Goal: Task Accomplishment & Management: Manage account settings

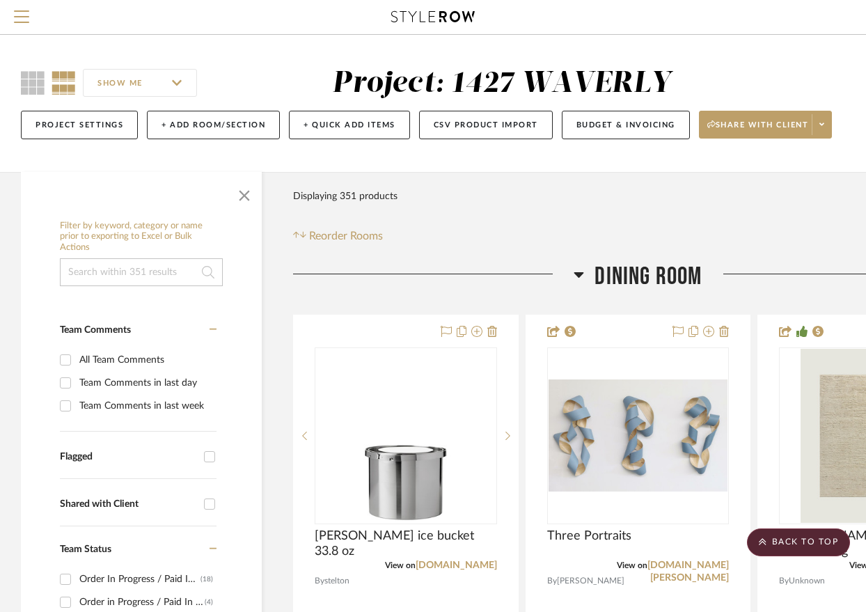
click at [595, 262] on span "Dining Room" at bounding box center [648, 277] width 107 height 30
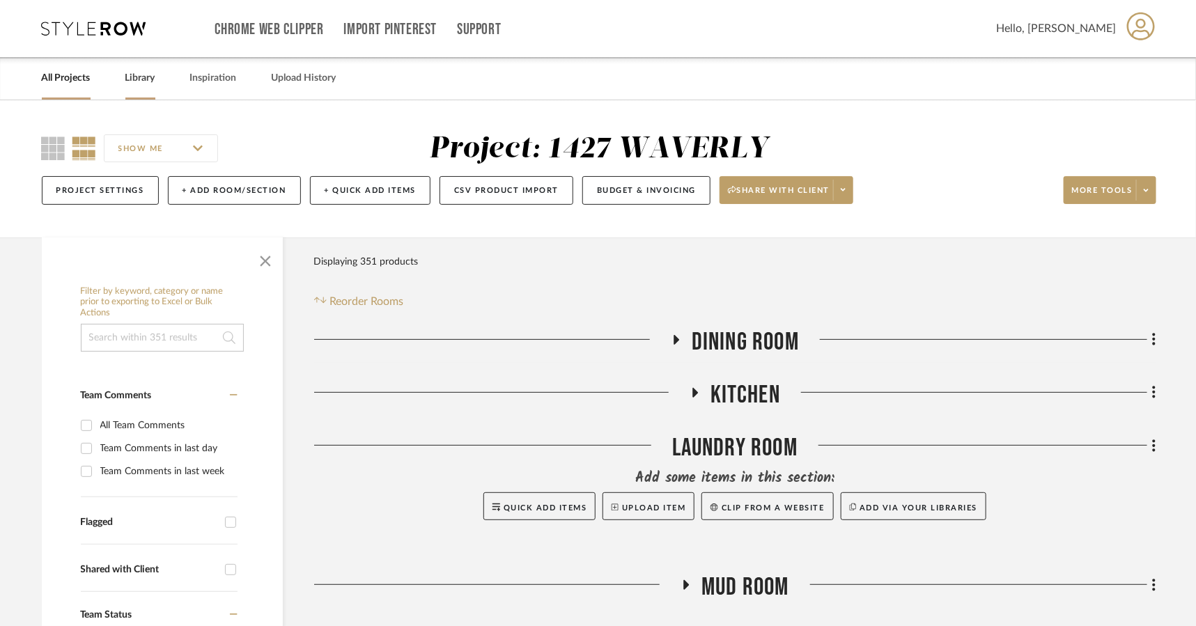
click at [144, 77] on link "Library" at bounding box center [140, 78] width 30 height 19
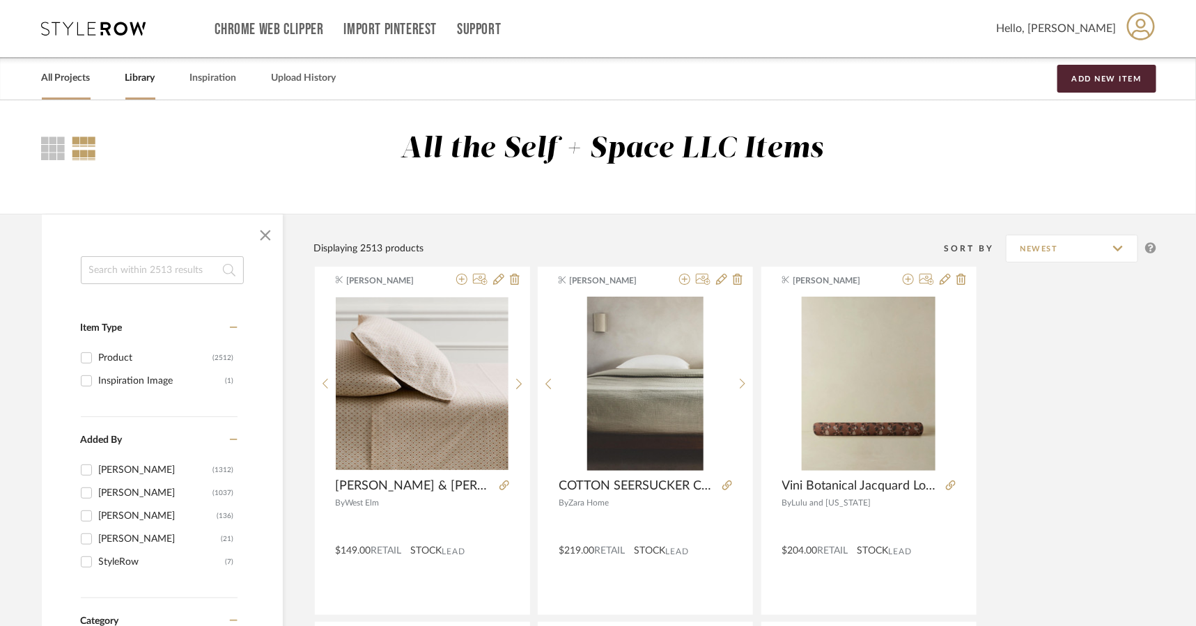
click at [67, 80] on link "All Projects" at bounding box center [66, 78] width 49 height 19
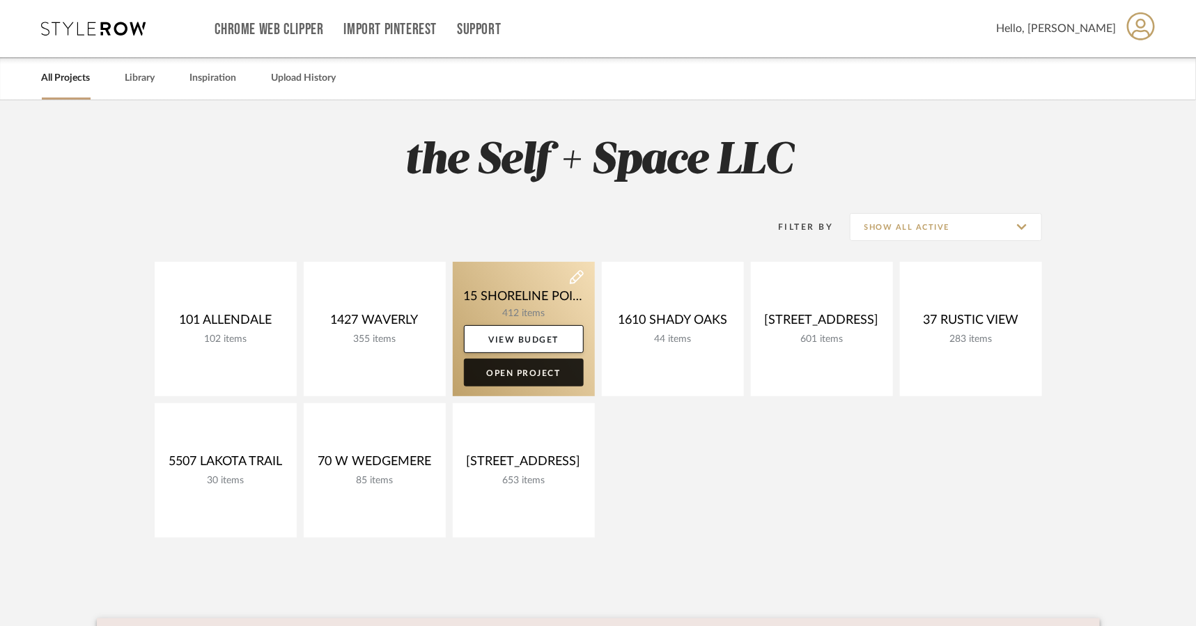
click at [531, 373] on link "Open Project" at bounding box center [524, 373] width 120 height 28
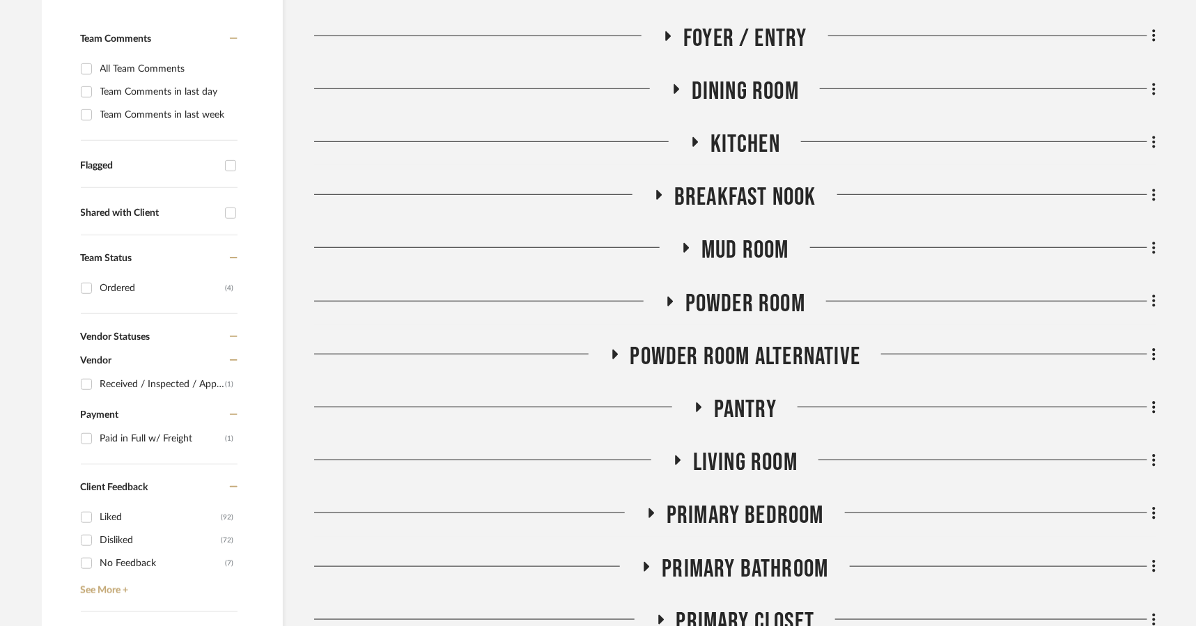
scroll to position [368, 0]
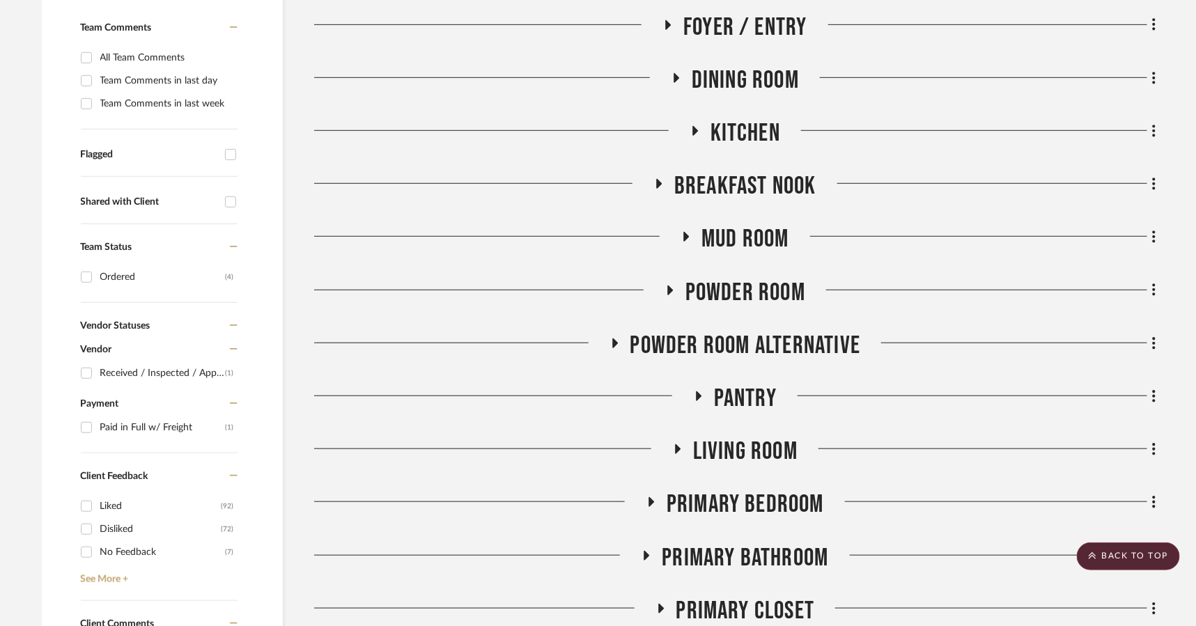
click at [735, 399] on span "Pantry" at bounding box center [745, 399] width 63 height 30
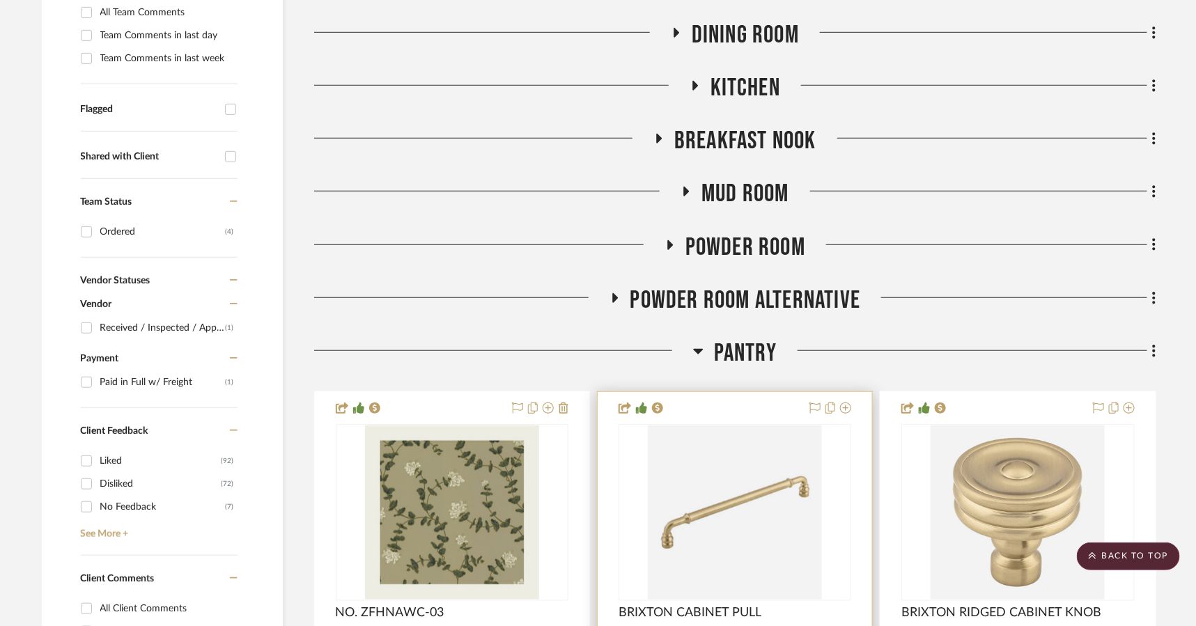
scroll to position [414, 0]
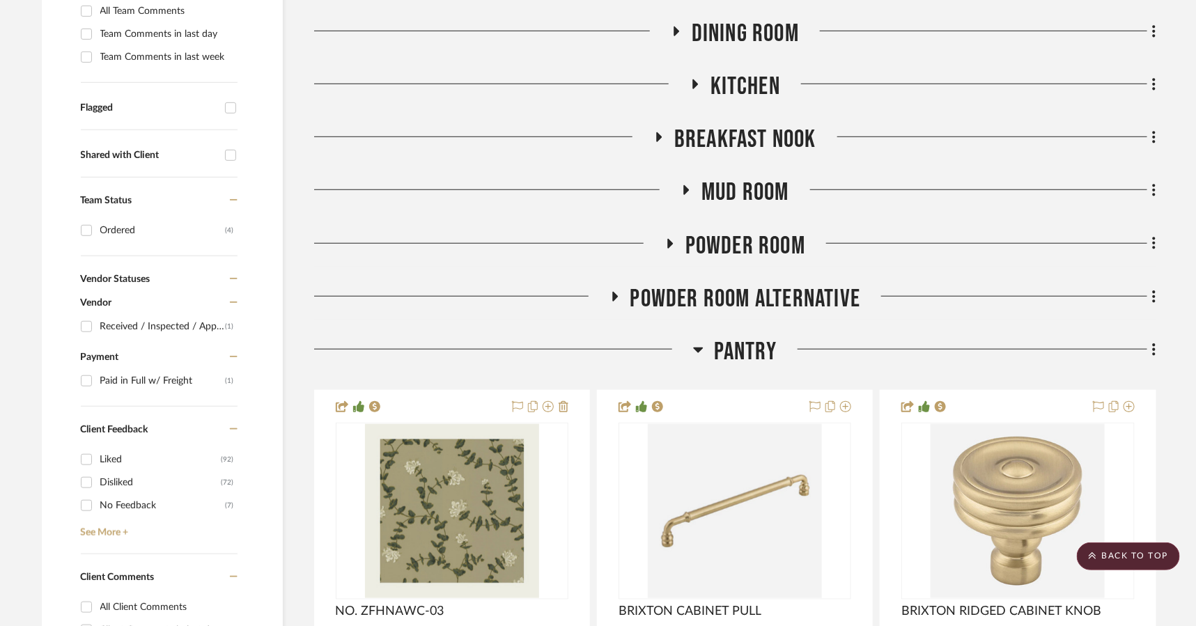
click at [719, 352] on span "Pantry" at bounding box center [745, 352] width 63 height 30
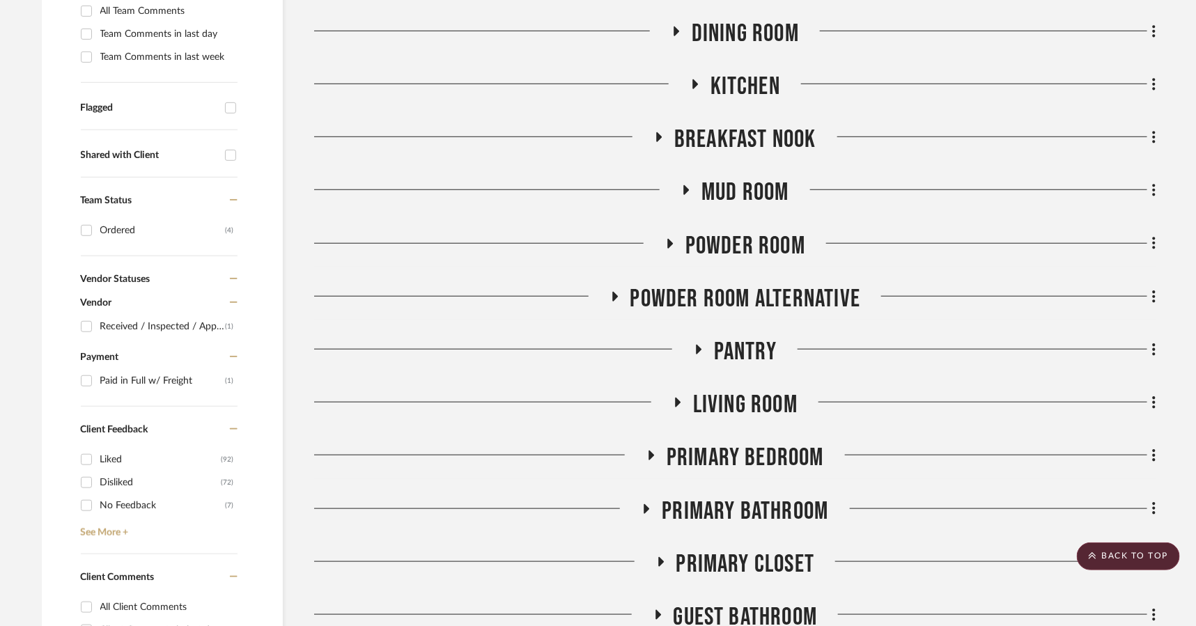
scroll to position [427, 0]
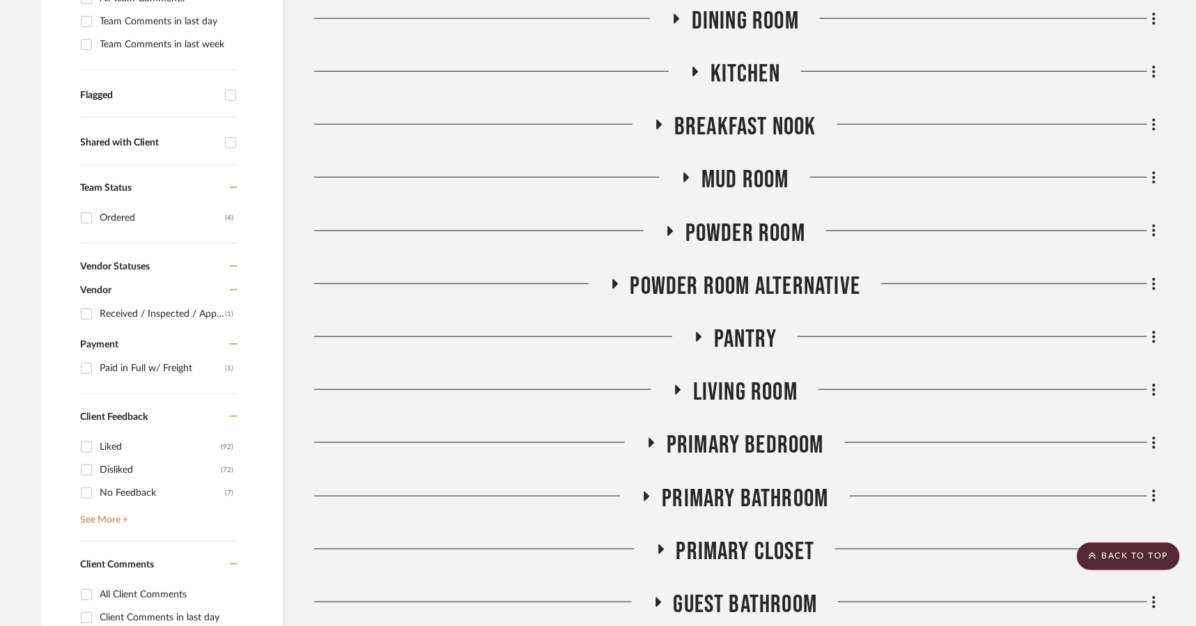
click at [732, 277] on span "Powder Room Alternative" at bounding box center [745, 287] width 231 height 30
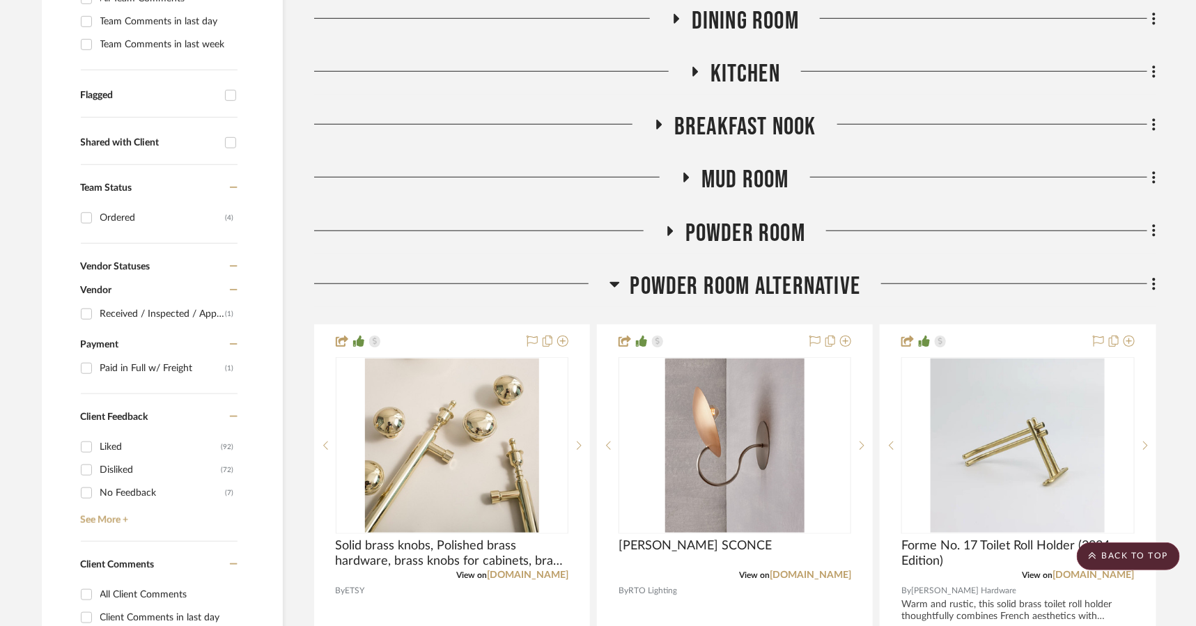
click at [741, 274] on span "Powder Room Alternative" at bounding box center [745, 287] width 231 height 30
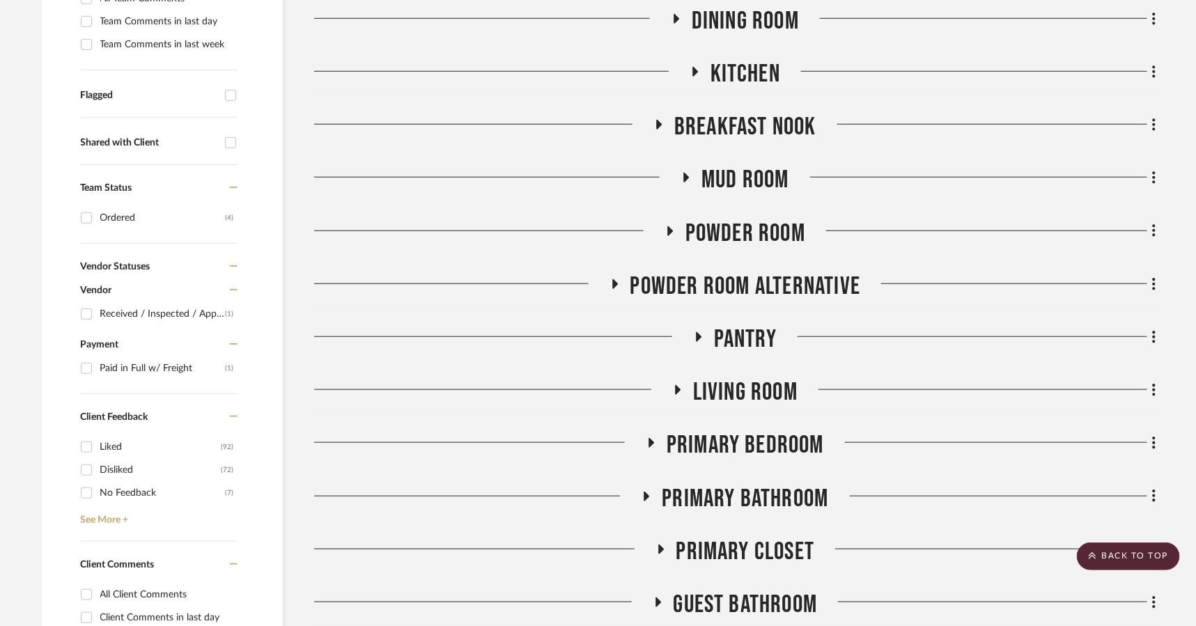
click at [749, 231] on span "Powder Room" at bounding box center [745, 234] width 120 height 30
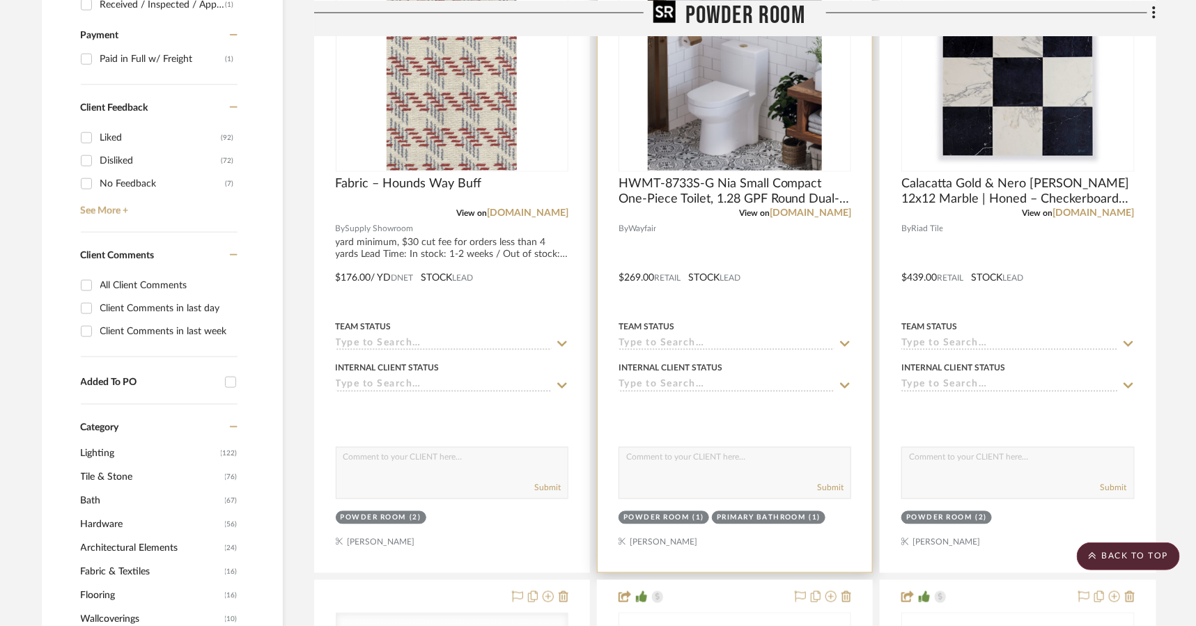
scroll to position [737, 0]
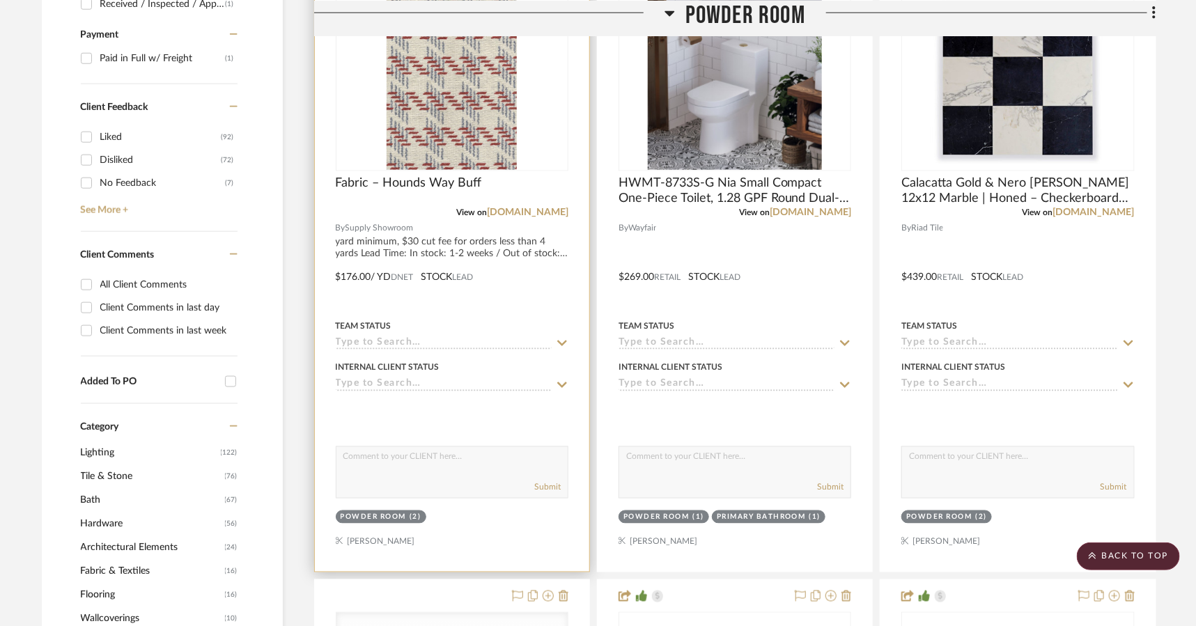
click at [481, 529] on div at bounding box center [452, 266] width 274 height 609
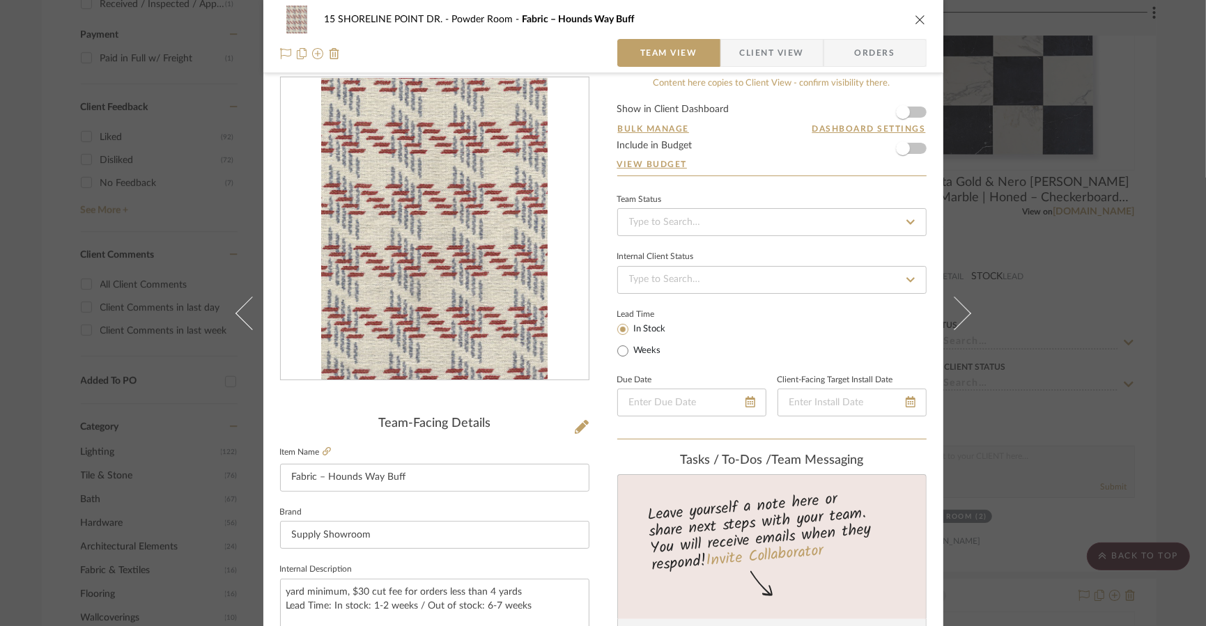
scroll to position [19, 0]
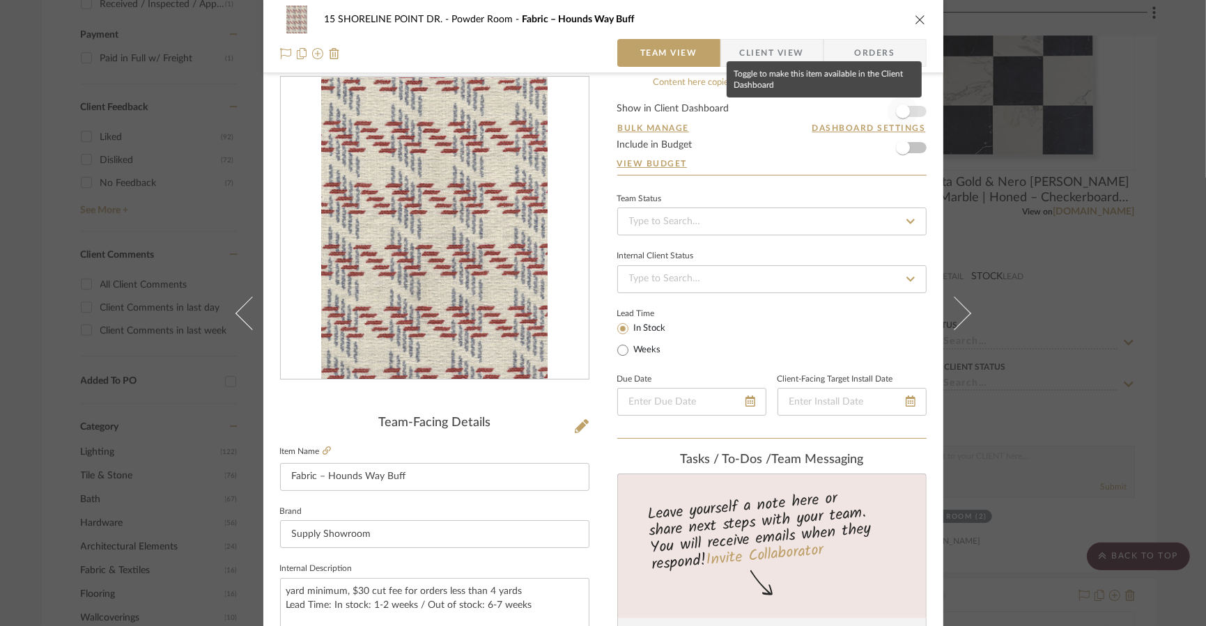
click at [866, 109] on span "button" at bounding box center [903, 111] width 14 height 14
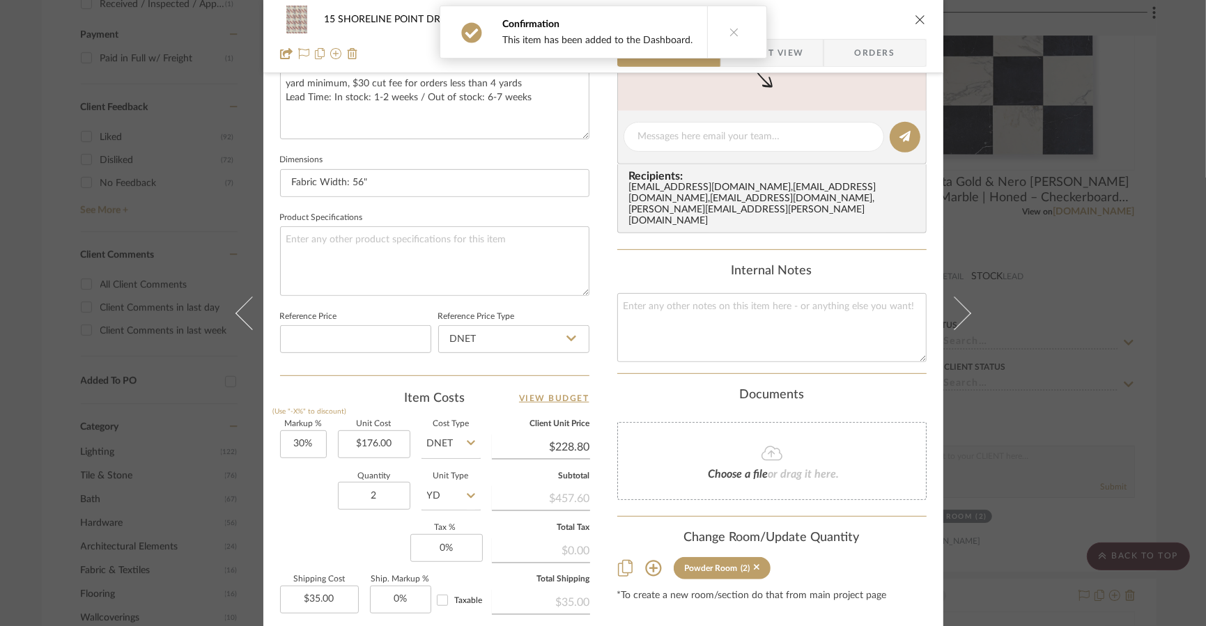
scroll to position [566, 0]
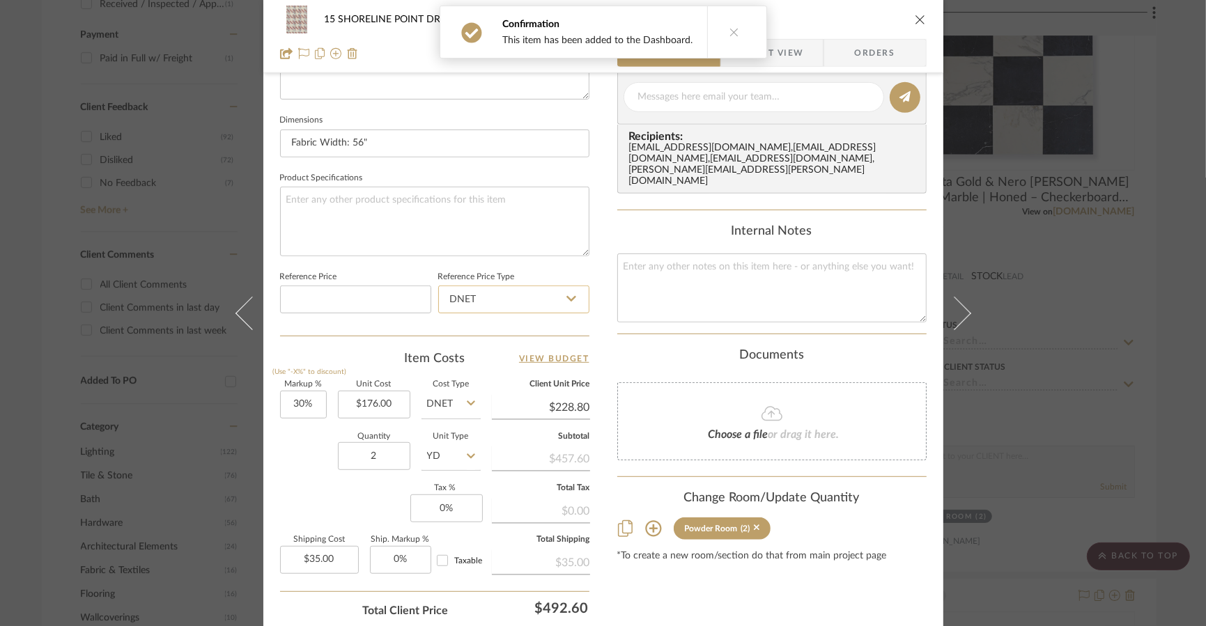
click at [523, 294] on input "DNET" at bounding box center [513, 300] width 151 height 28
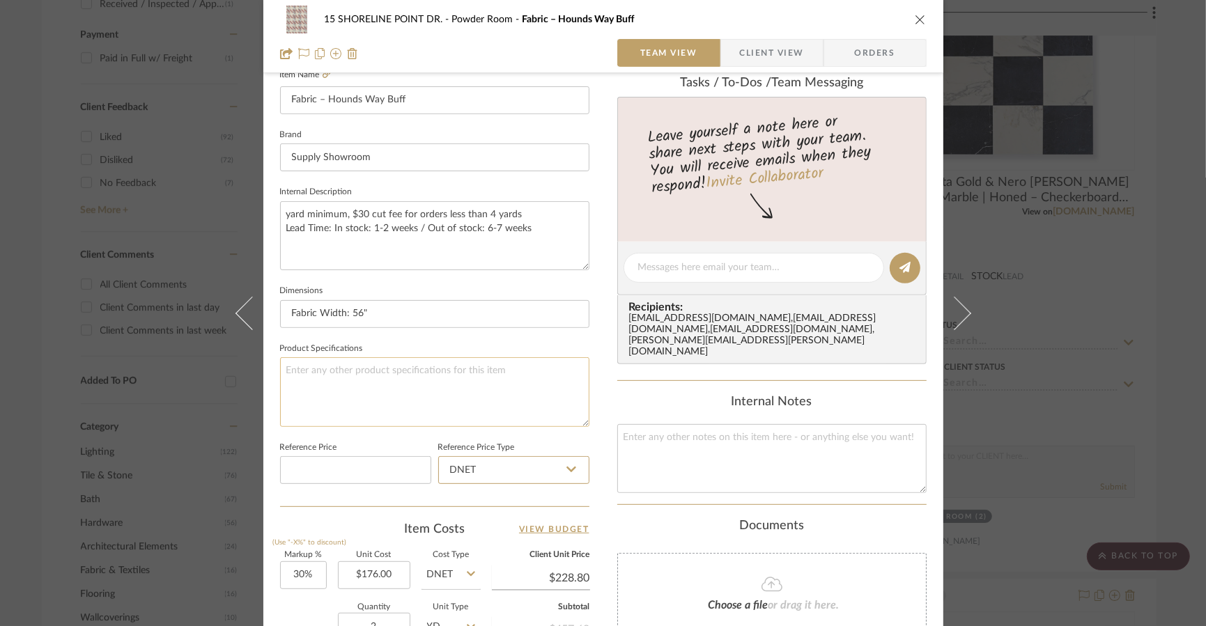
scroll to position [216, 0]
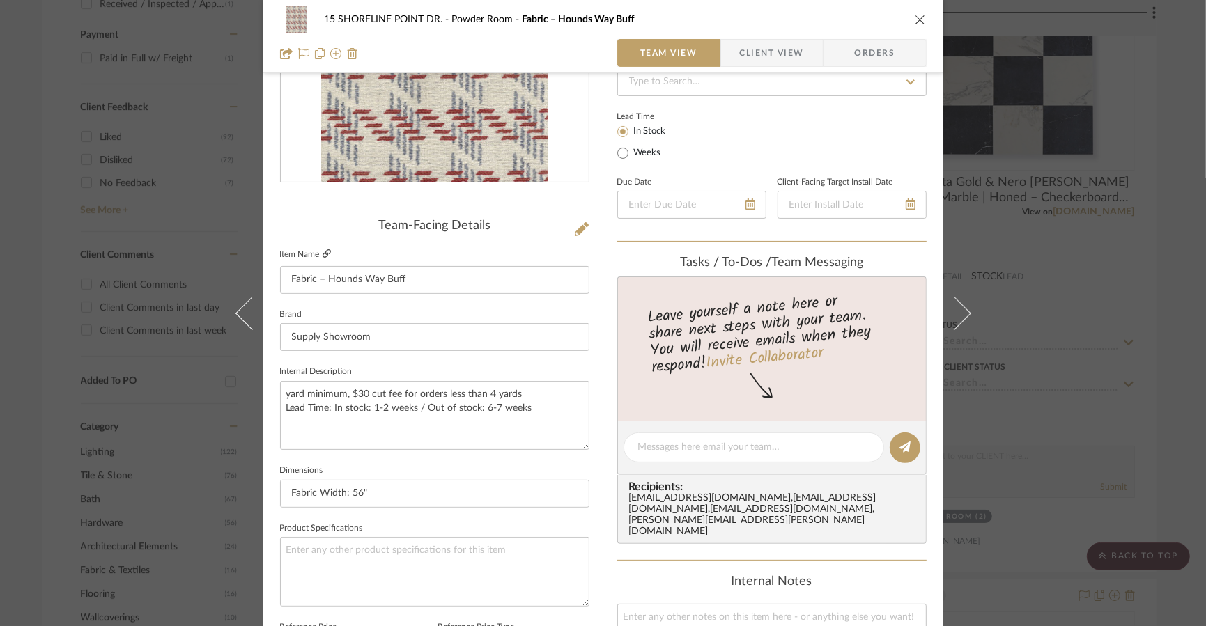
click at [322, 252] on icon at bounding box center [326, 253] width 8 height 8
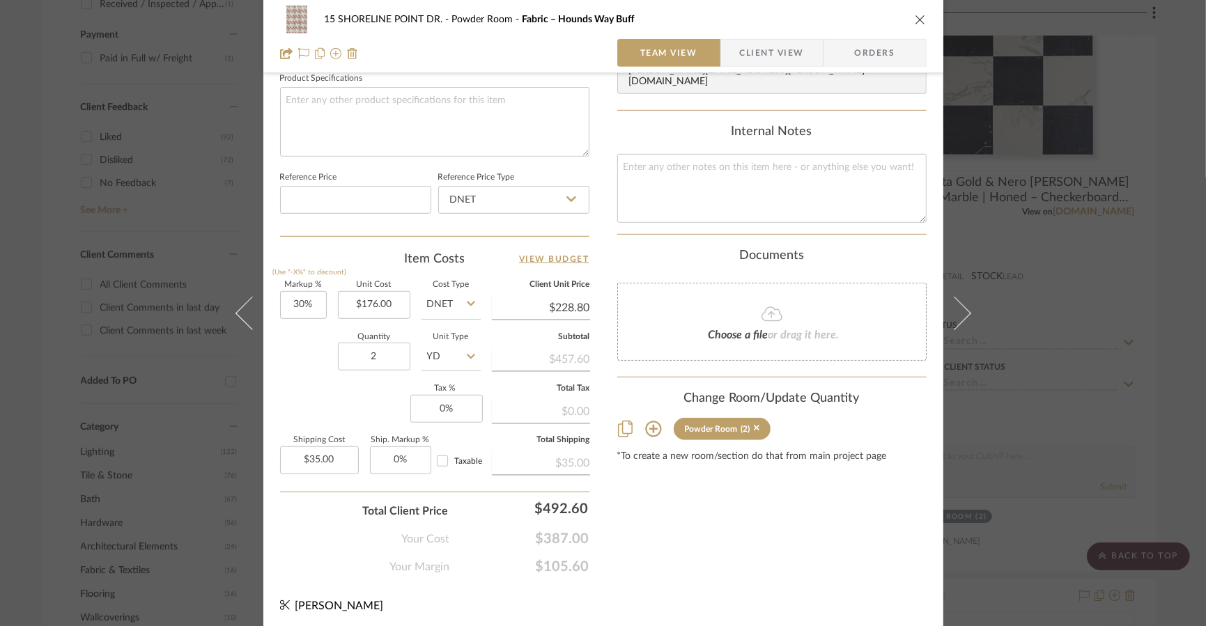
scroll to position [668, 0]
click at [467, 354] on icon at bounding box center [471, 354] width 8 height 11
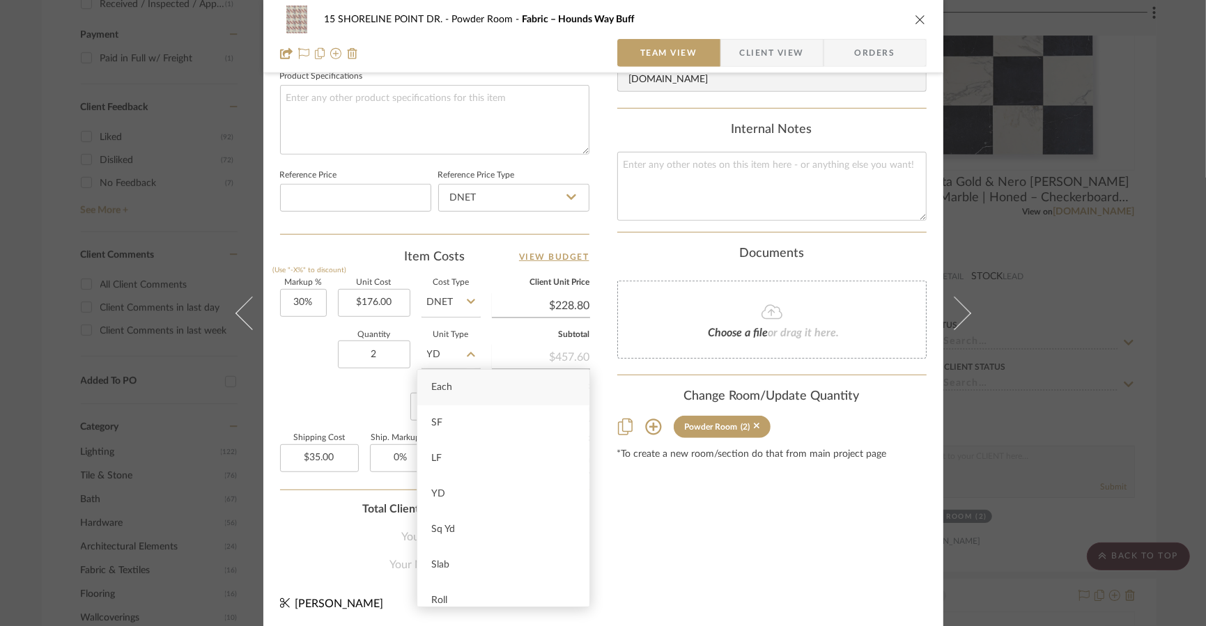
click at [467, 296] on icon at bounding box center [471, 301] width 8 height 11
click at [455, 365] on div "Retail" at bounding box center [503, 372] width 172 height 36
type input "Retail"
click at [306, 388] on div "Markup % (Use "-X%" to discount) 30% Unit Cost $176.00 Cost Type Retail Client …" at bounding box center [434, 380] width 309 height 203
click at [327, 407] on div "Markup % (Use "-X%" to discount) 30% Unit Cost $176.00 Cost Type Retail Client …" at bounding box center [434, 380] width 309 height 203
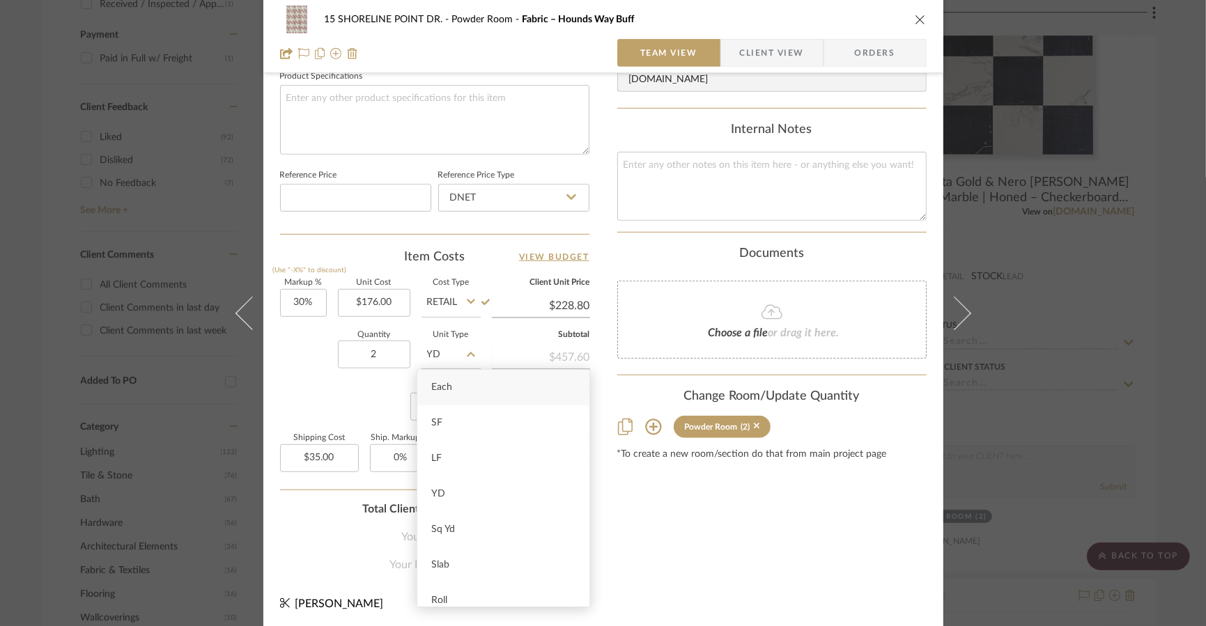
click at [797, 549] on div "Content here copies to Client View - confirm visibility there. Show in Client D…" at bounding box center [771, 0] width 309 height 1146
click at [677, 527] on div "Content here copies to Client View - confirm visibility there. Show in Client D…" at bounding box center [771, 0] width 309 height 1146
click at [796, 477] on div "Content here copies to Client View - confirm visibility there. Show in Client D…" at bounding box center [771, 0] width 309 height 1146
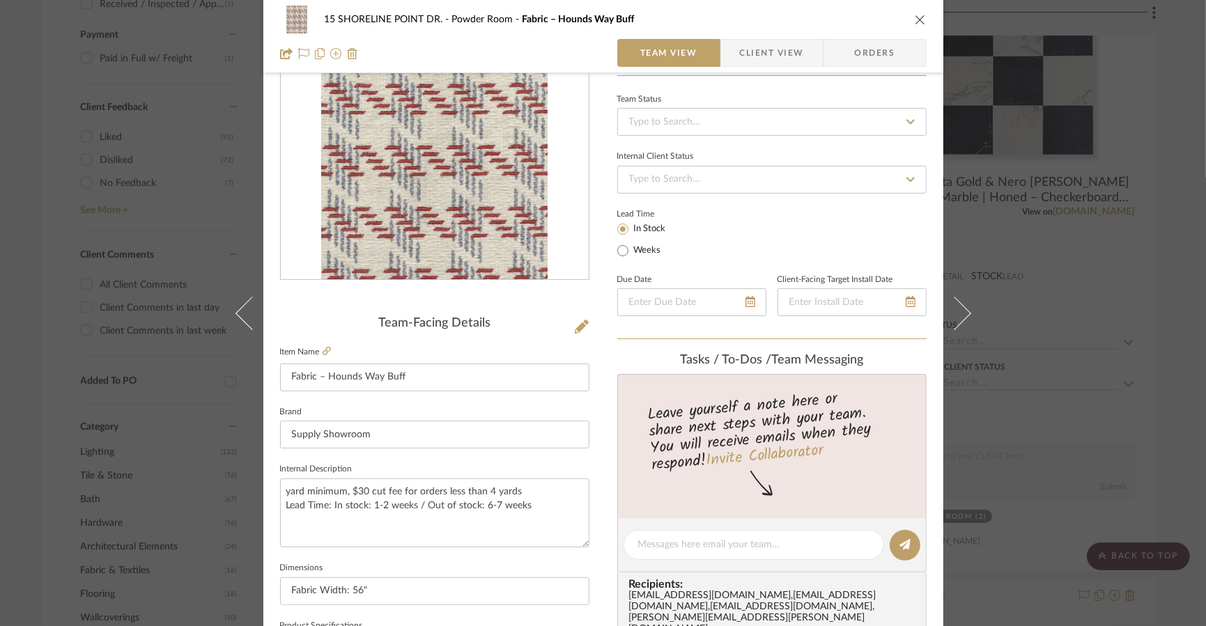
scroll to position [10, 0]
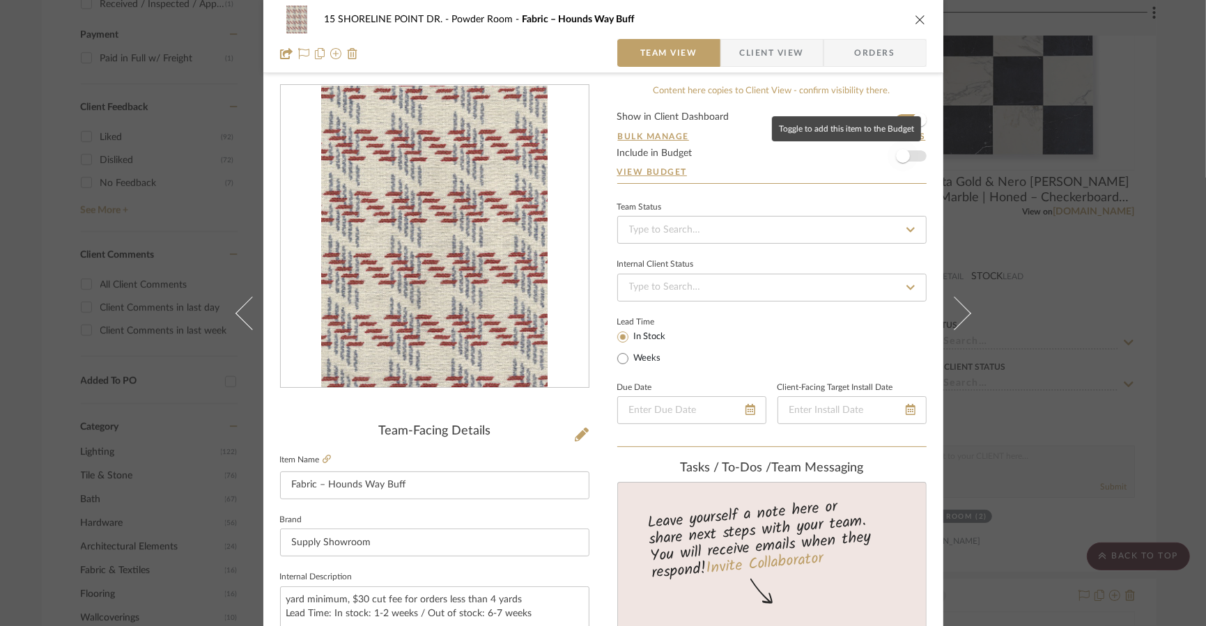
click at [866, 154] on span "button" at bounding box center [903, 156] width 14 height 14
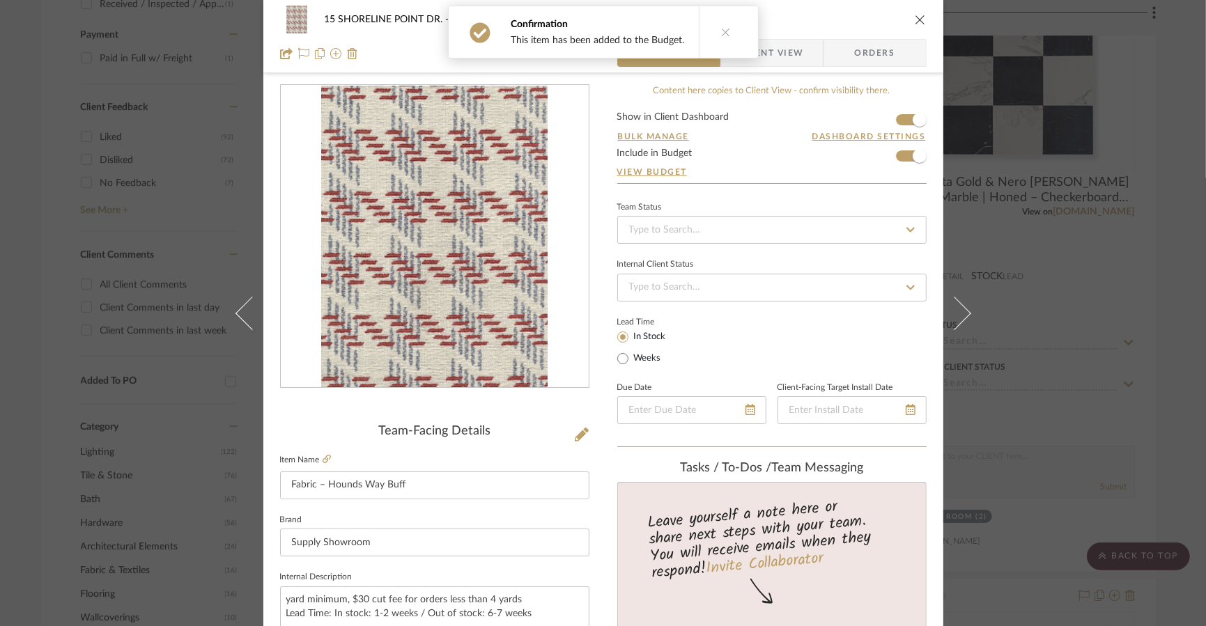
click at [866, 23] on icon "close" at bounding box center [919, 19] width 11 height 11
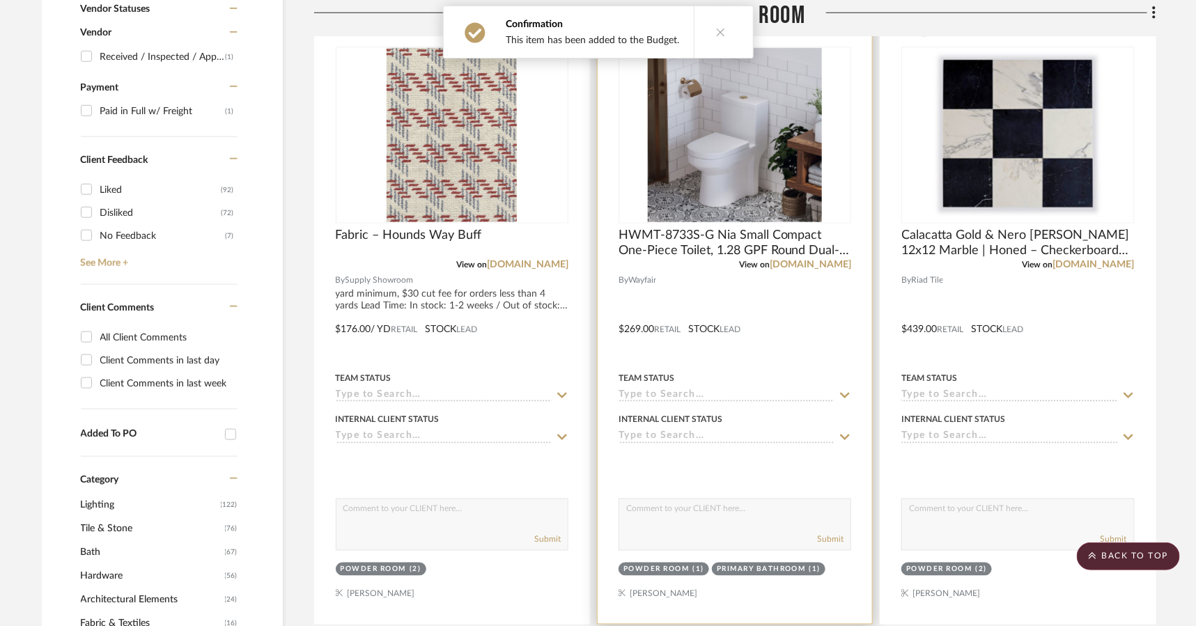
scroll to position [427, 0]
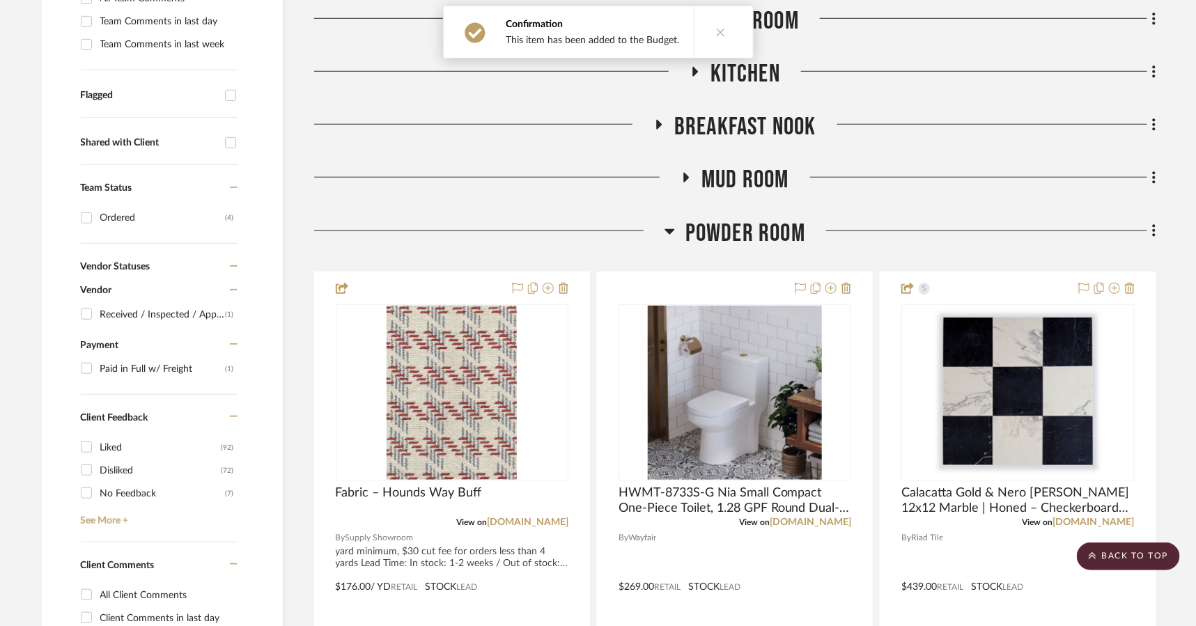
click at [712, 231] on span "Powder Room" at bounding box center [745, 234] width 120 height 30
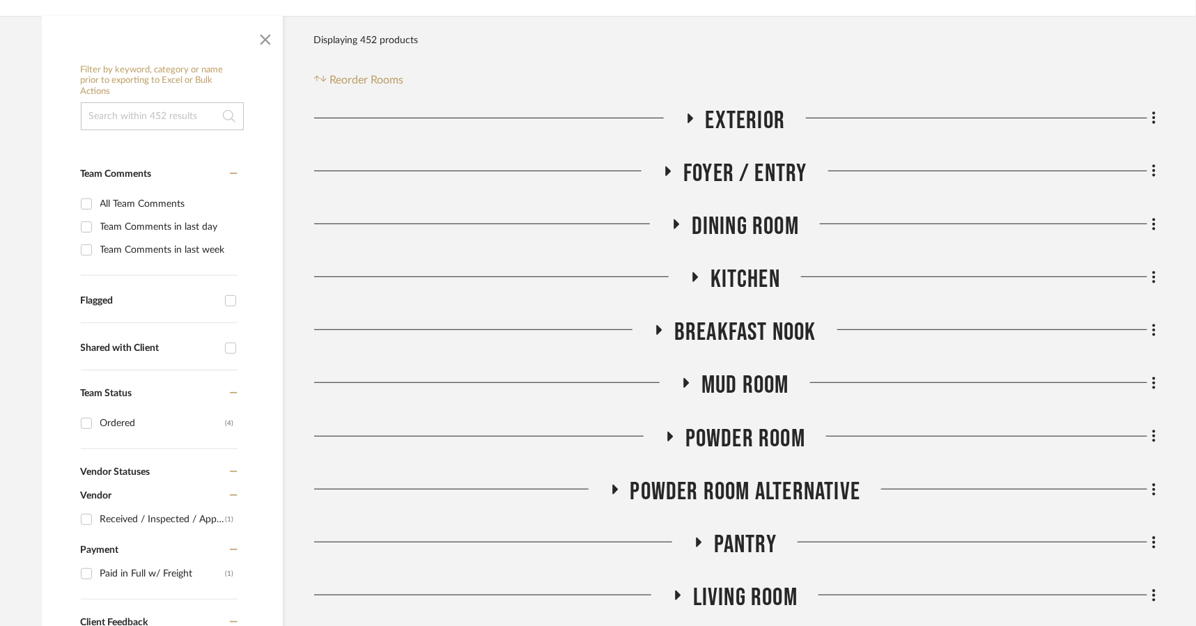
click at [726, 383] on span "Mud Room" at bounding box center [745, 386] width 88 height 30
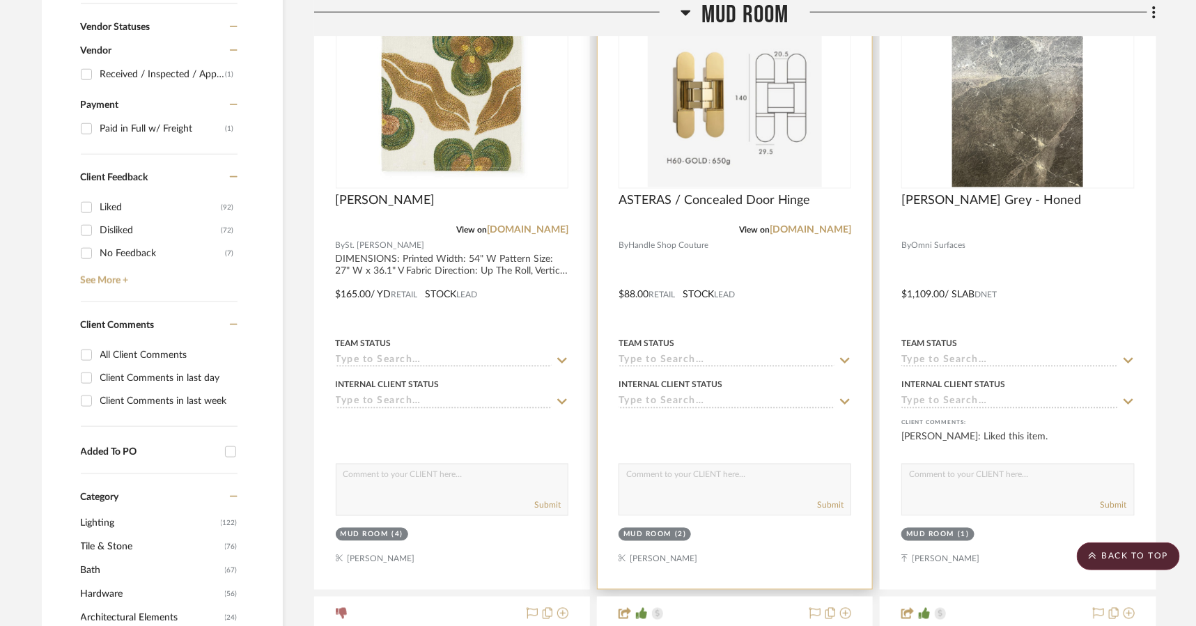
scroll to position [671, 0]
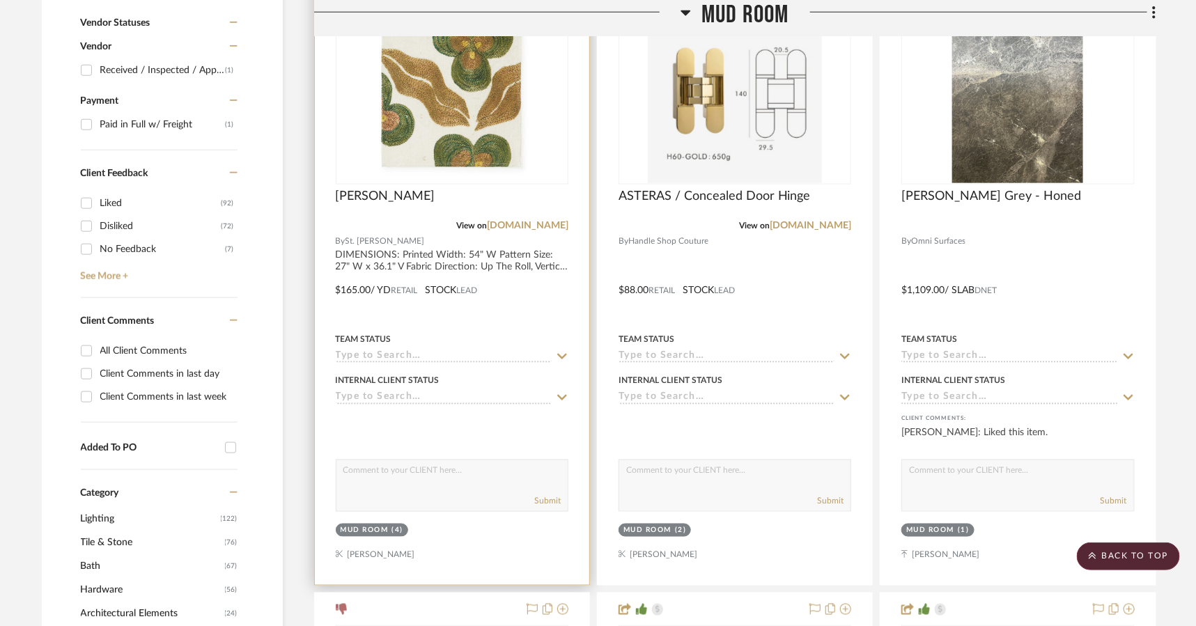
click at [521, 536] on div "Mud Room (4)" at bounding box center [451, 532] width 235 height 20
click at [543, 427] on div at bounding box center [452, 426] width 233 height 28
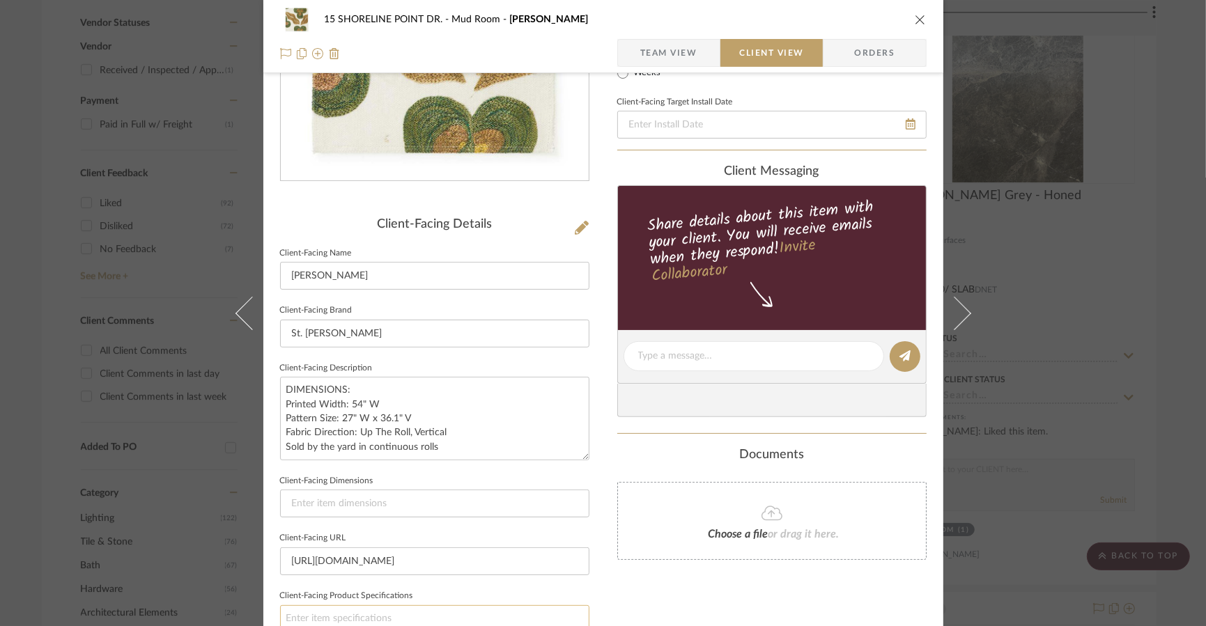
scroll to position [0, 0]
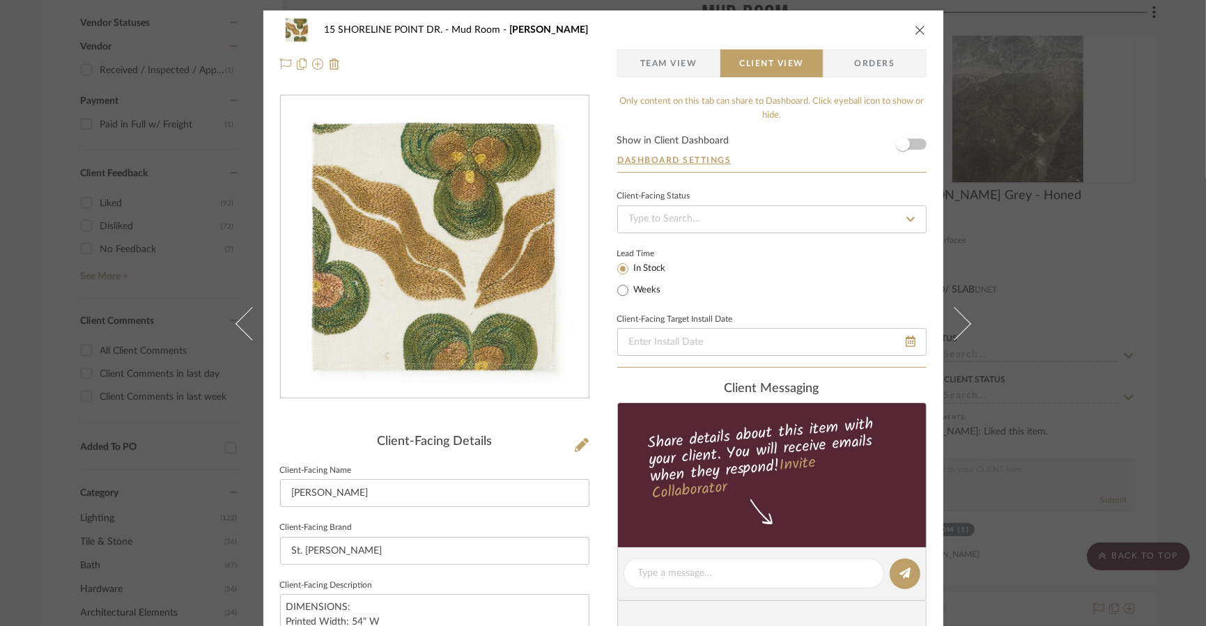
click at [691, 67] on span "Team View" at bounding box center [668, 63] width 57 height 28
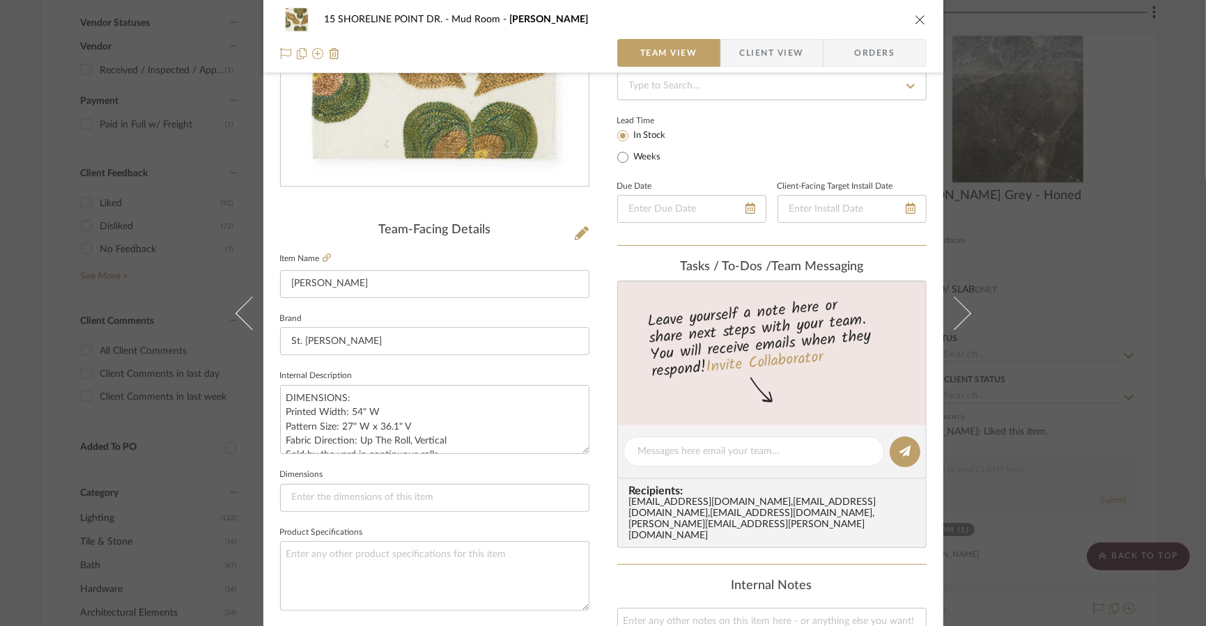
scroll to position [119, 0]
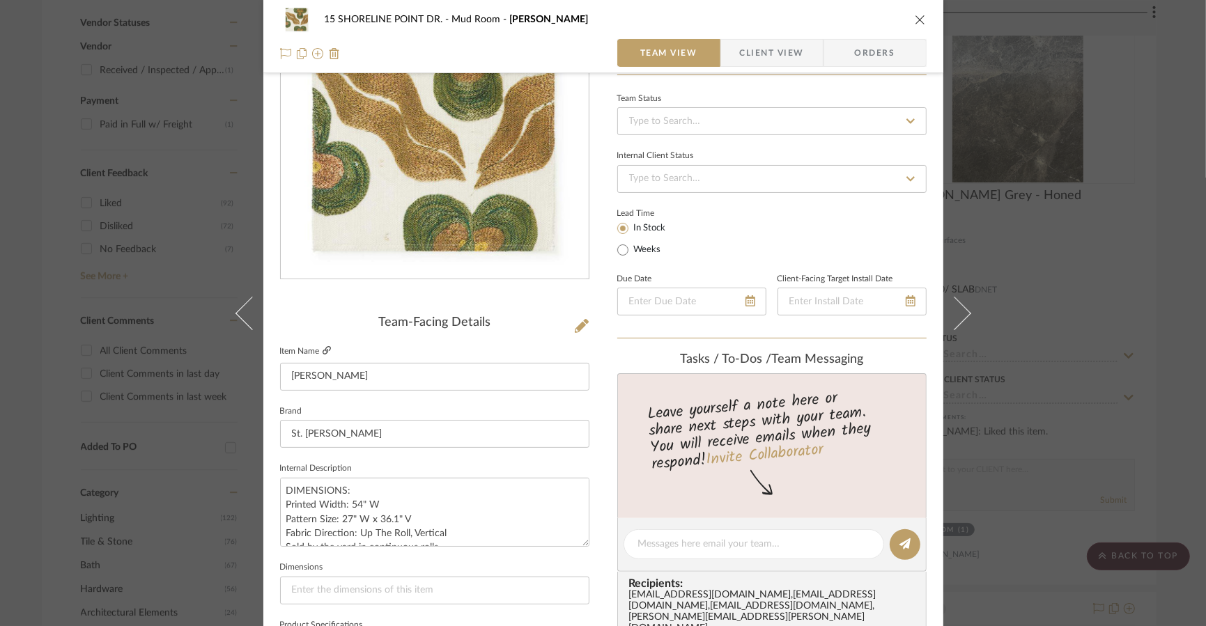
click at [322, 350] on icon at bounding box center [326, 350] width 8 height 8
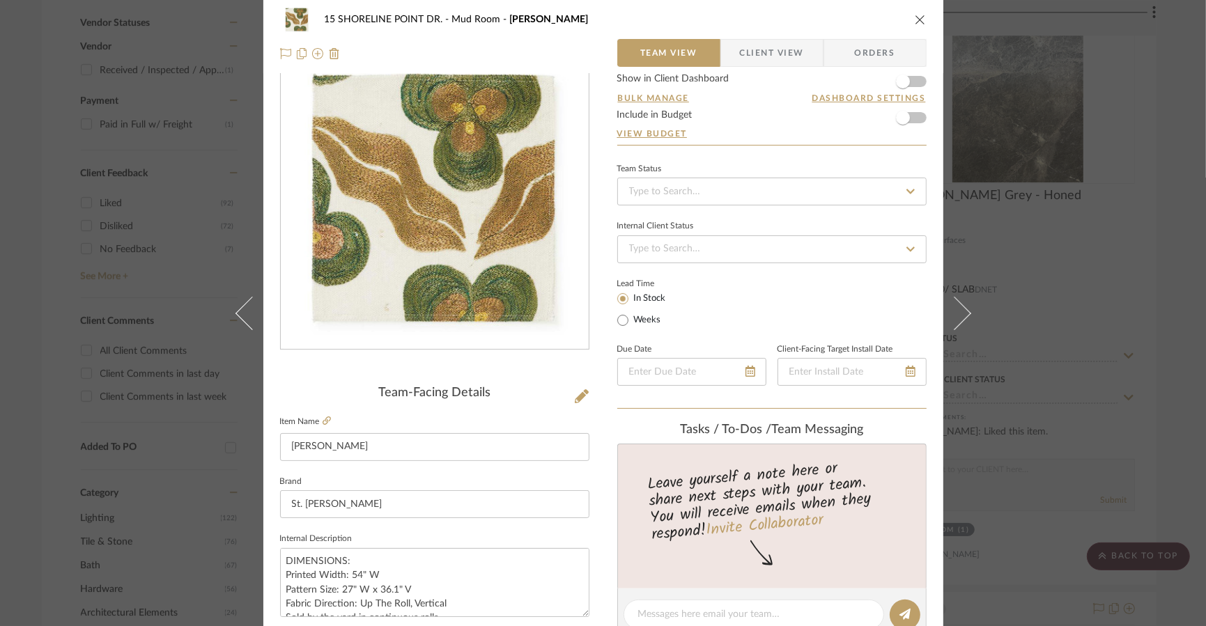
scroll to position [0, 0]
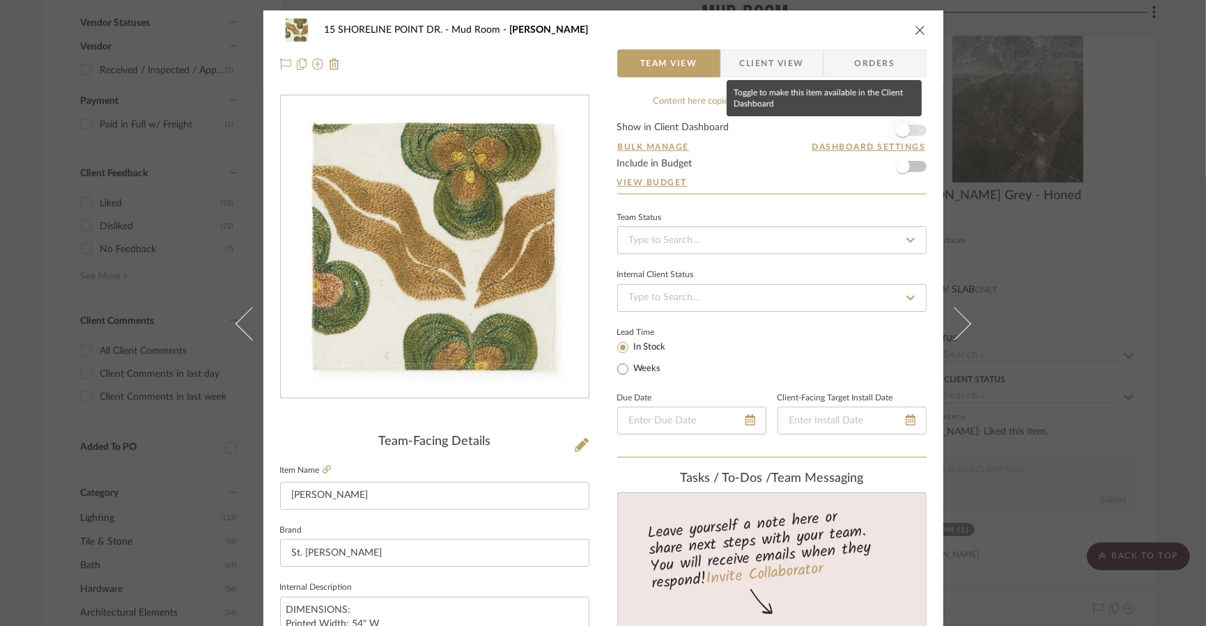
click at [866, 127] on span "button" at bounding box center [903, 130] width 14 height 14
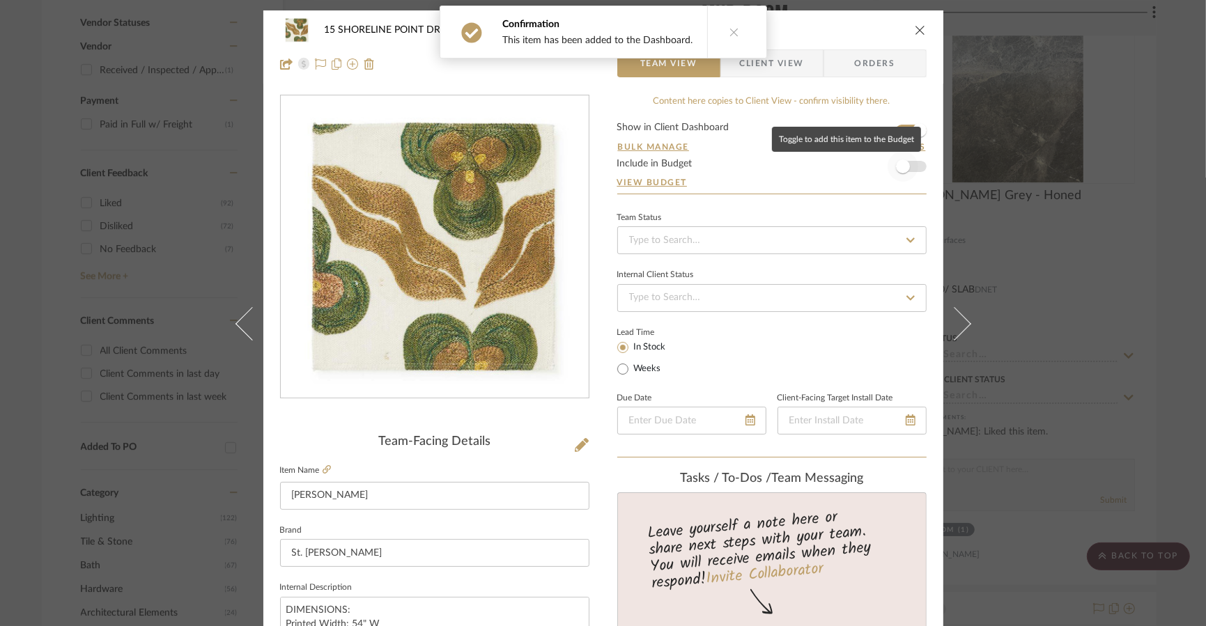
click at [866, 162] on span "button" at bounding box center [903, 166] width 14 height 14
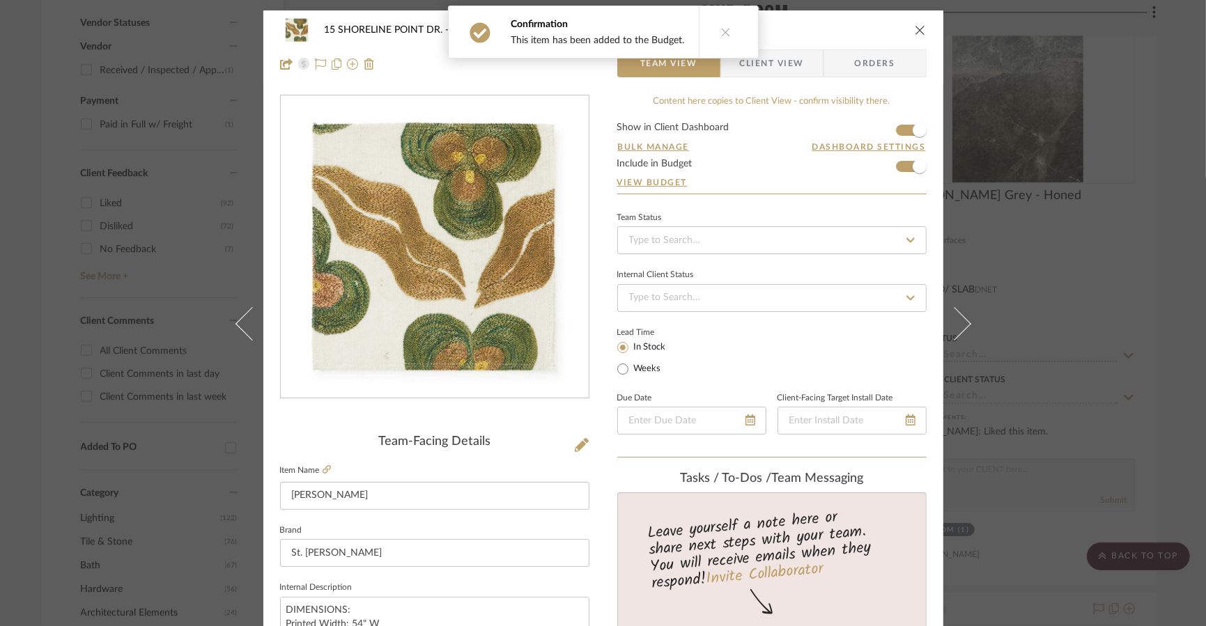
click at [866, 31] on icon "close" at bounding box center [919, 29] width 11 height 11
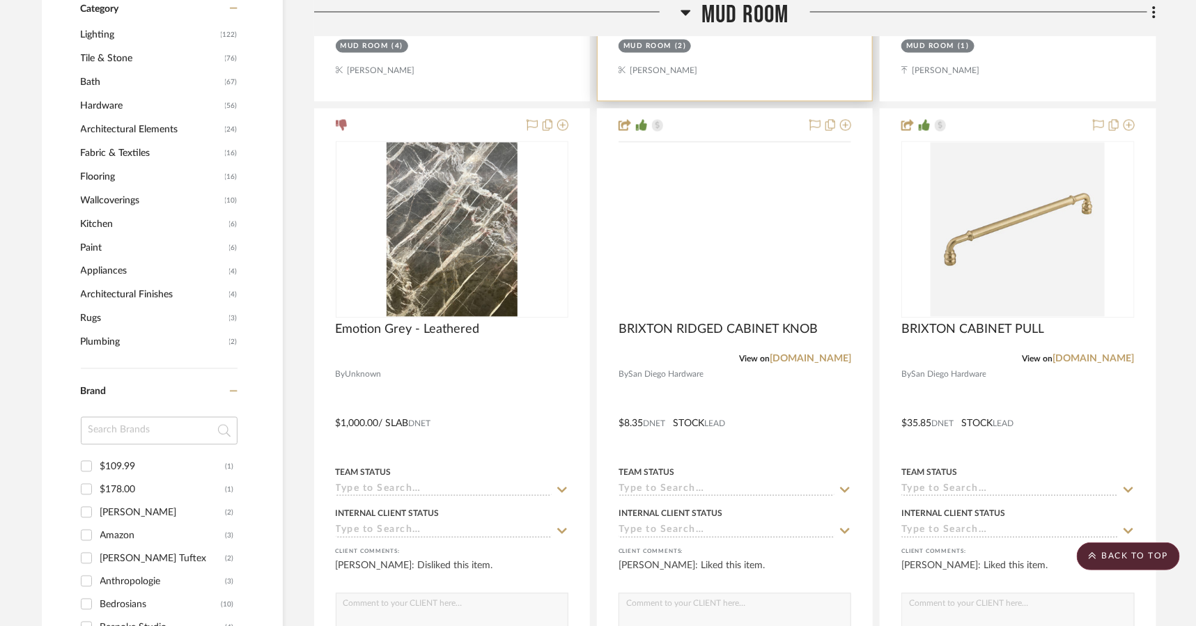
scroll to position [1147, 0]
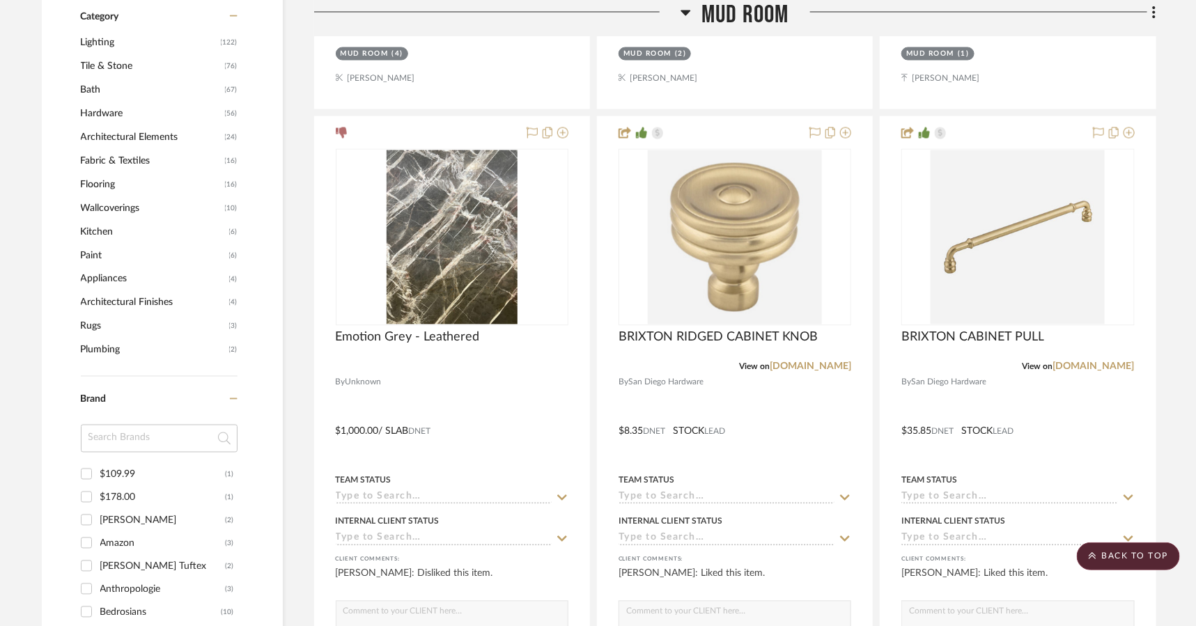
click at [742, 20] on span "Mud Room" at bounding box center [745, 15] width 88 height 30
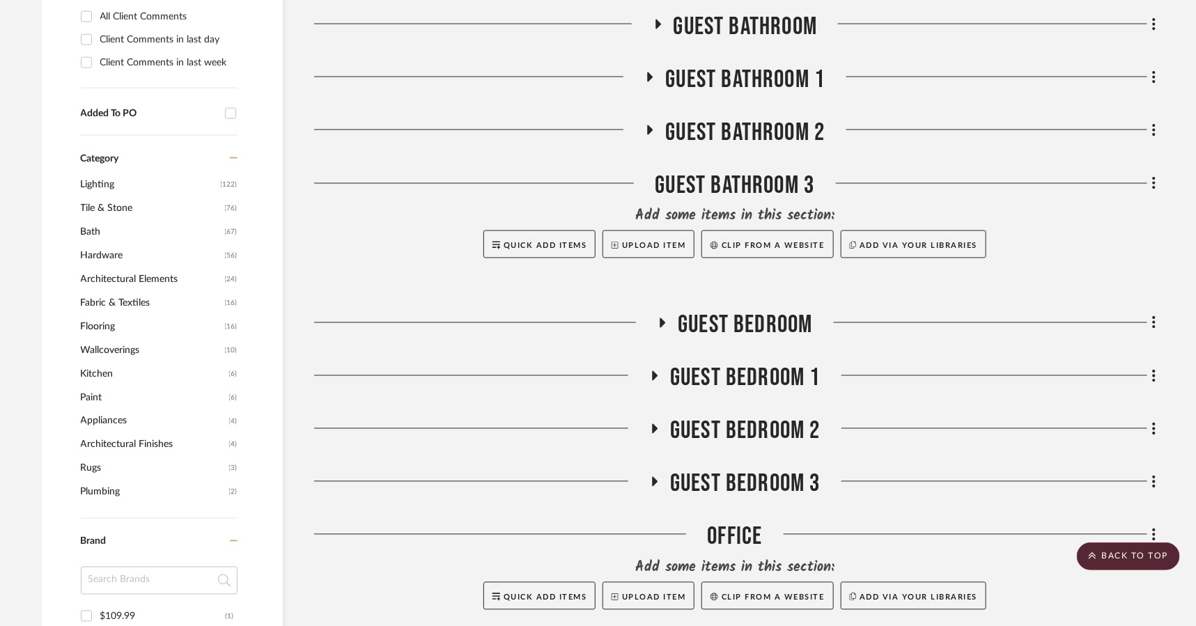
scroll to position [0, 0]
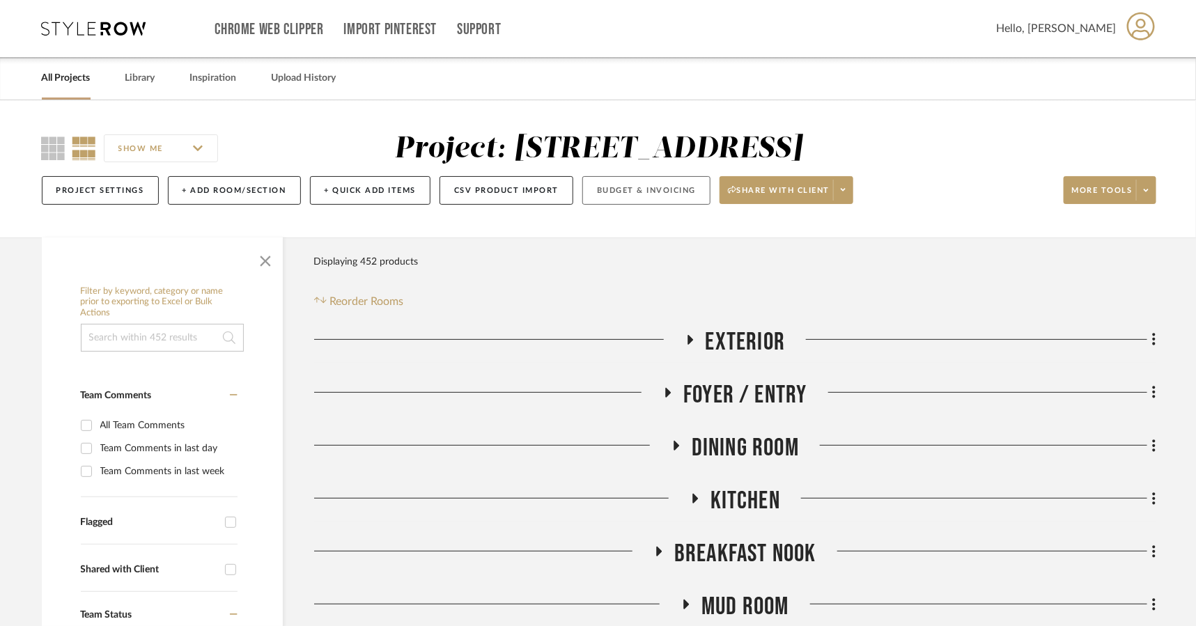
click at [657, 198] on button "Budget & Invoicing" at bounding box center [646, 190] width 128 height 29
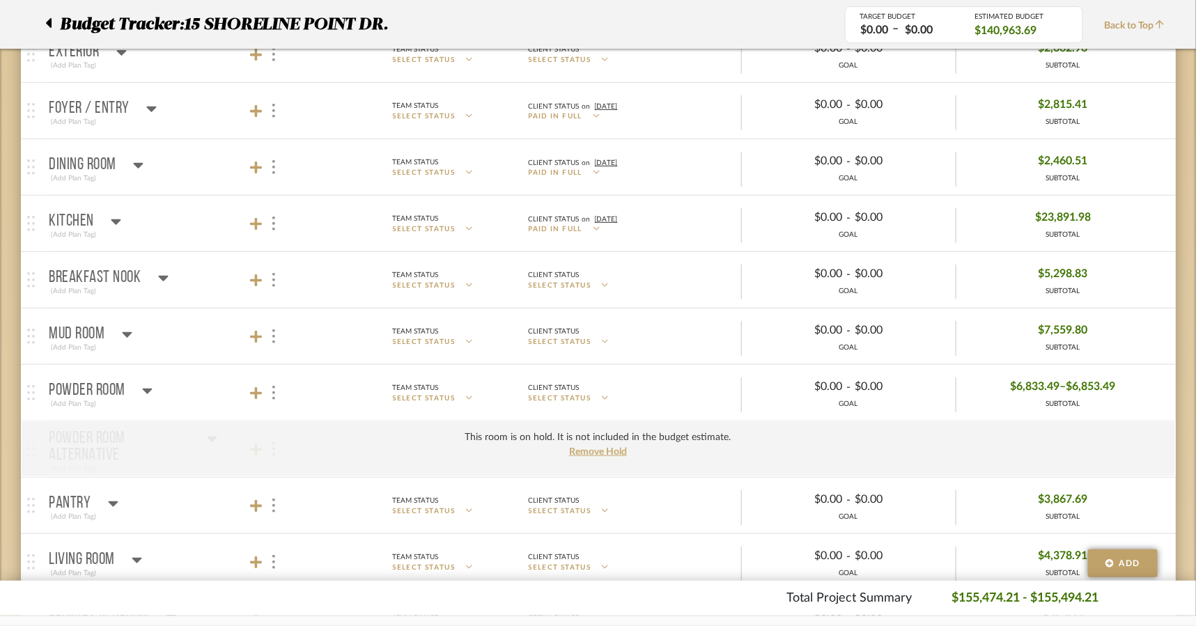
scroll to position [248, 0]
click at [143, 389] on icon at bounding box center [147, 390] width 10 height 17
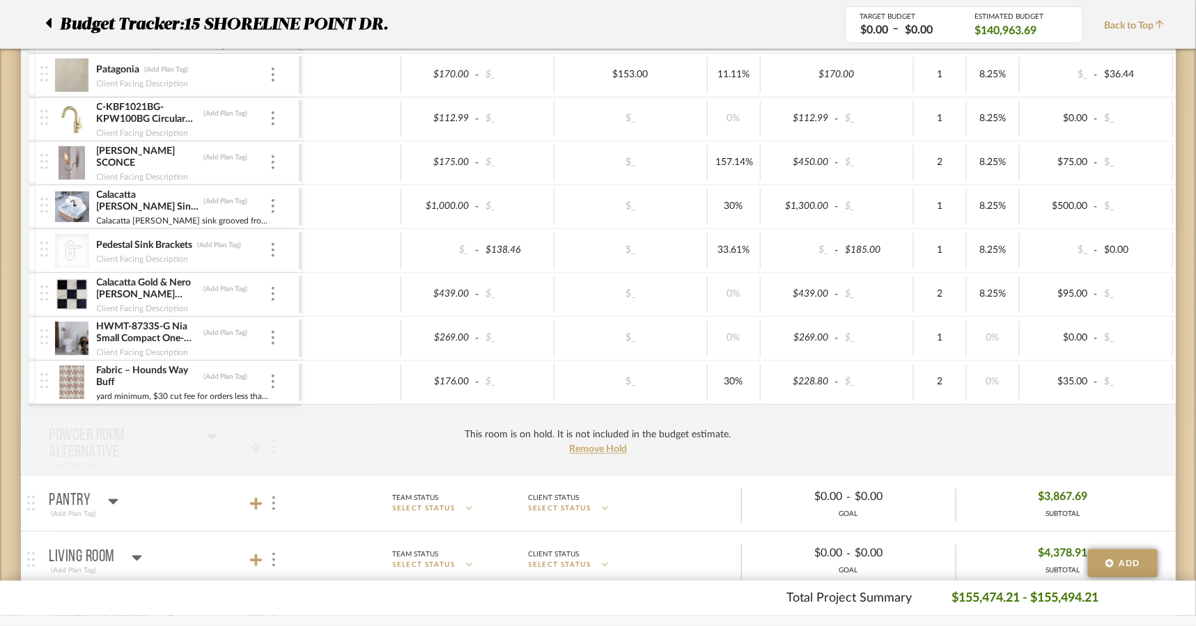
scroll to position [0, 0]
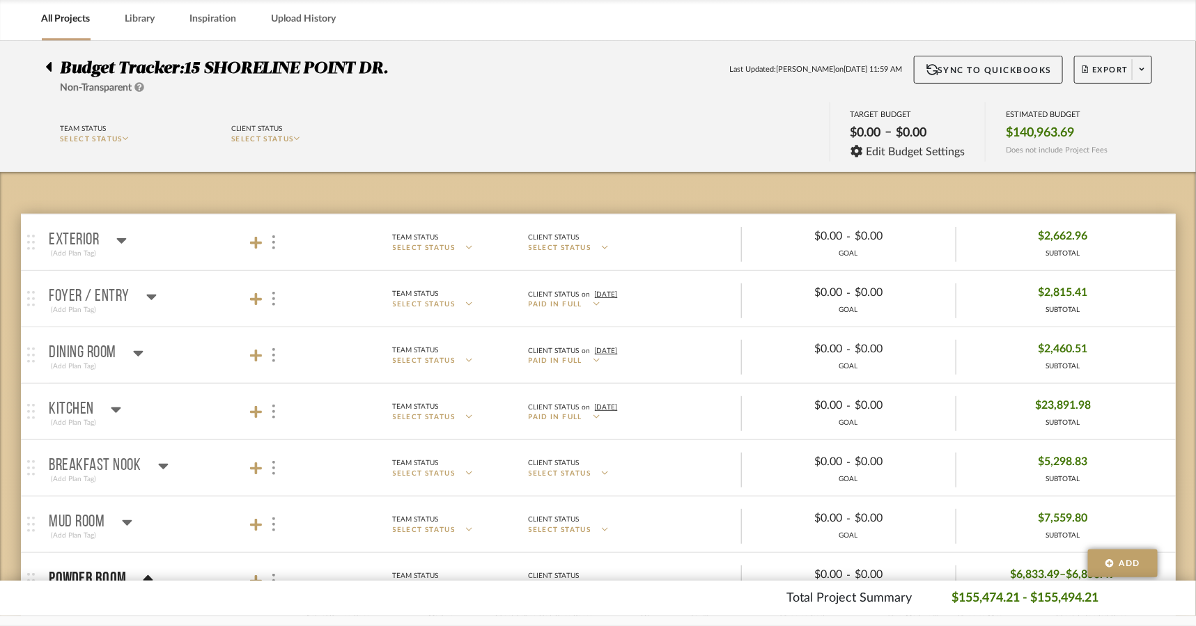
click at [108, 574] on p "Powder Room" at bounding box center [87, 578] width 77 height 17
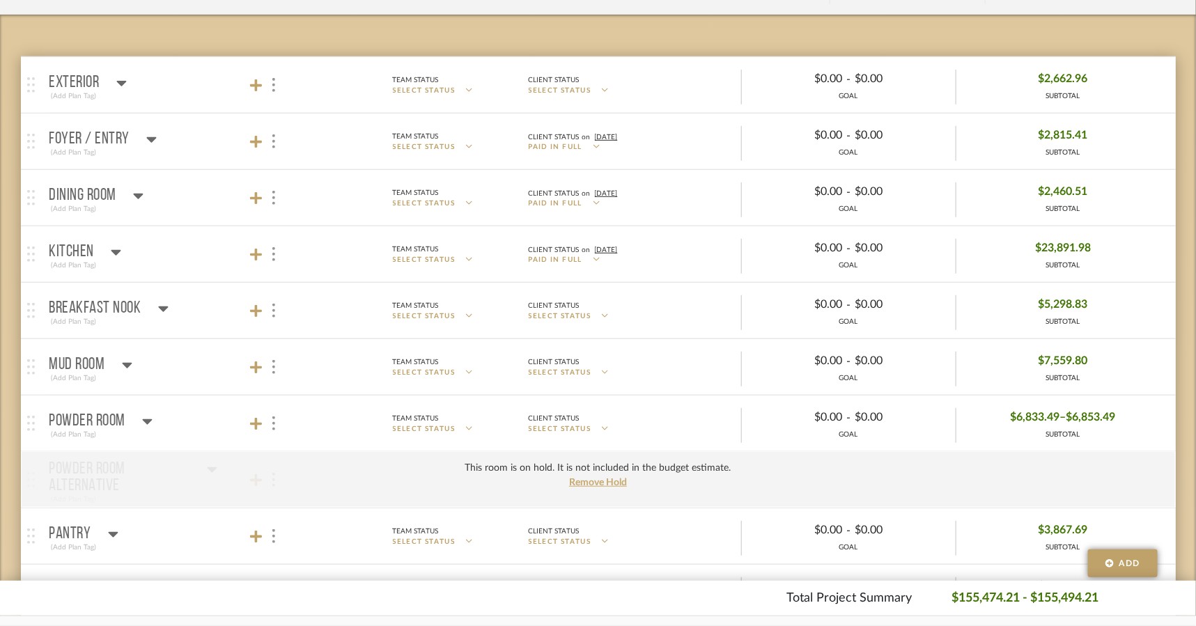
scroll to position [233, 0]
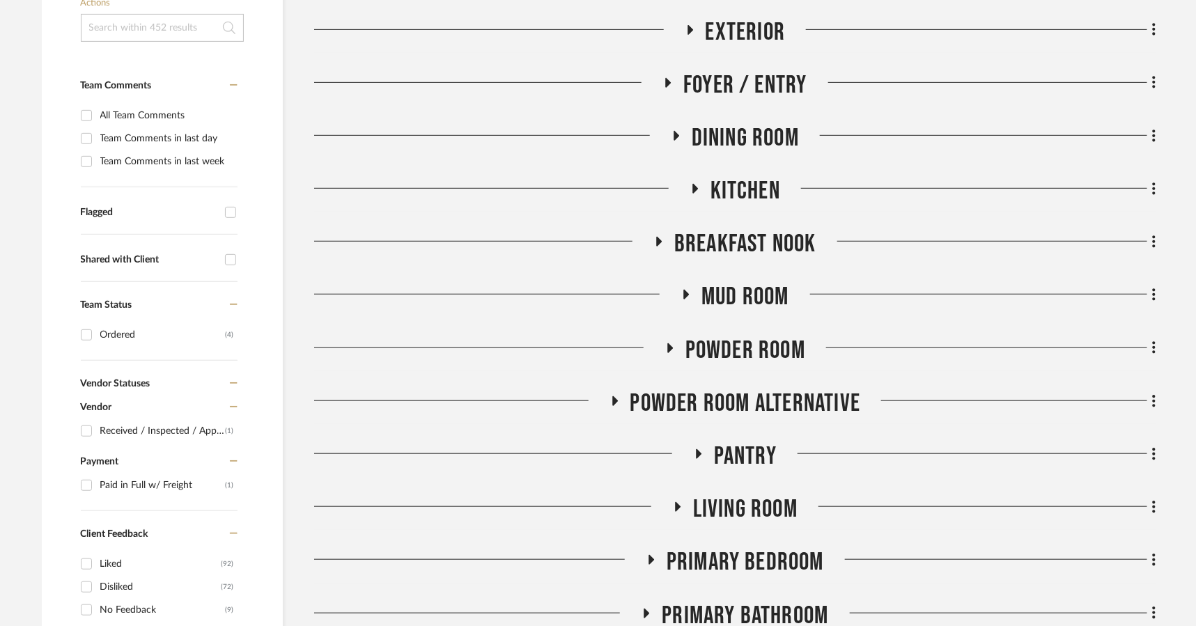
click at [772, 341] on span "Powder Room" at bounding box center [745, 351] width 120 height 30
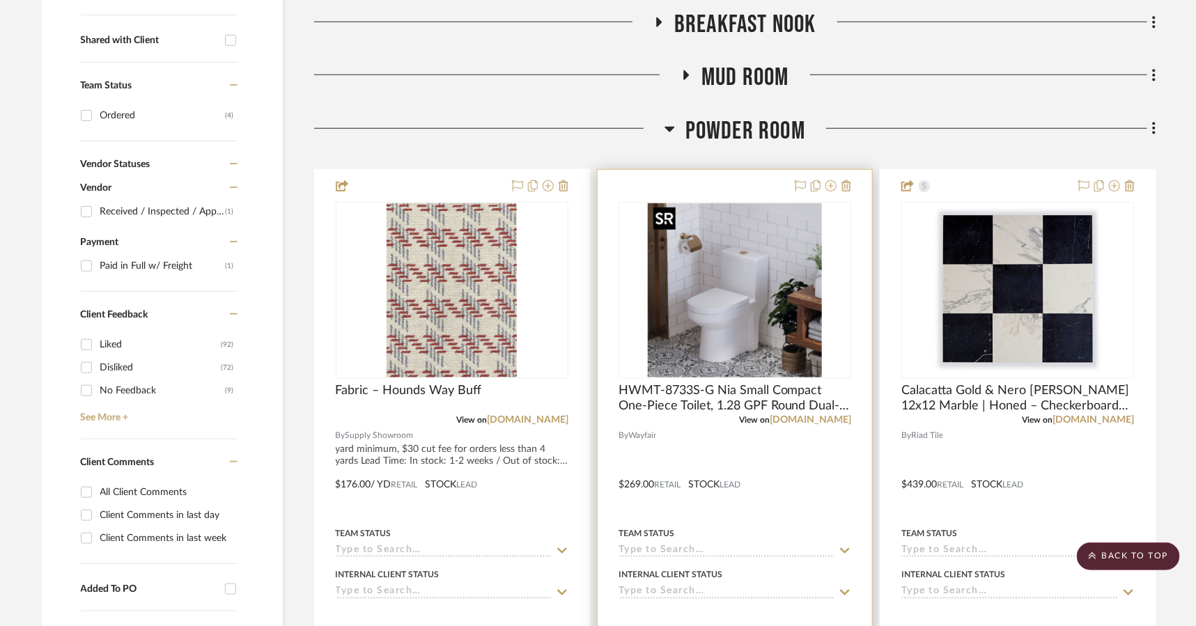
scroll to position [635, 0]
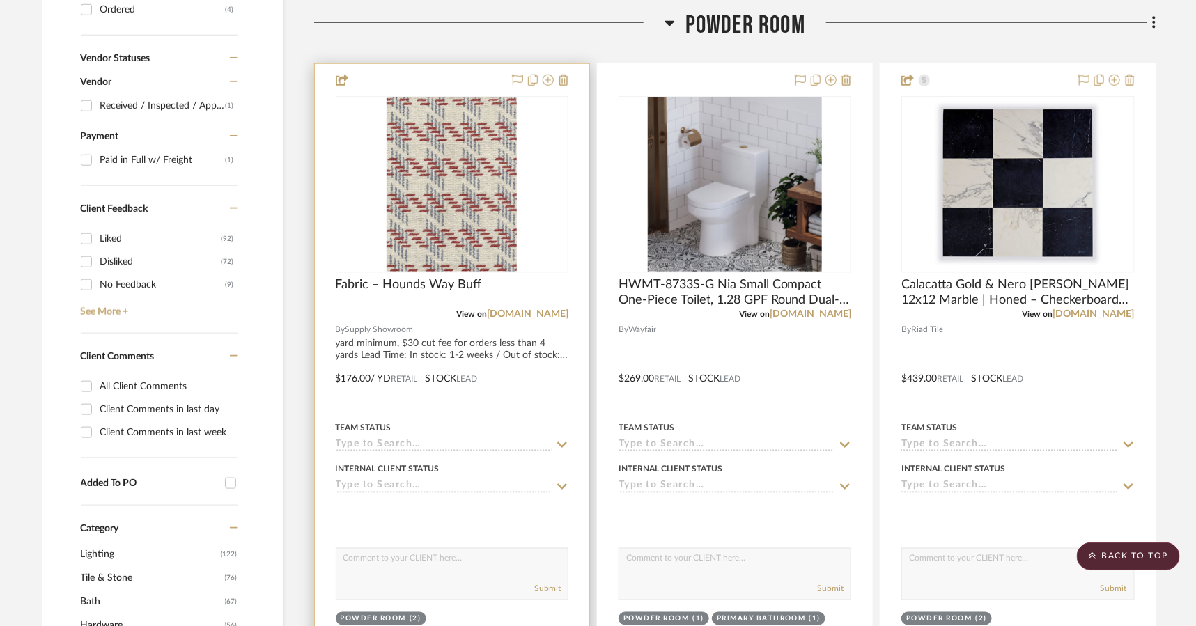
click at [553, 408] on div at bounding box center [452, 368] width 274 height 609
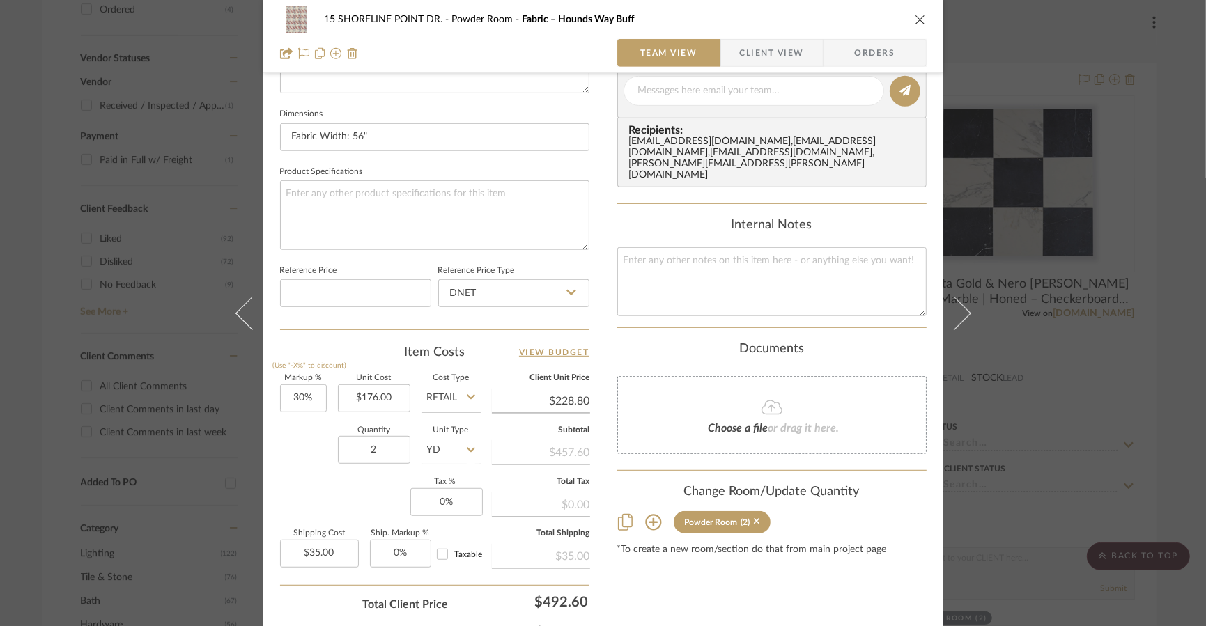
scroll to position [608, 0]
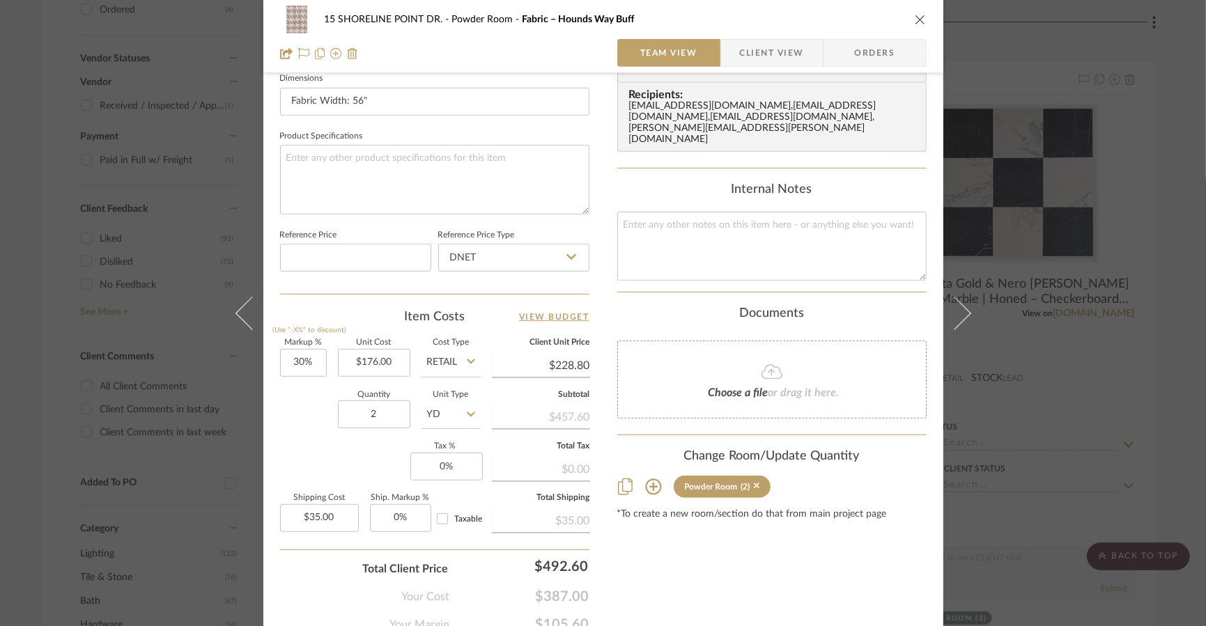
click at [447, 363] on input "Retail" at bounding box center [450, 363] width 59 height 28
click at [442, 400] on span "DNET" at bounding box center [444, 395] width 26 height 10
type input "DNET"
click at [315, 366] on input "30" at bounding box center [303, 363] width 47 height 28
type input "50%"
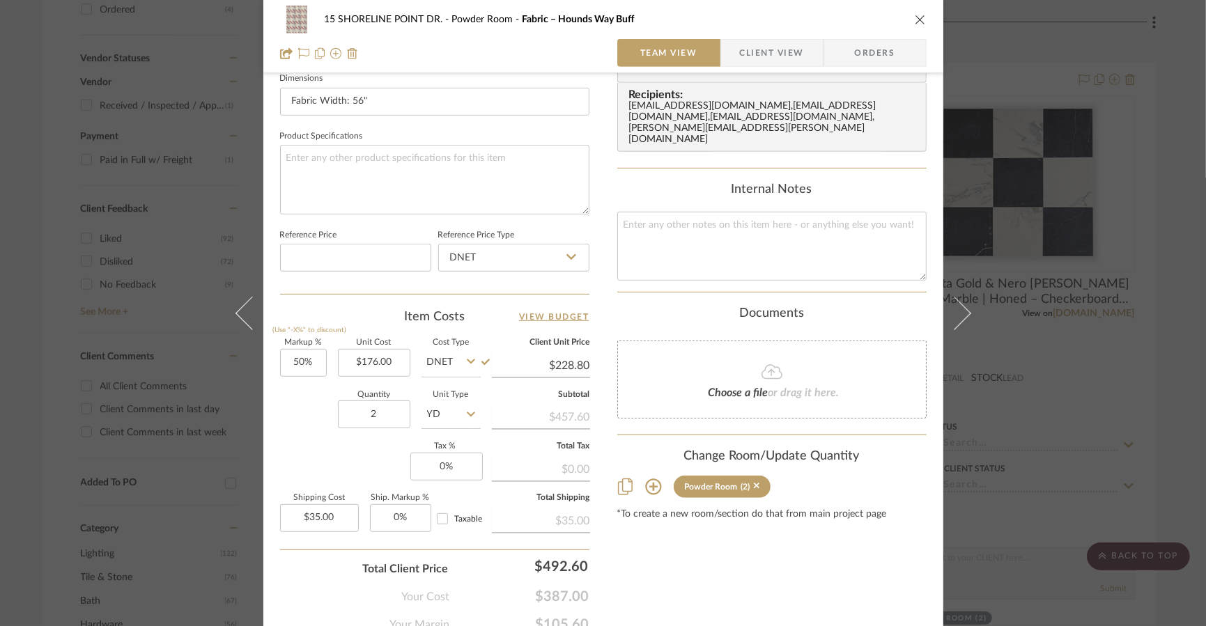
click at [282, 432] on div "Quantity 2 Unit Type YD" at bounding box center [380, 415] width 201 height 49
type input "$264.00"
click at [760, 522] on div "Content here copies to Client View - confirm visibility there. Show in Client D…" at bounding box center [771, 60] width 309 height 1146
click at [866, 21] on icon "close" at bounding box center [919, 19] width 11 height 11
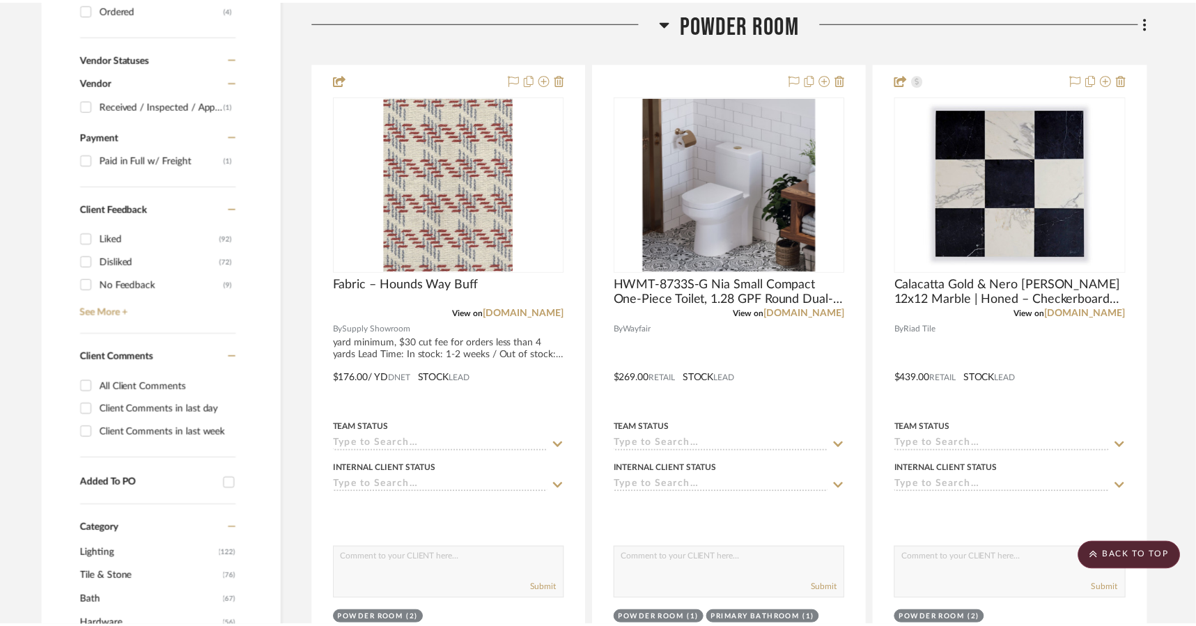
scroll to position [635, 0]
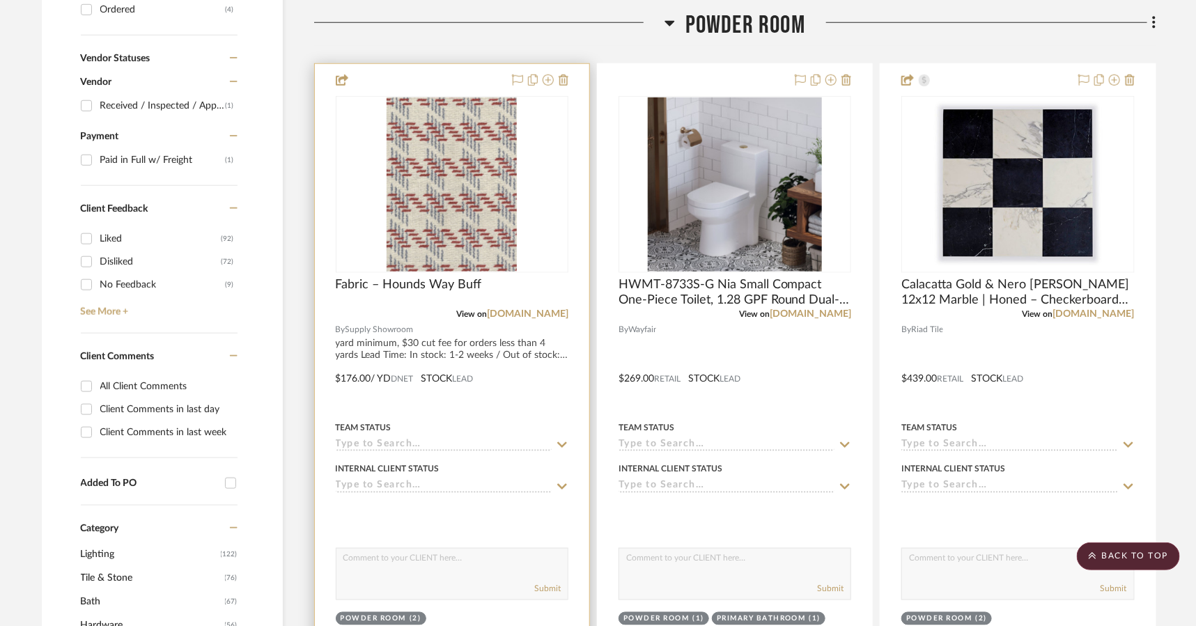
click at [506, 415] on div at bounding box center [452, 368] width 274 height 609
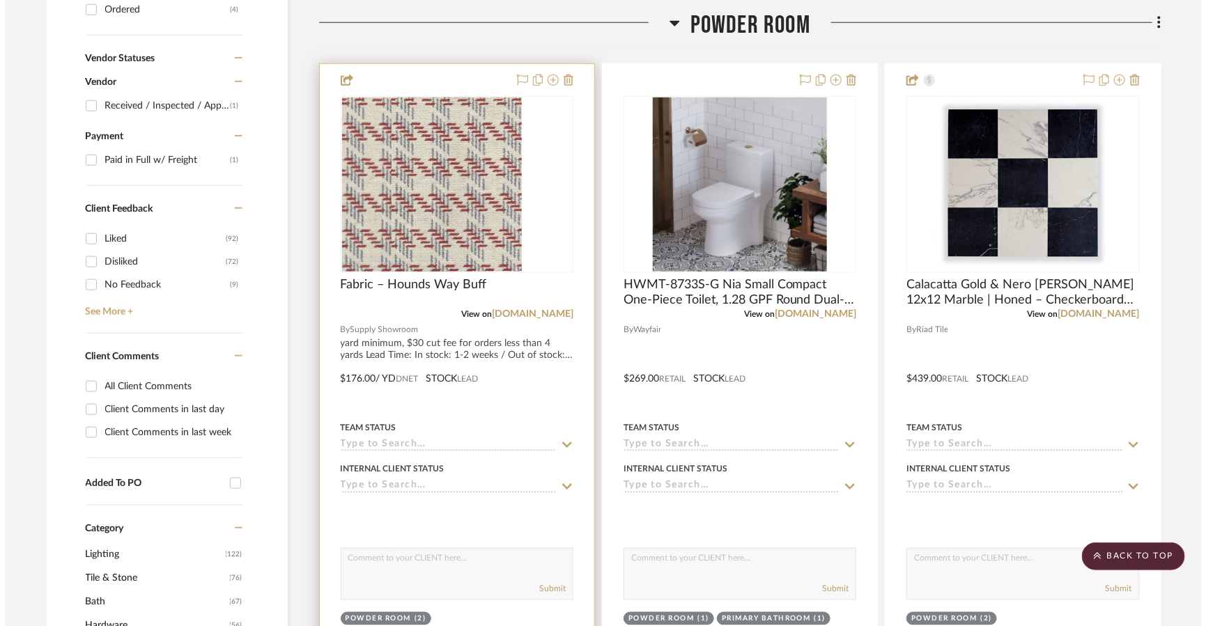
scroll to position [0, 0]
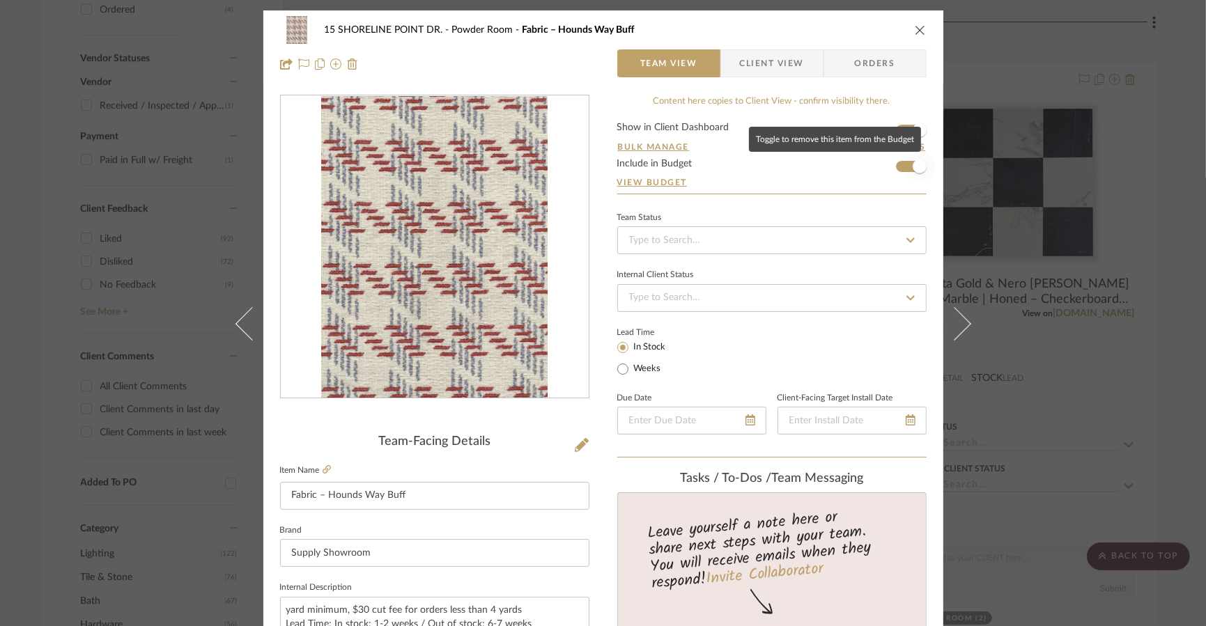
click at [866, 169] on span "button" at bounding box center [919, 166] width 31 height 31
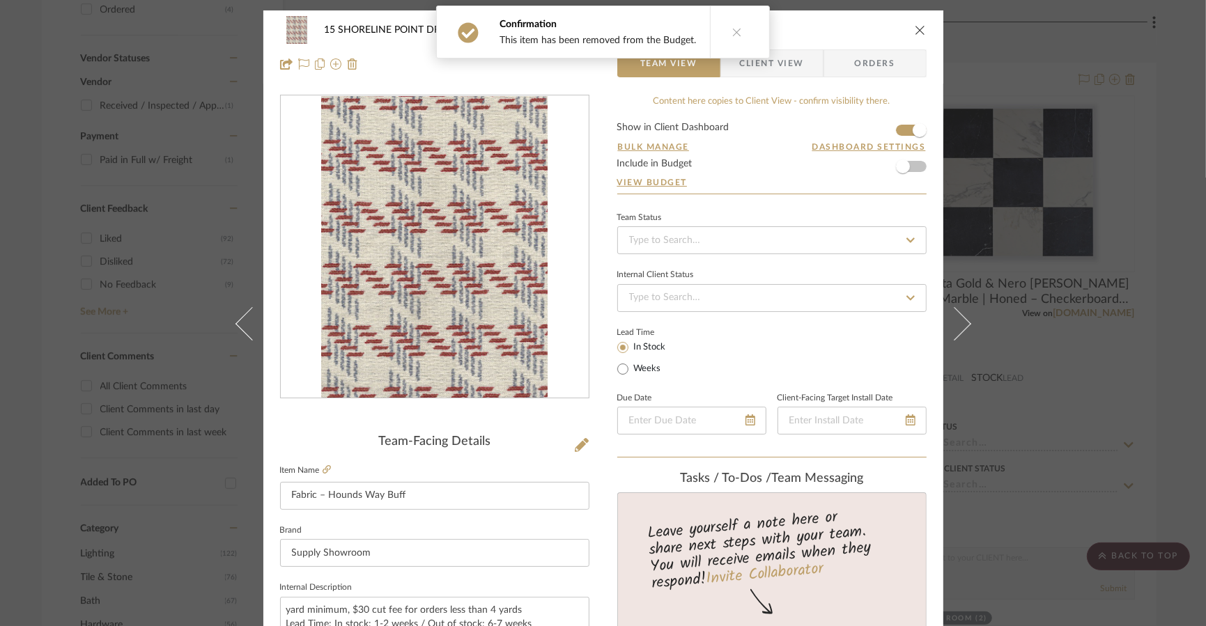
click at [866, 28] on icon "close" at bounding box center [919, 29] width 11 height 11
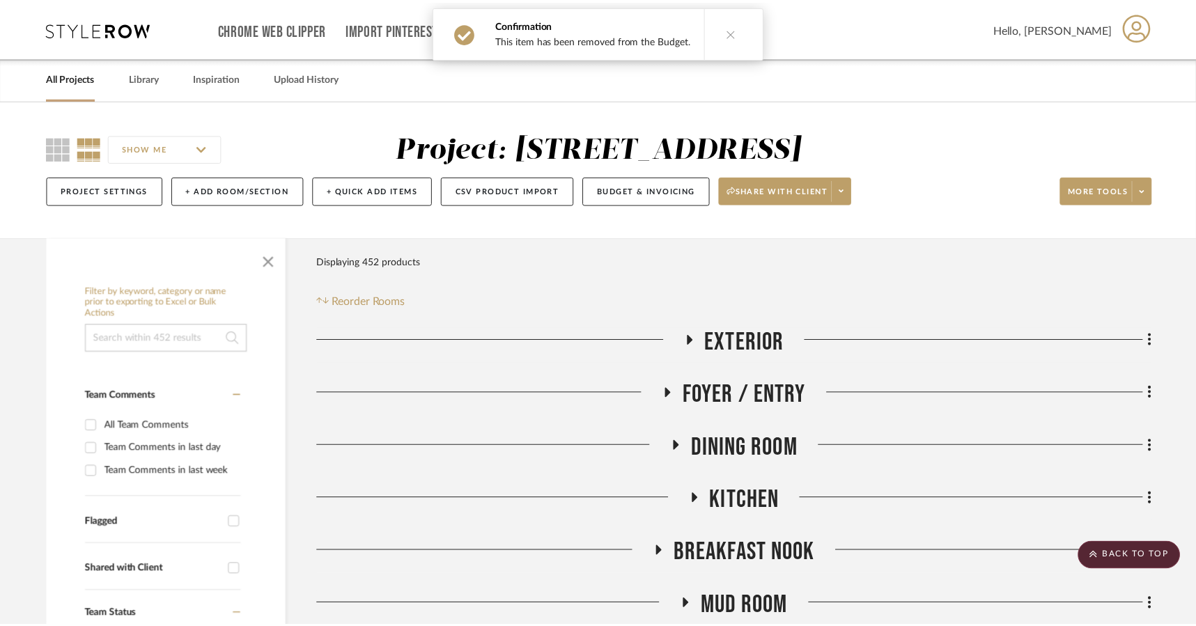
scroll to position [635, 0]
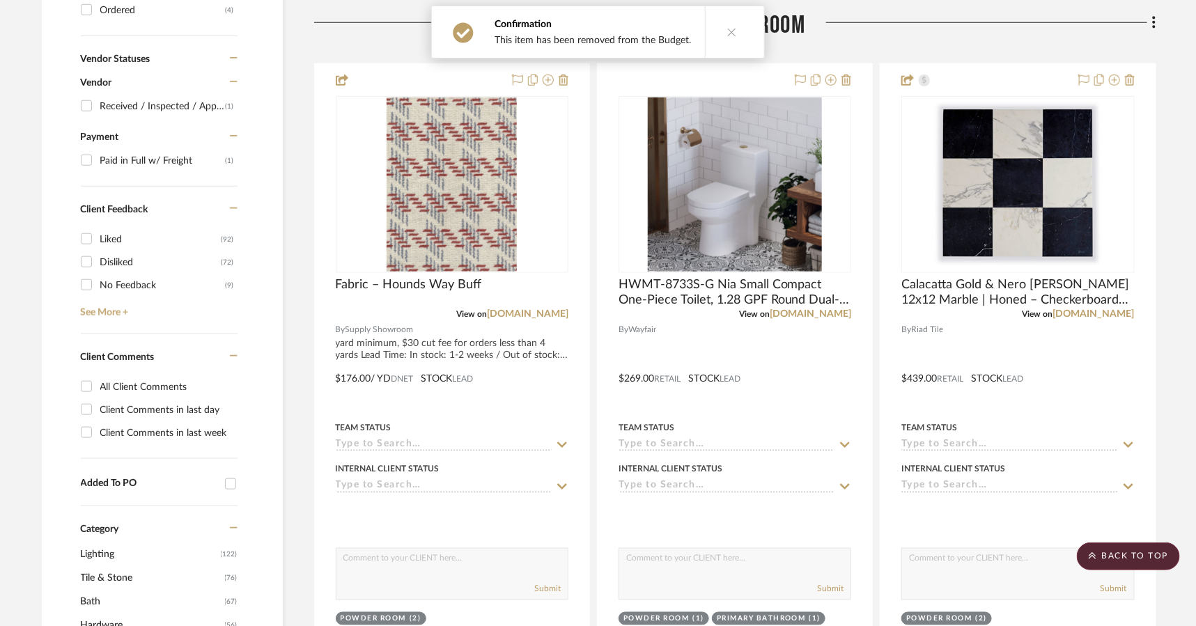
click at [800, 36] on span "Powder Room" at bounding box center [745, 25] width 120 height 30
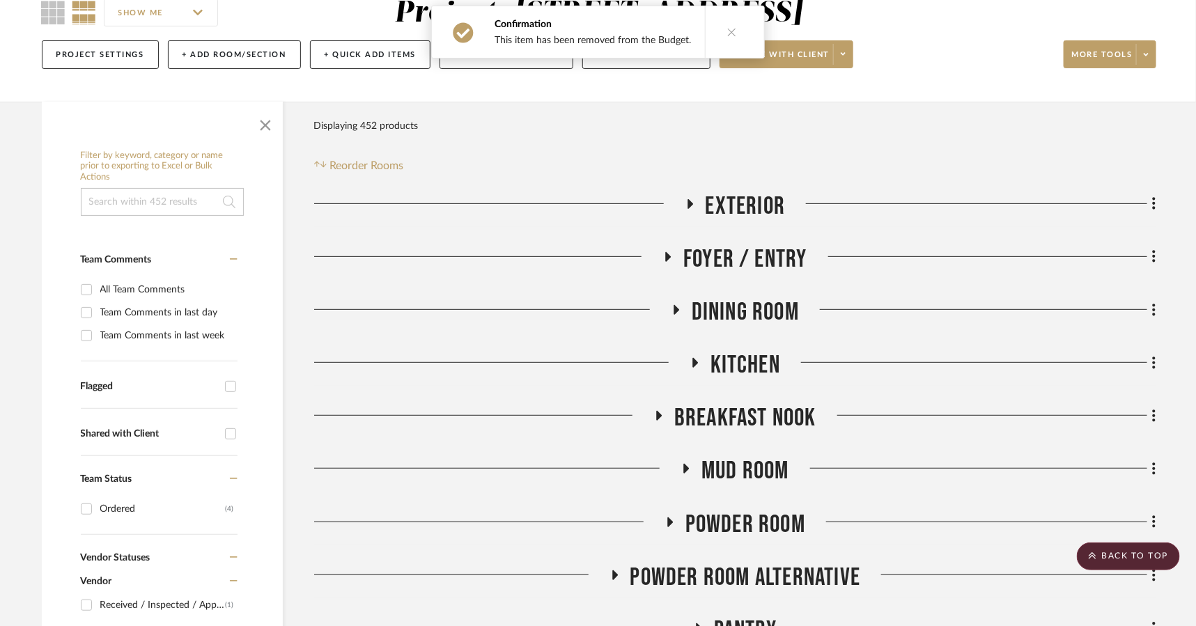
scroll to position [164, 0]
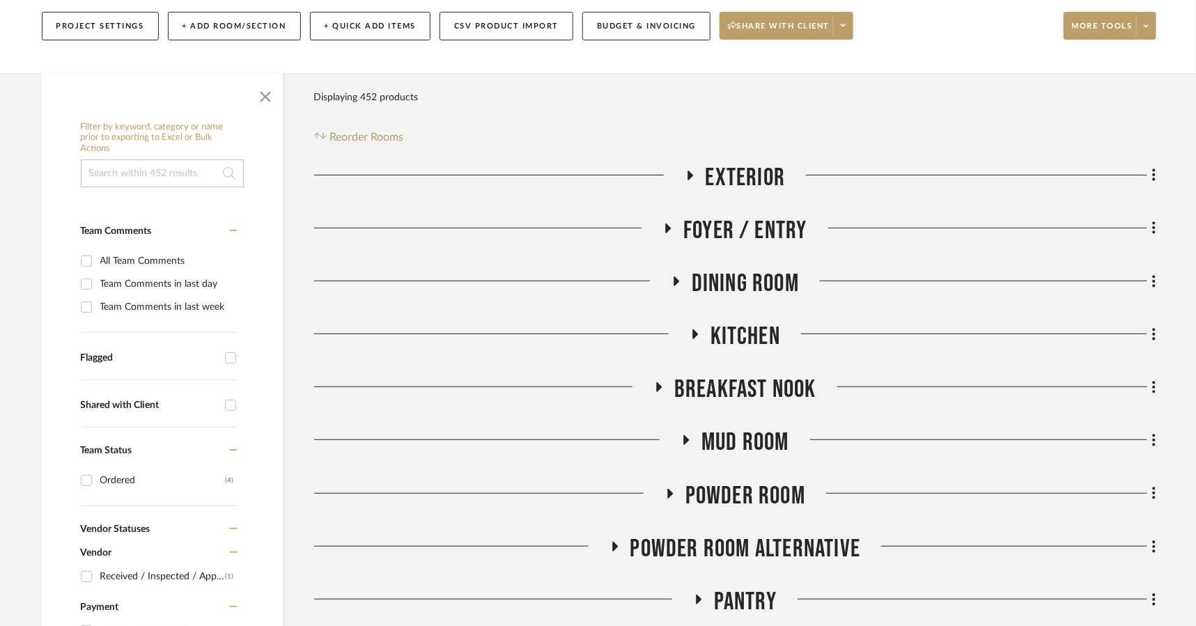
click at [715, 437] on span "Mud Room" at bounding box center [745, 443] width 88 height 30
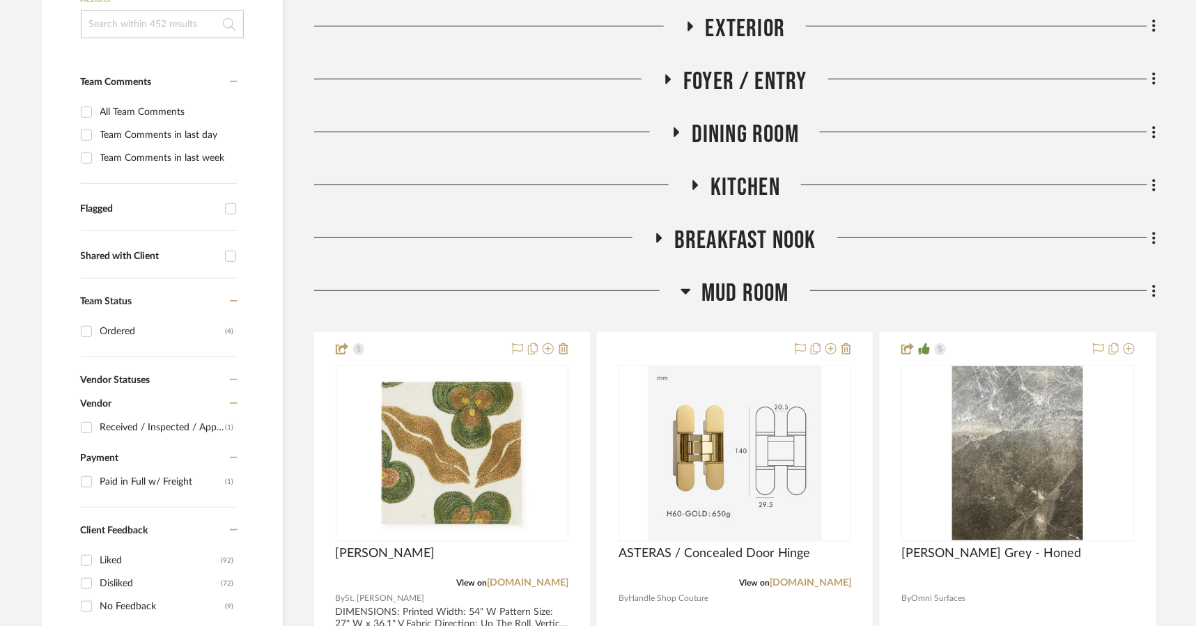
scroll to position [614, 0]
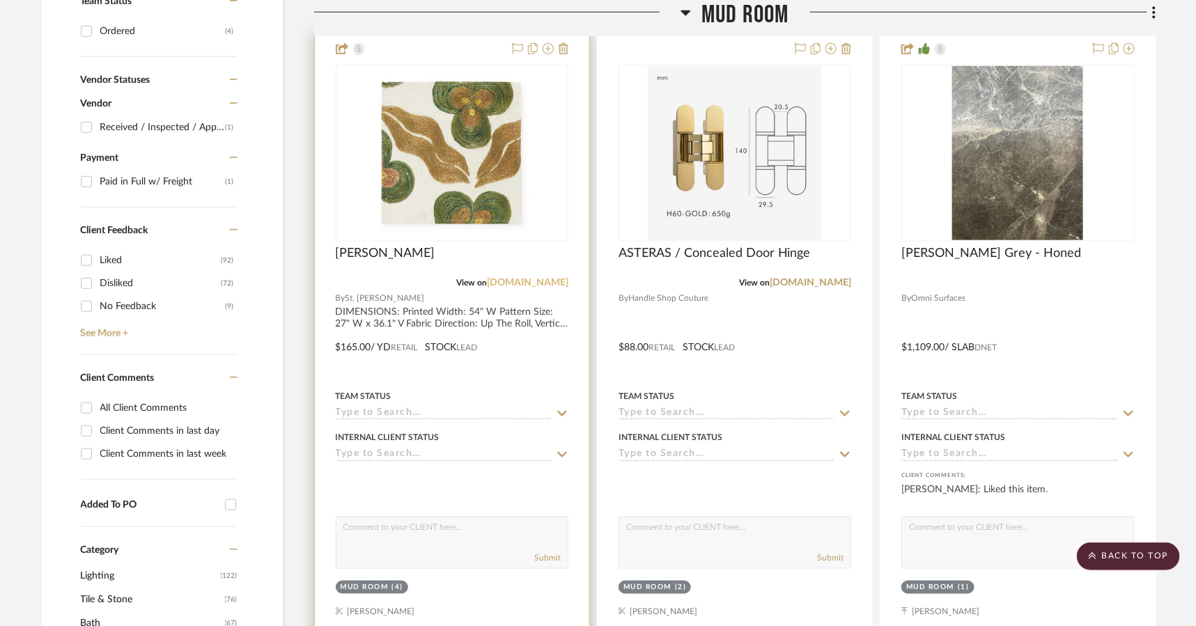
click at [543, 278] on link "[DOMAIN_NAME]" at bounding box center [527, 283] width 81 height 10
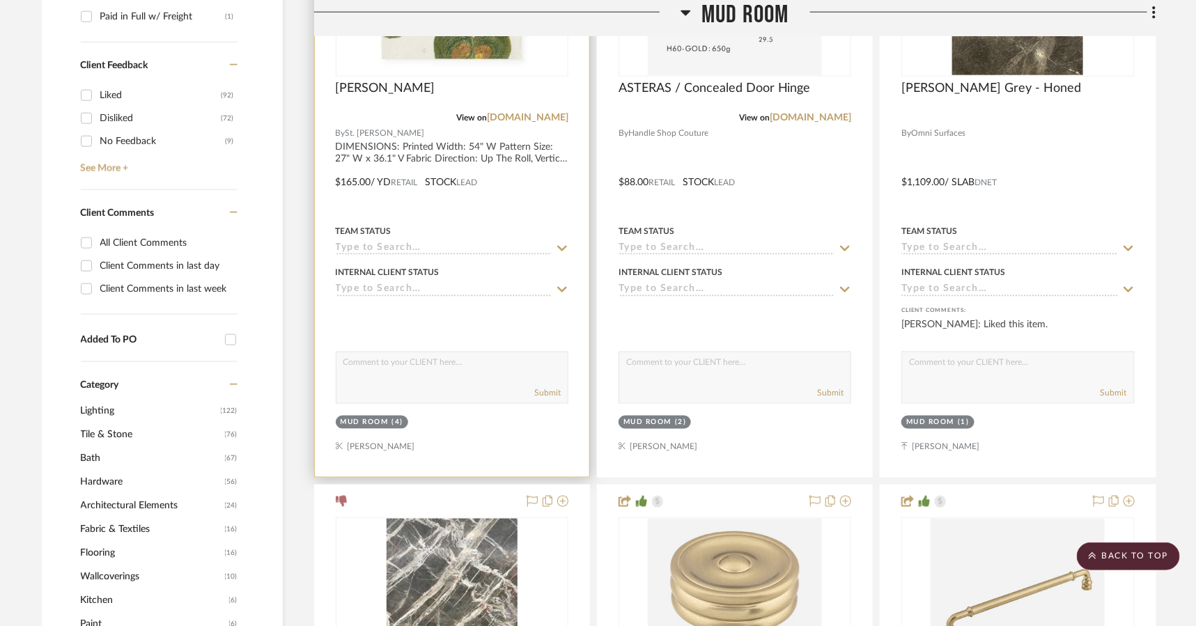
scroll to position [777, 0]
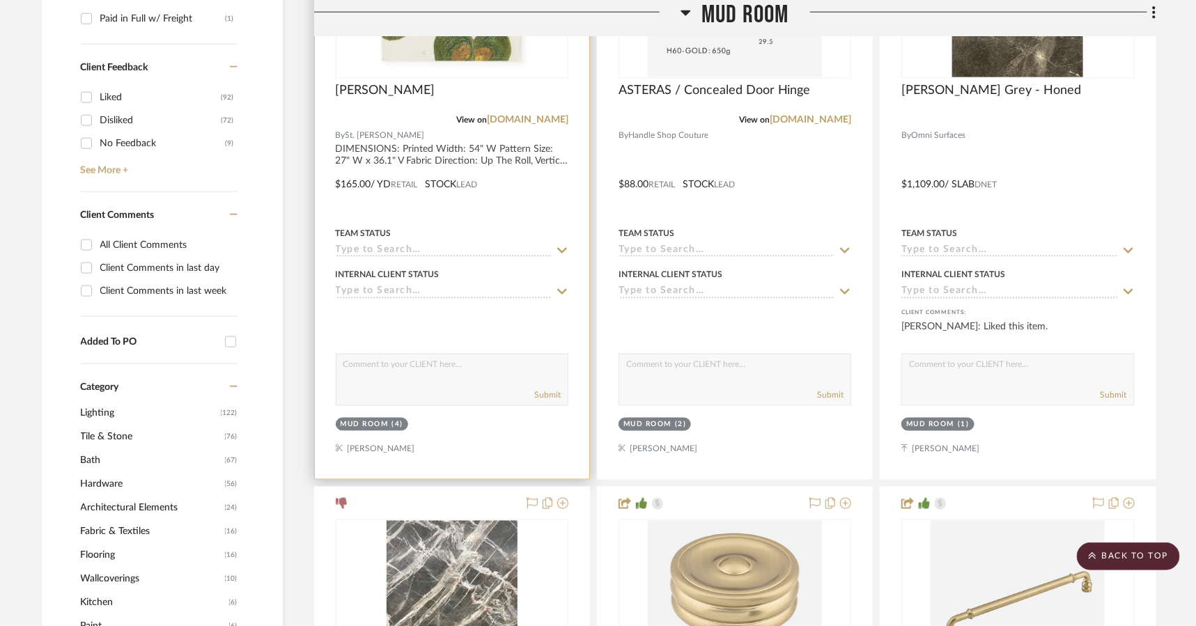
click at [527, 327] on div at bounding box center [452, 320] width 233 height 28
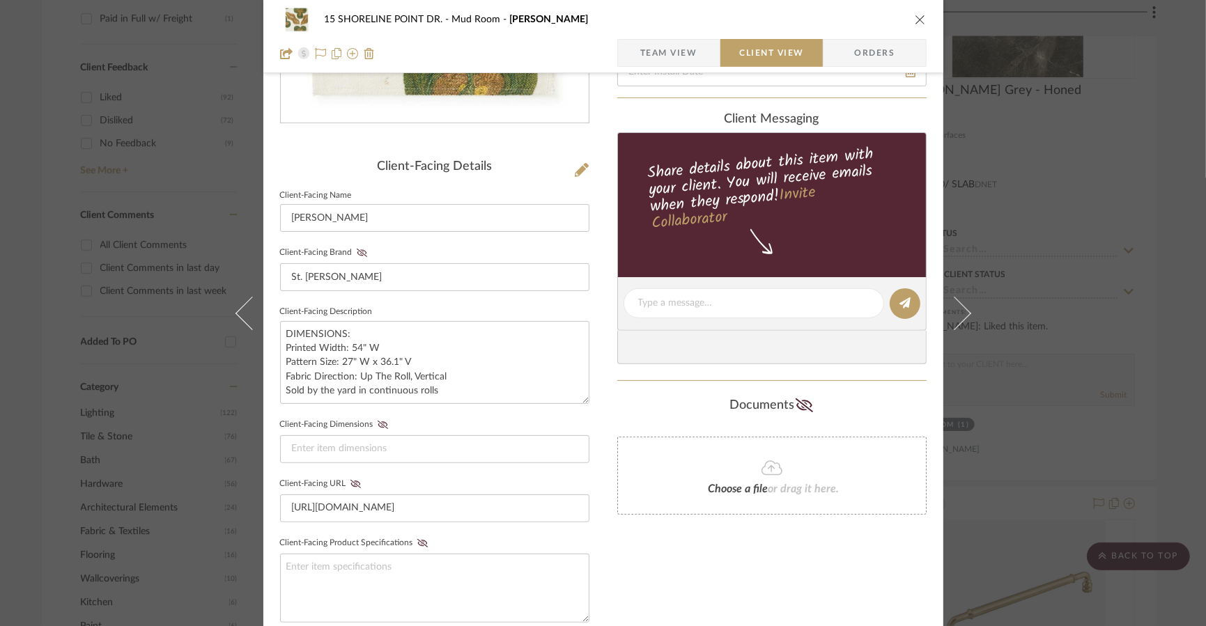
scroll to position [540, 0]
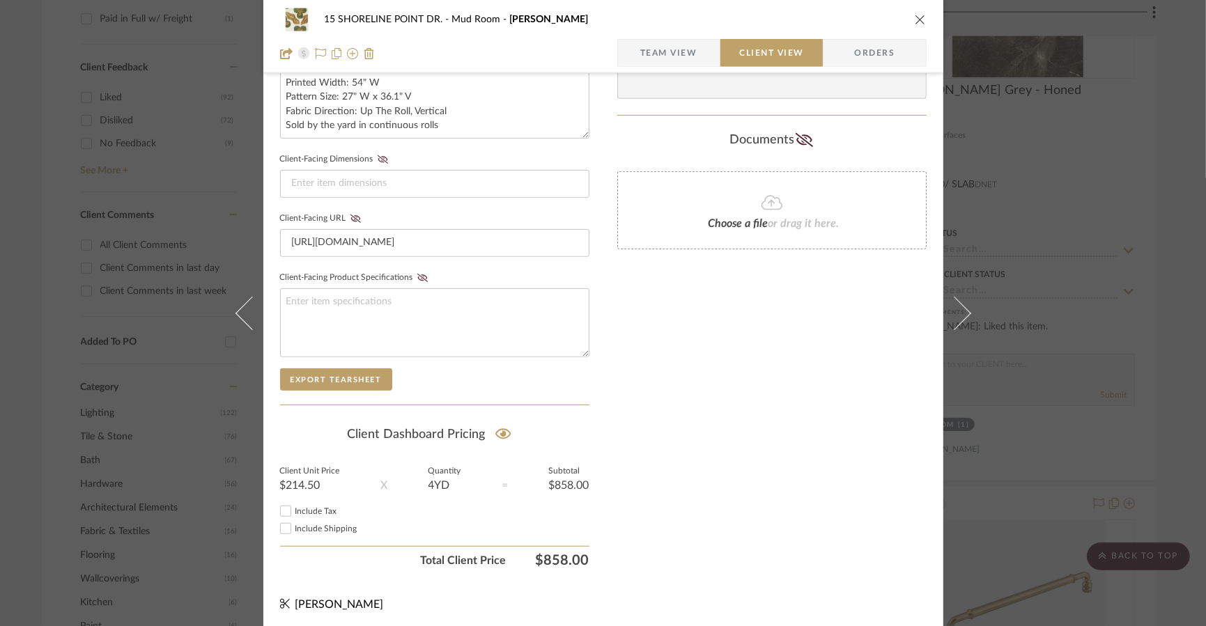
click at [866, 24] on icon "close" at bounding box center [919, 19] width 11 height 11
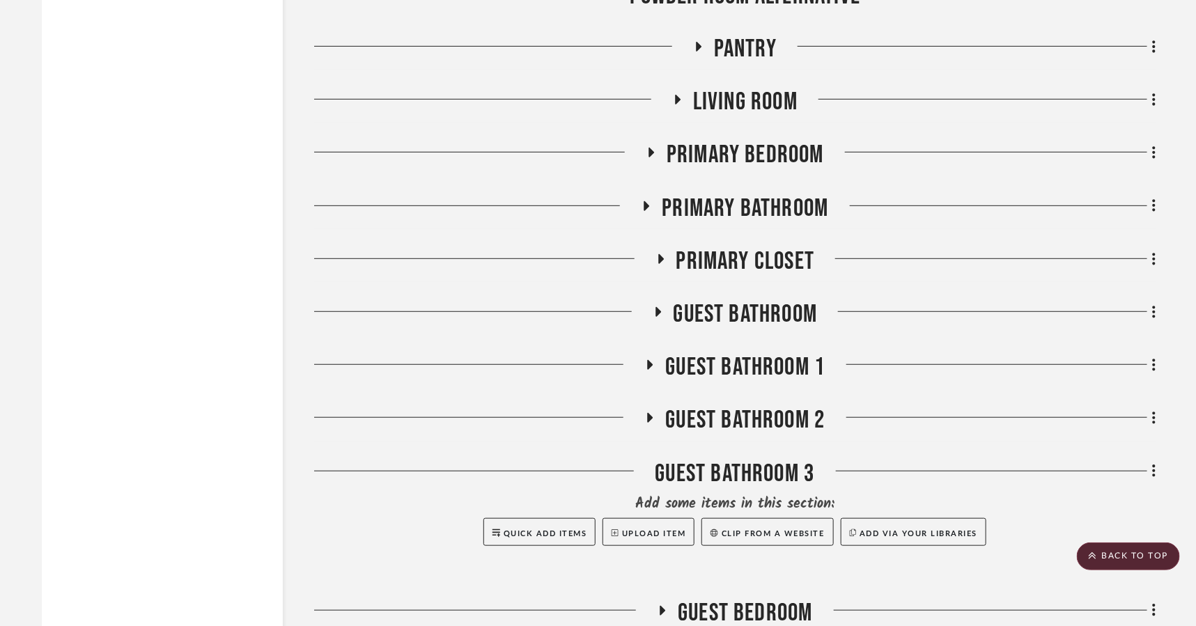
scroll to position [2539, 0]
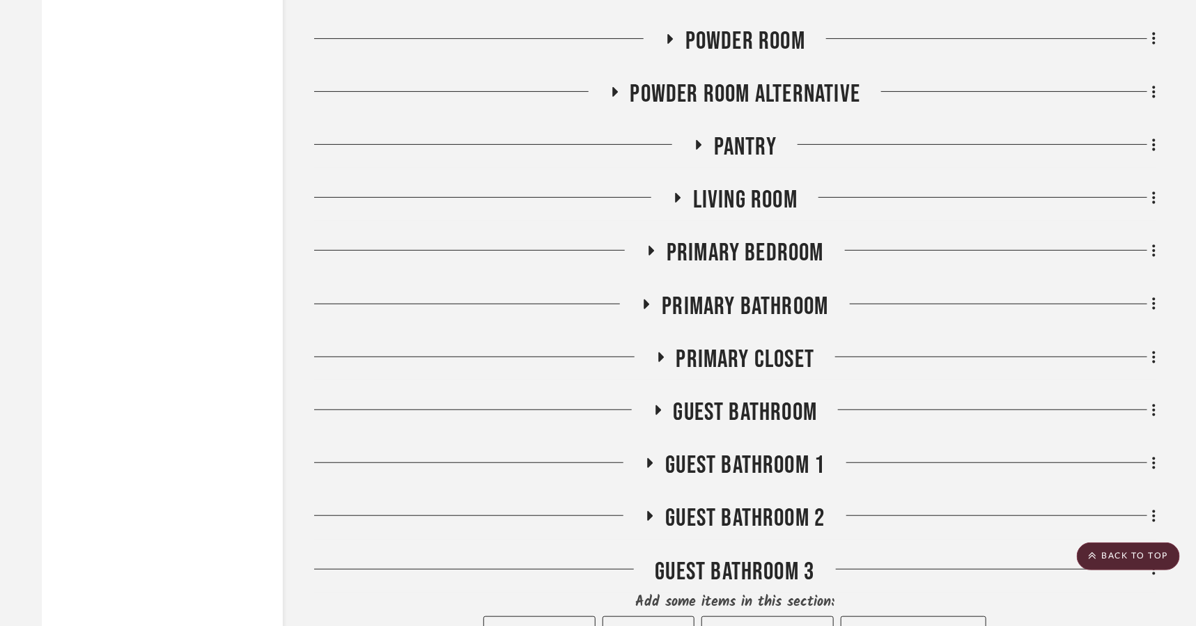
click at [730, 40] on span "Powder Room" at bounding box center [745, 41] width 120 height 30
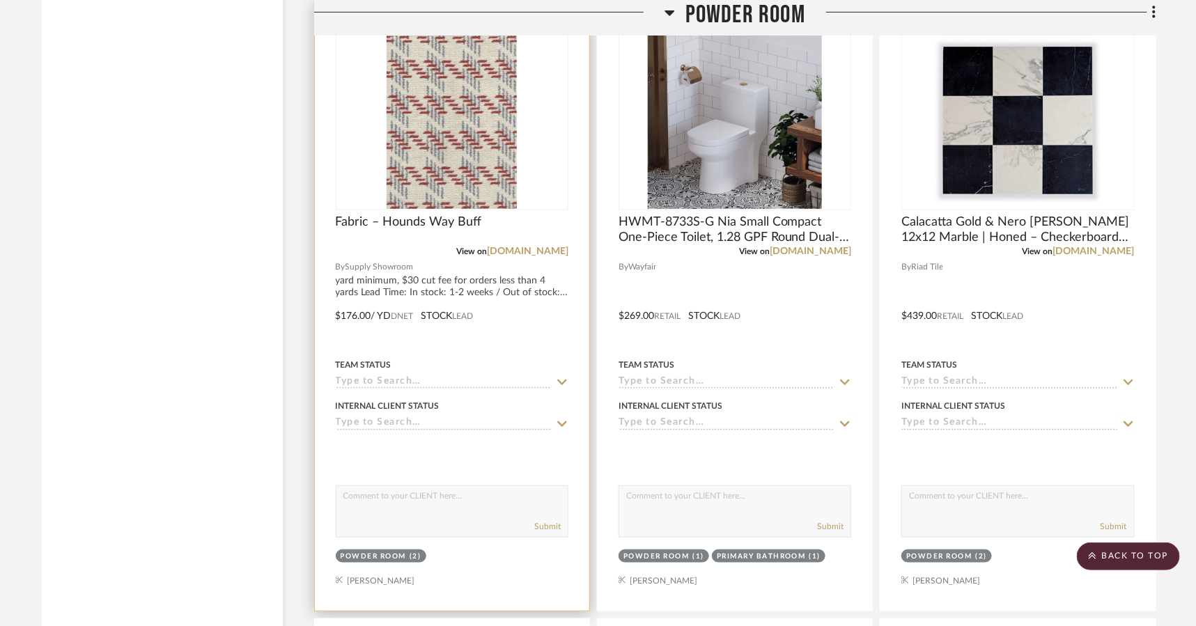
scroll to position [2620, 0]
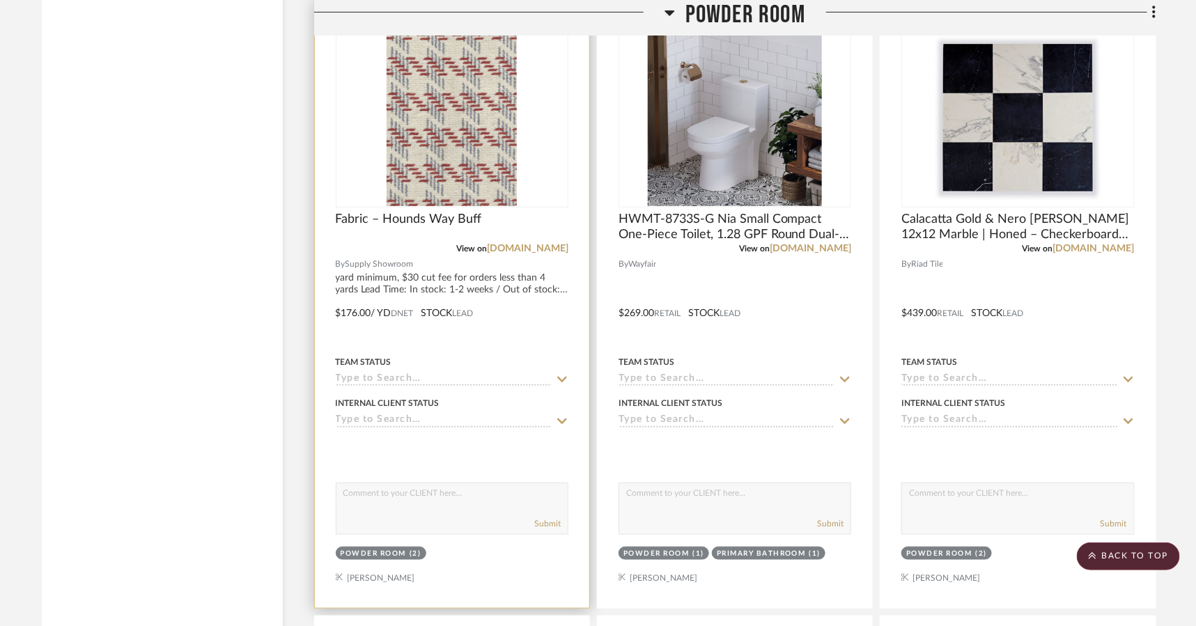
click at [545, 435] on div at bounding box center [452, 449] width 233 height 28
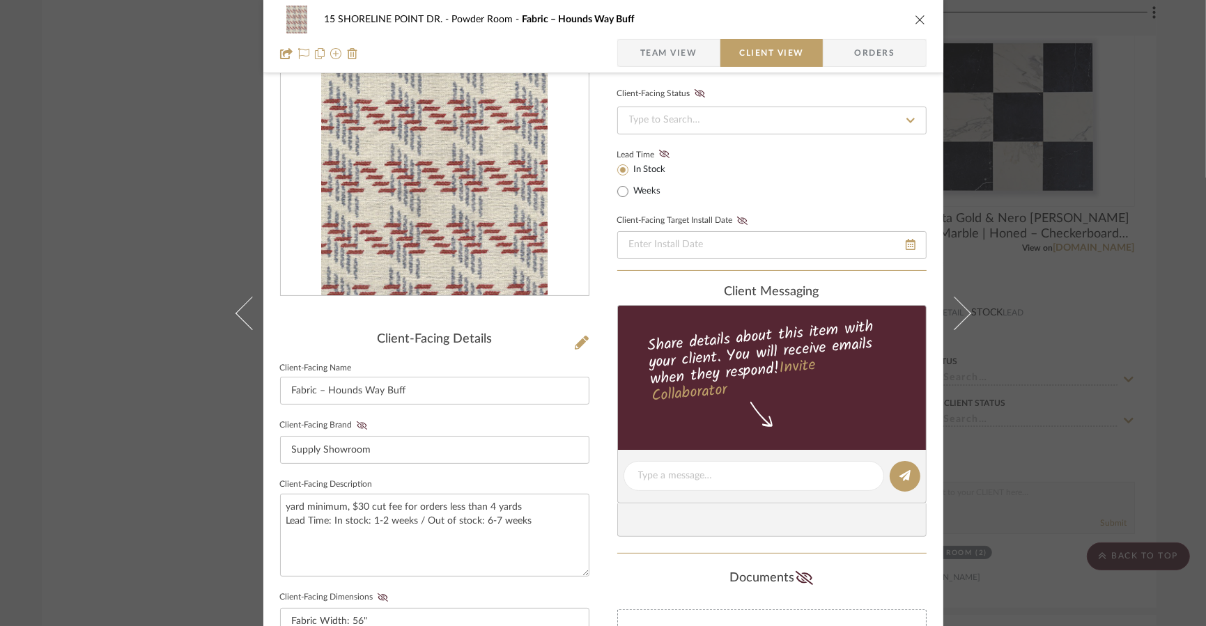
scroll to position [0, 0]
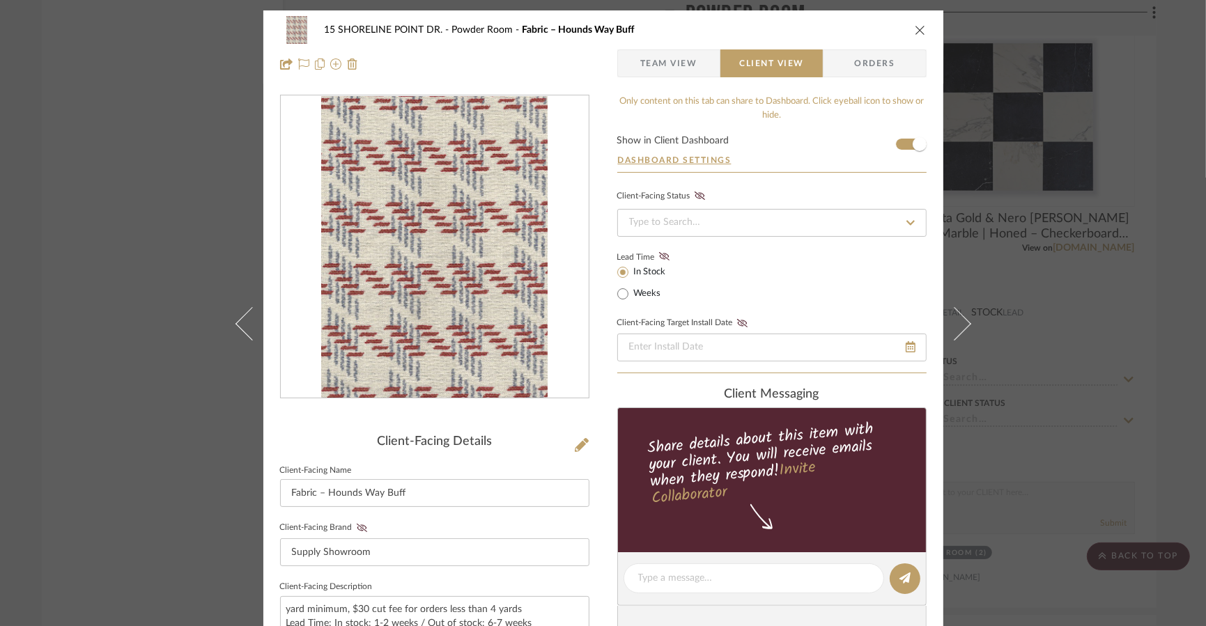
click at [666, 55] on span "Team View" at bounding box center [668, 63] width 57 height 28
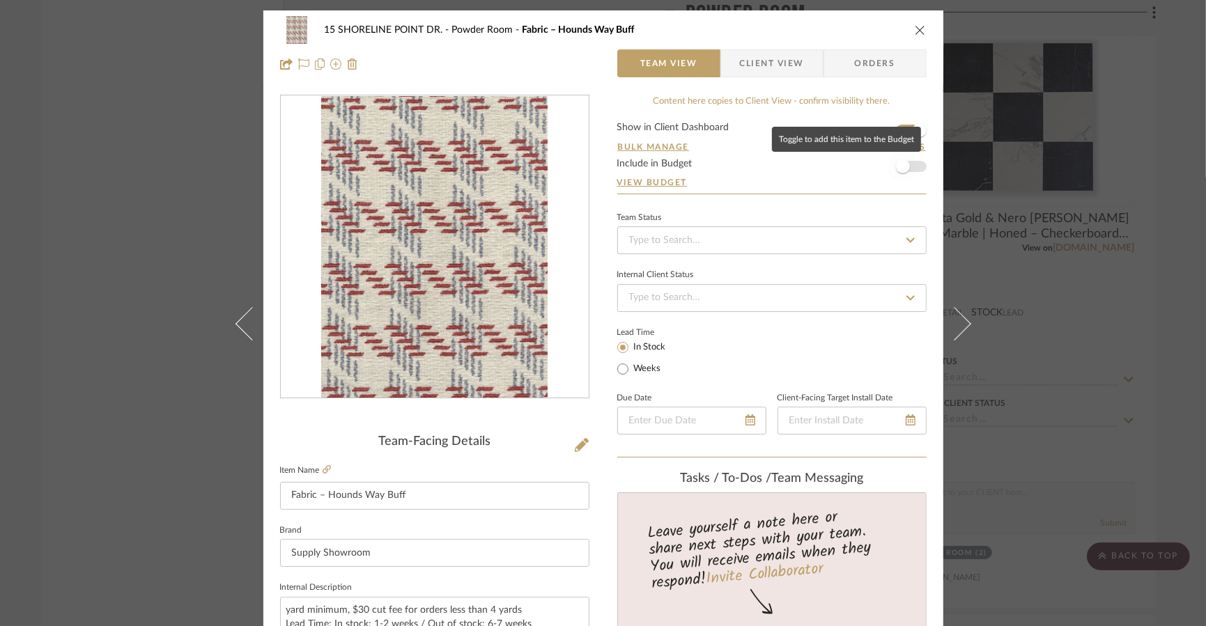
click at [866, 166] on span "button" at bounding box center [903, 166] width 14 height 14
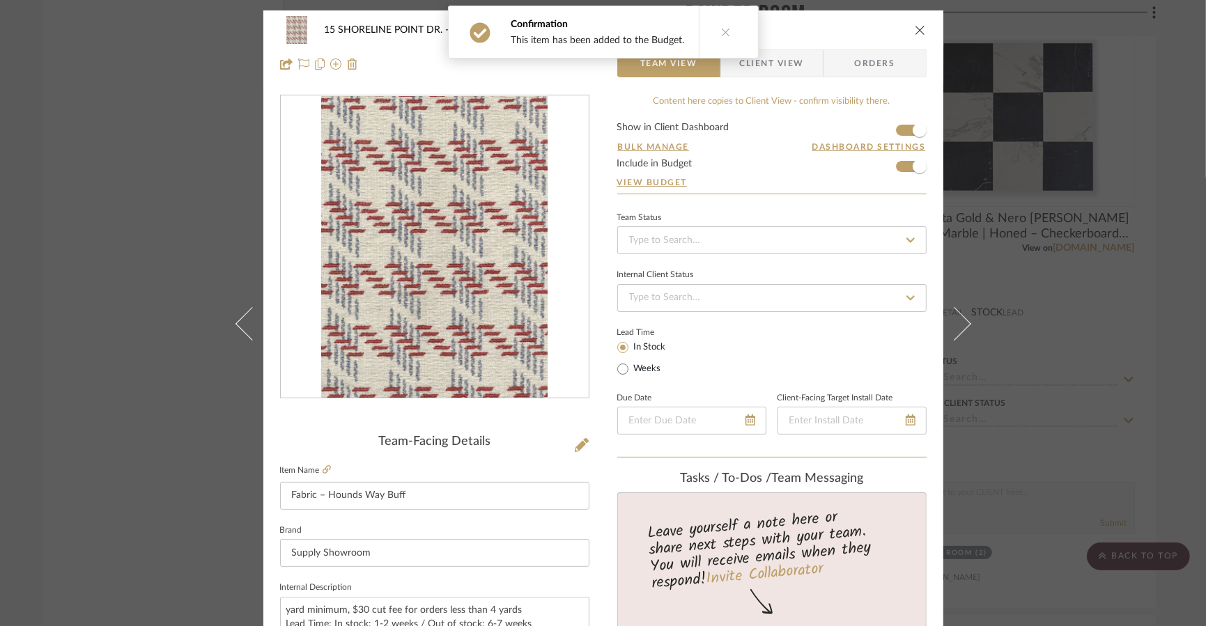
click at [866, 29] on icon "close" at bounding box center [919, 29] width 11 height 11
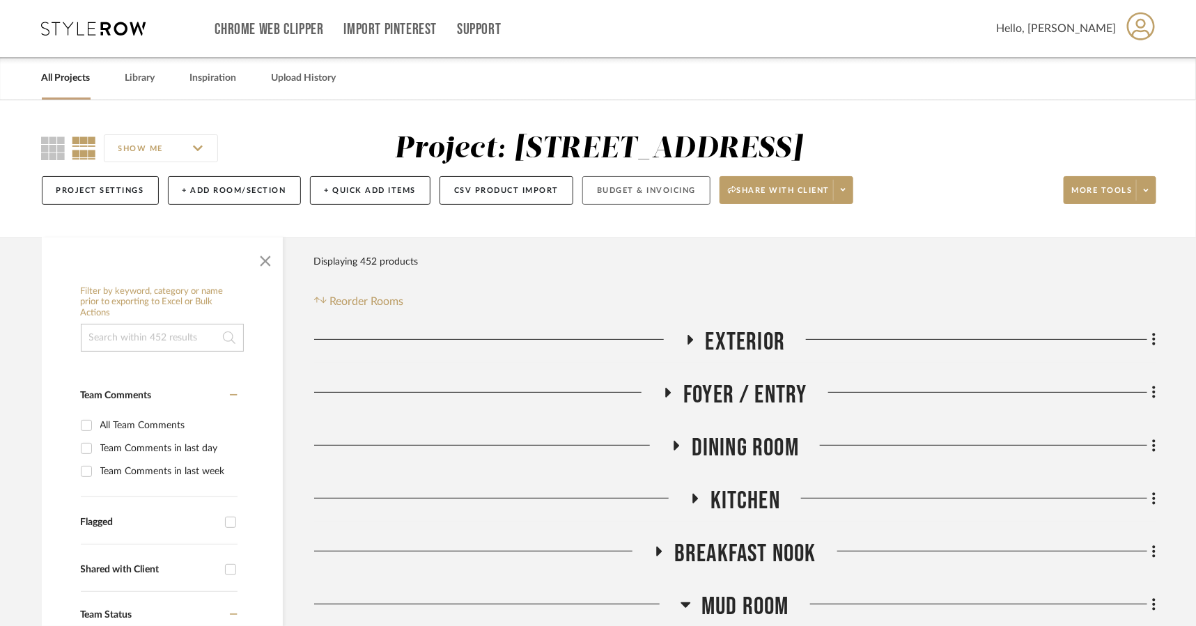
click at [618, 188] on button "Budget & Invoicing" at bounding box center [646, 190] width 128 height 29
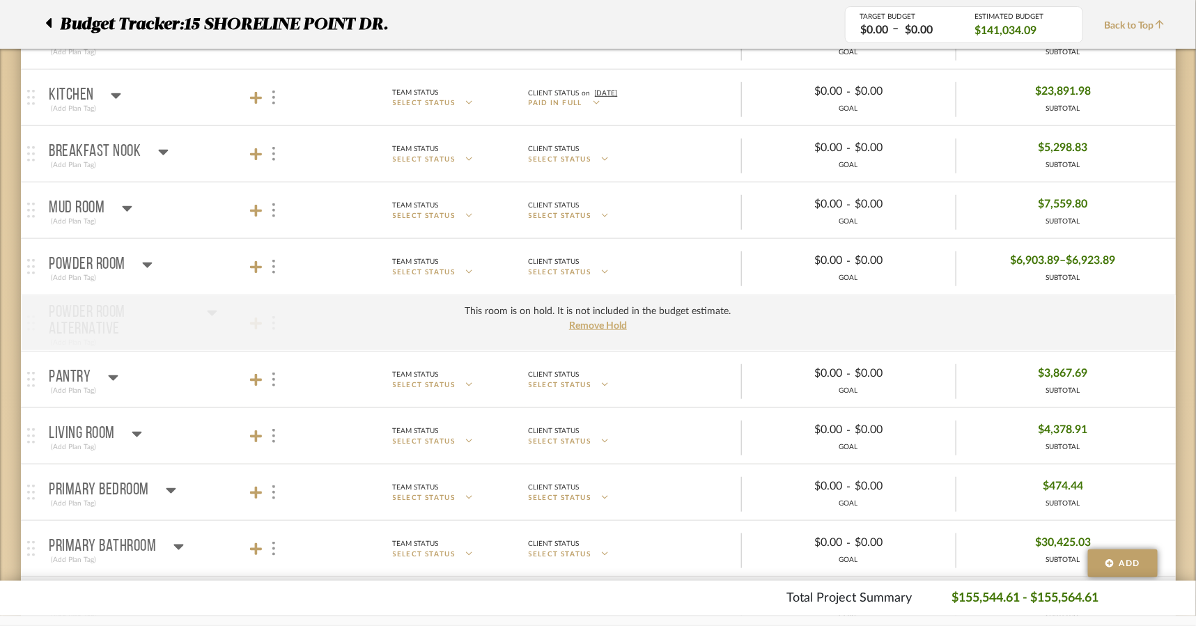
scroll to position [276, 0]
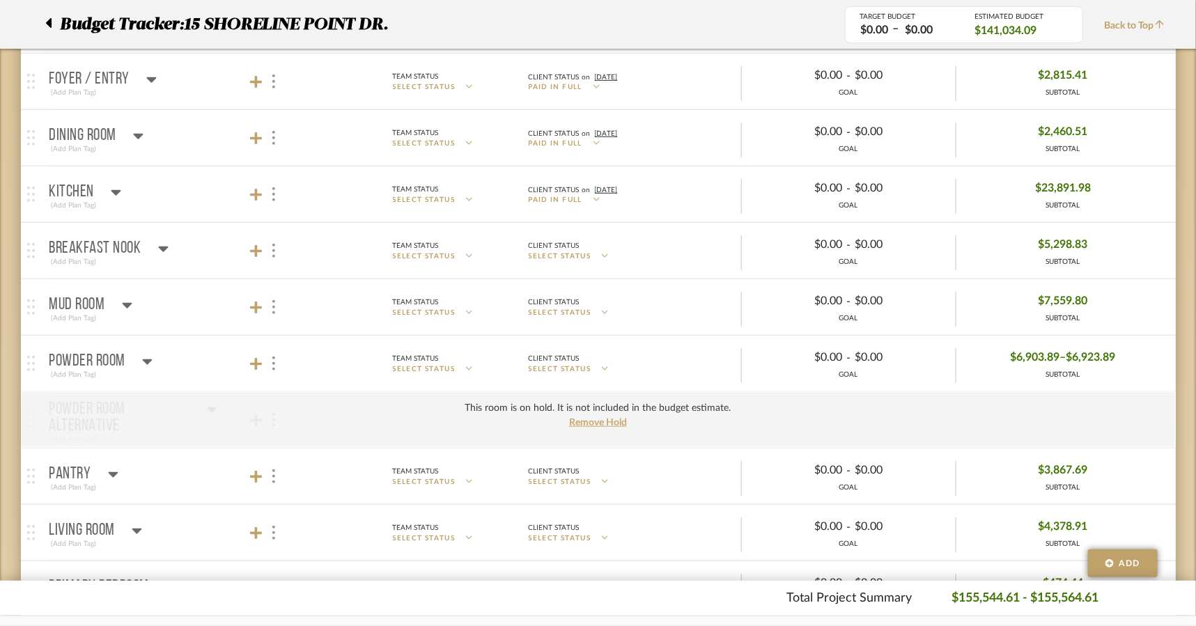
click at [109, 306] on div "Mud Room" at bounding box center [90, 305] width 83 height 17
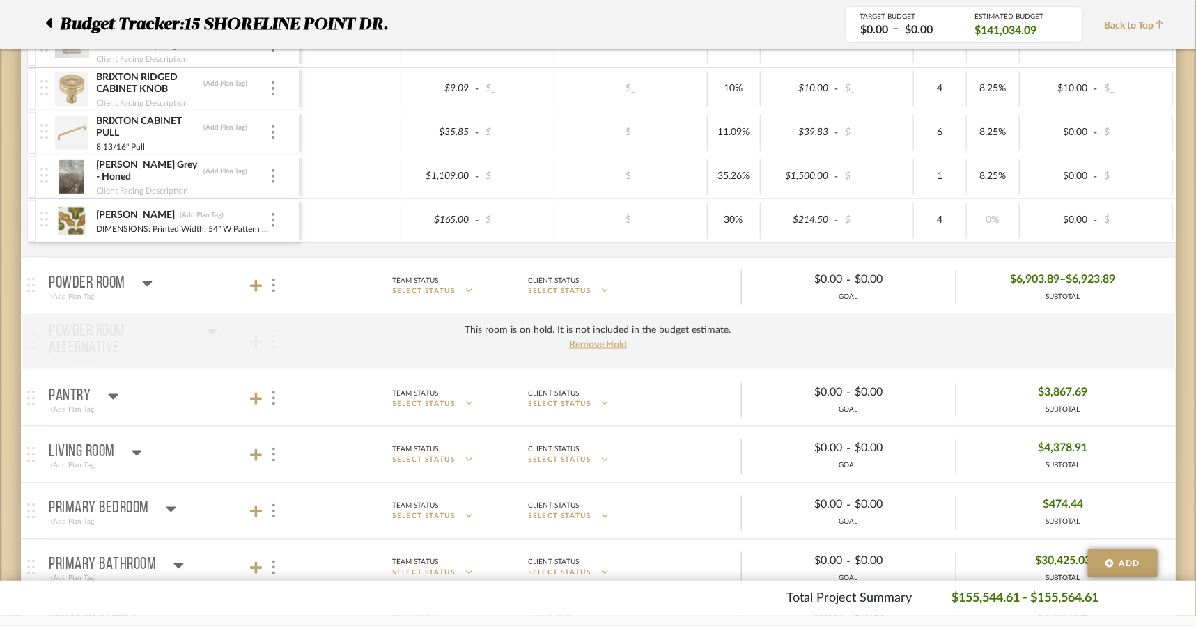
scroll to position [0, 38]
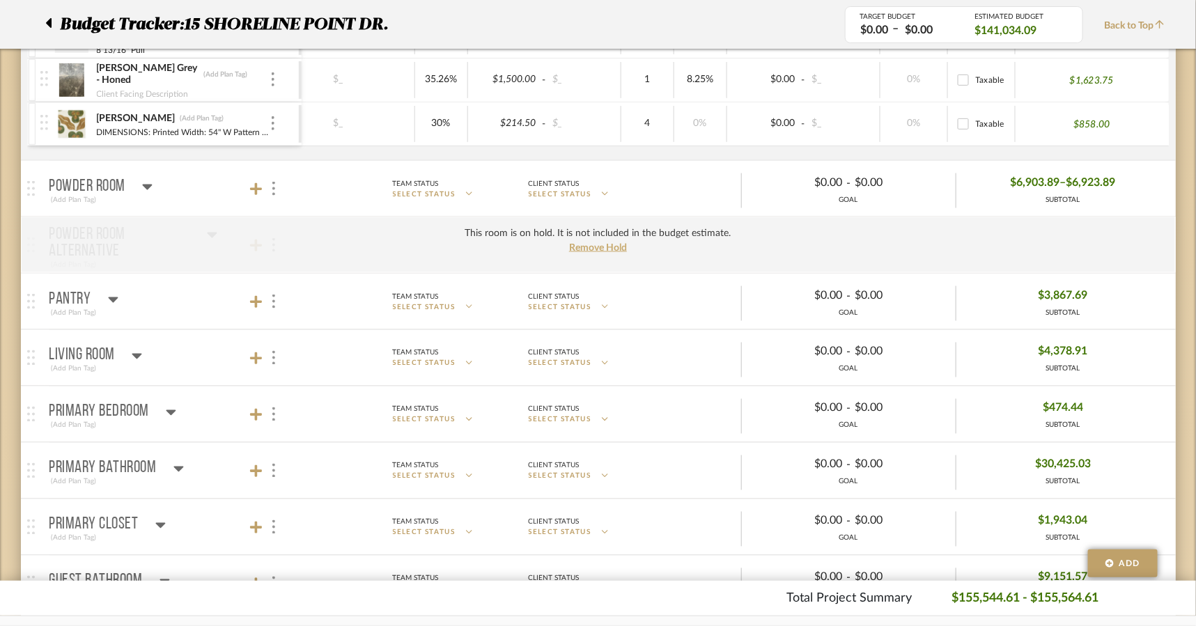
click at [150, 185] on icon at bounding box center [148, 188] width 10 height 6
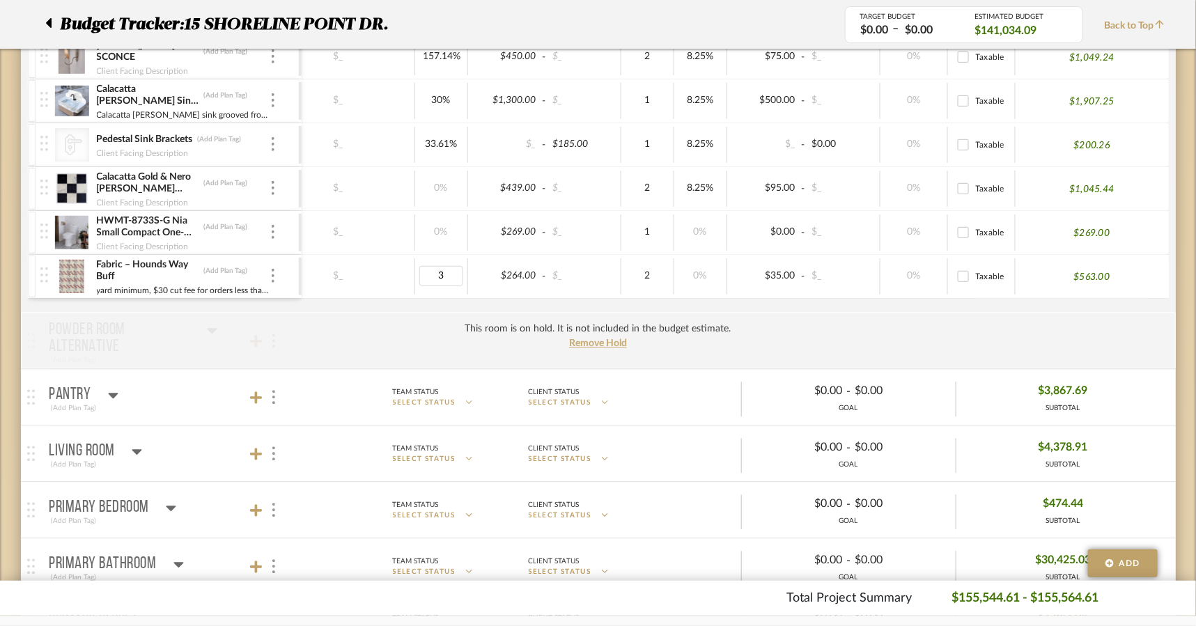
type input "30"
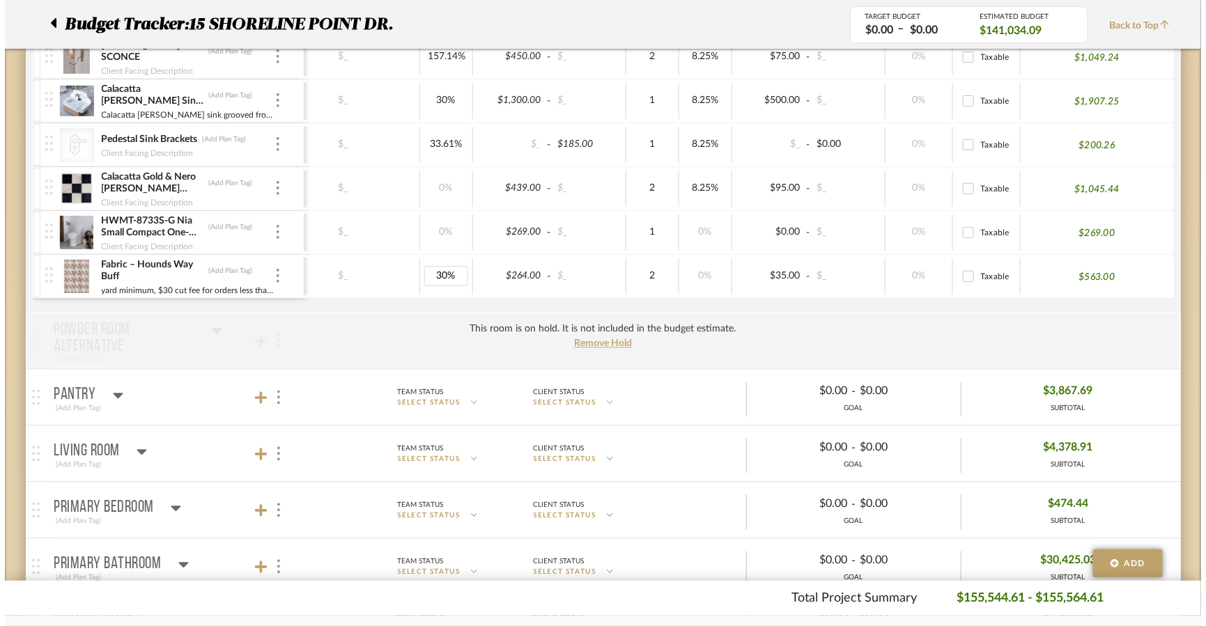
scroll to position [0, 0]
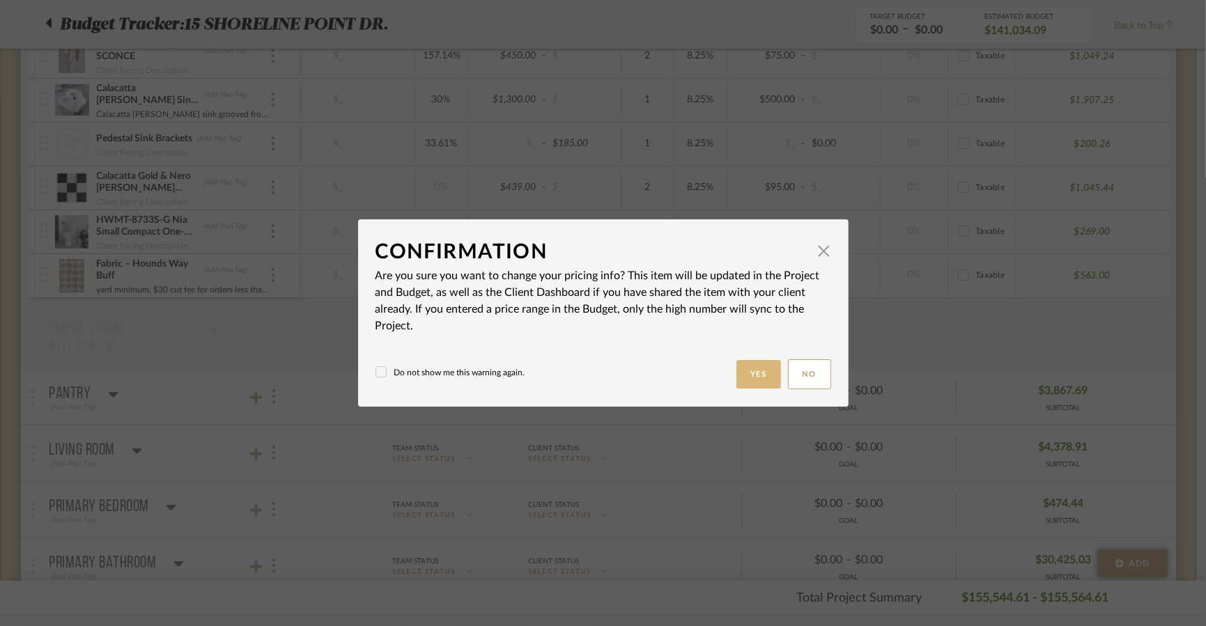
click at [760, 382] on button "Yes" at bounding box center [758, 374] width 45 height 29
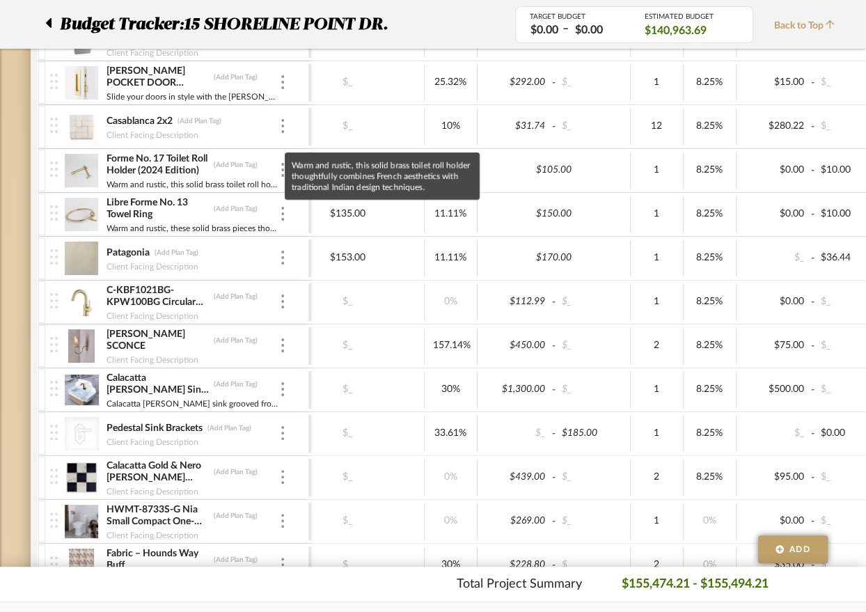
scroll to position [1033, 0]
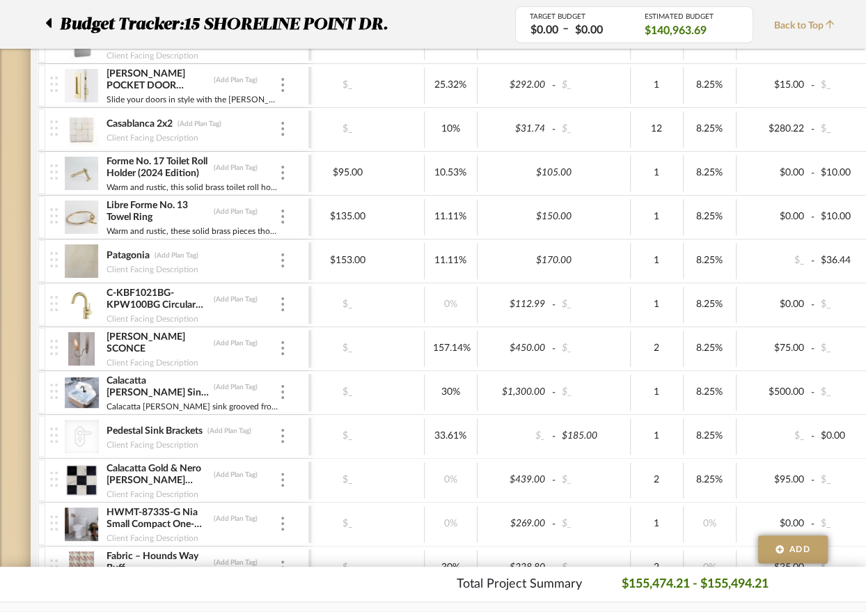
click at [49, 20] on icon at bounding box center [49, 23] width 6 height 10
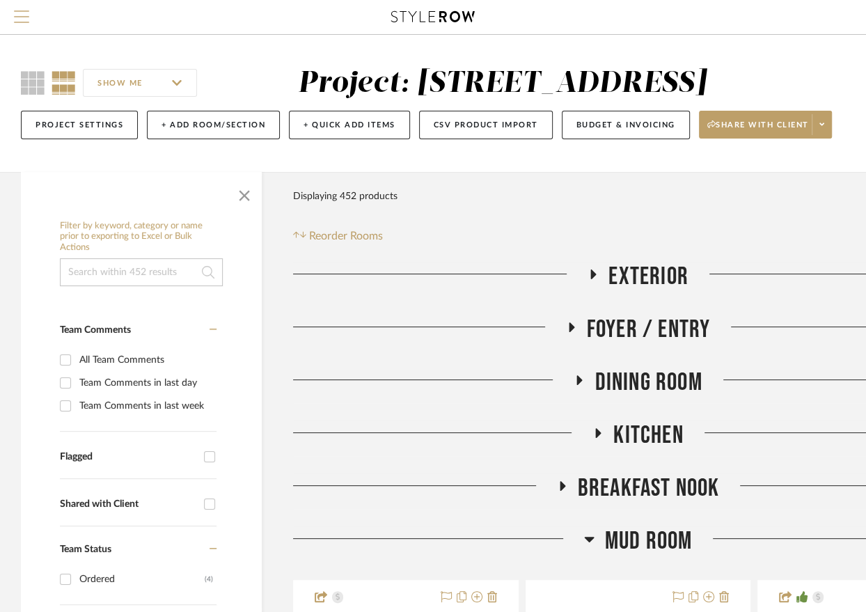
click at [15, 19] on span "Menu" at bounding box center [21, 20] width 15 height 21
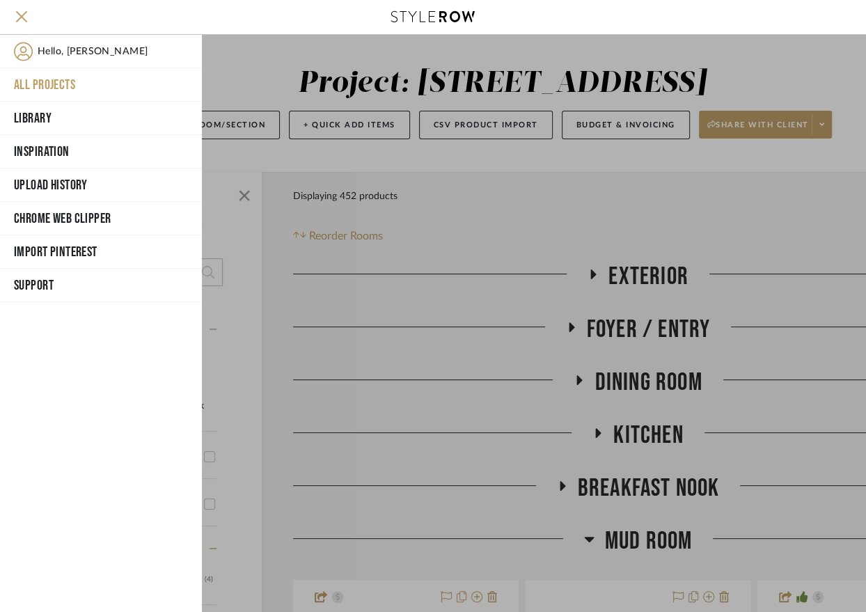
click at [49, 88] on button "All Projects" at bounding box center [101, 84] width 202 height 33
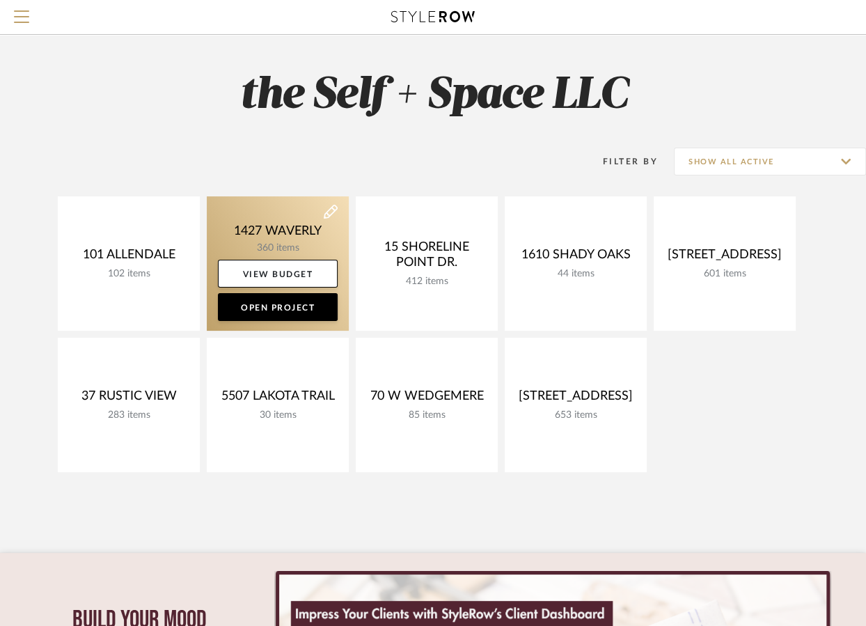
click at [319, 247] on link at bounding box center [278, 263] width 142 height 134
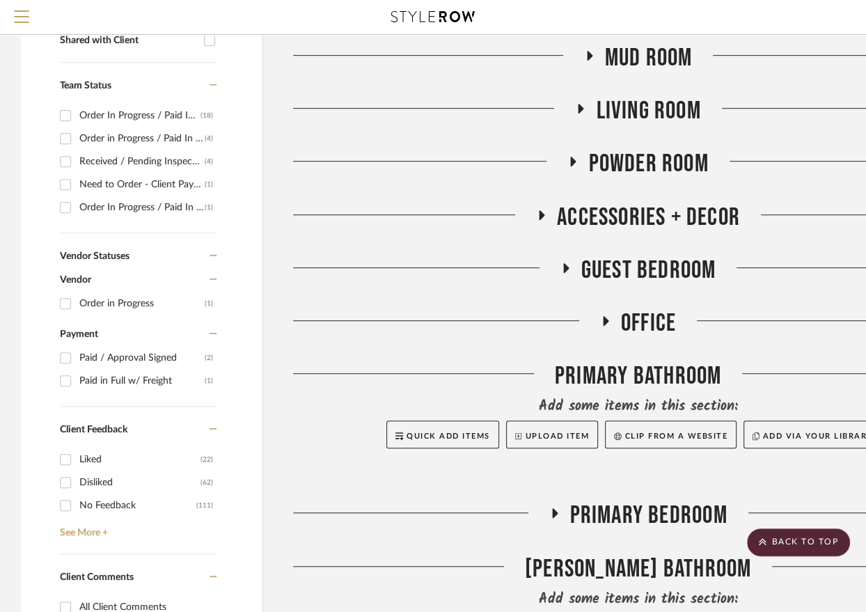
scroll to position [527, 0]
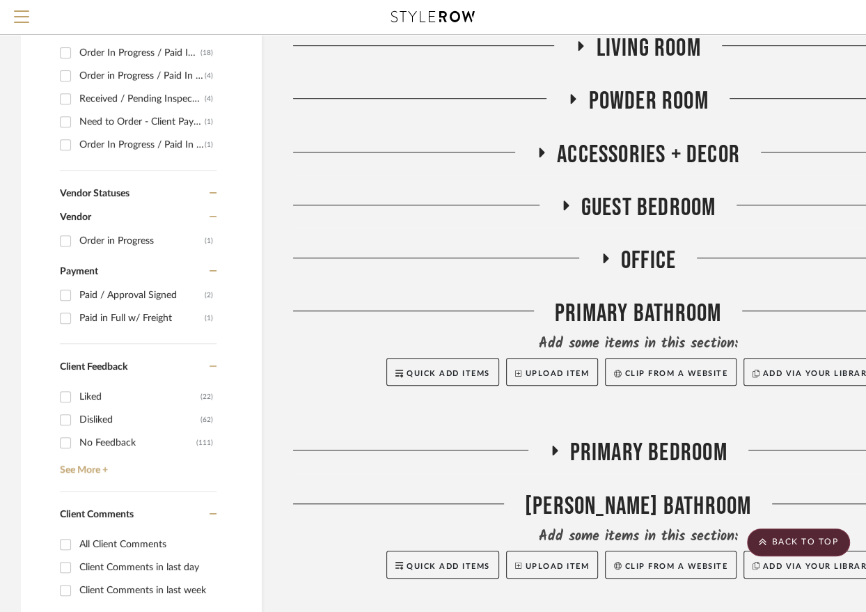
click at [644, 265] on span "Office" at bounding box center [648, 261] width 55 height 30
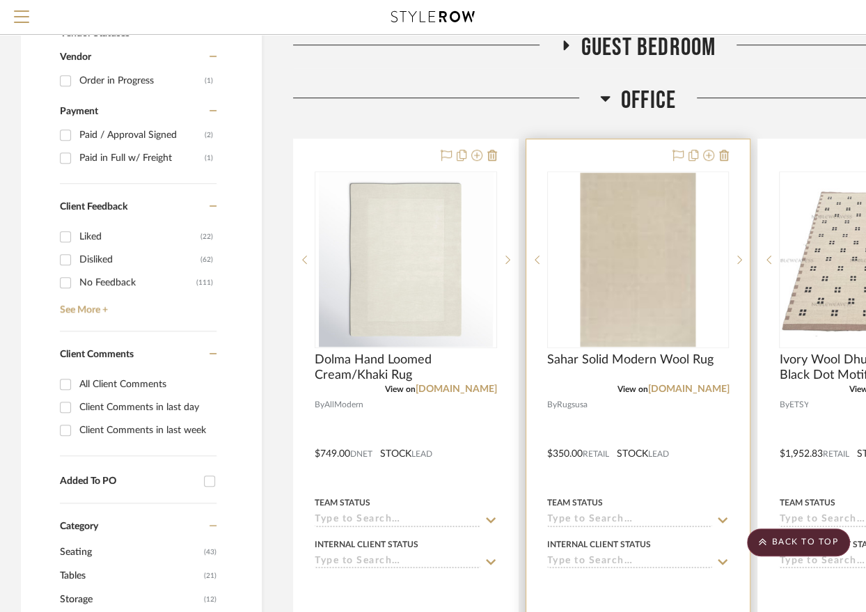
scroll to position [696, 0]
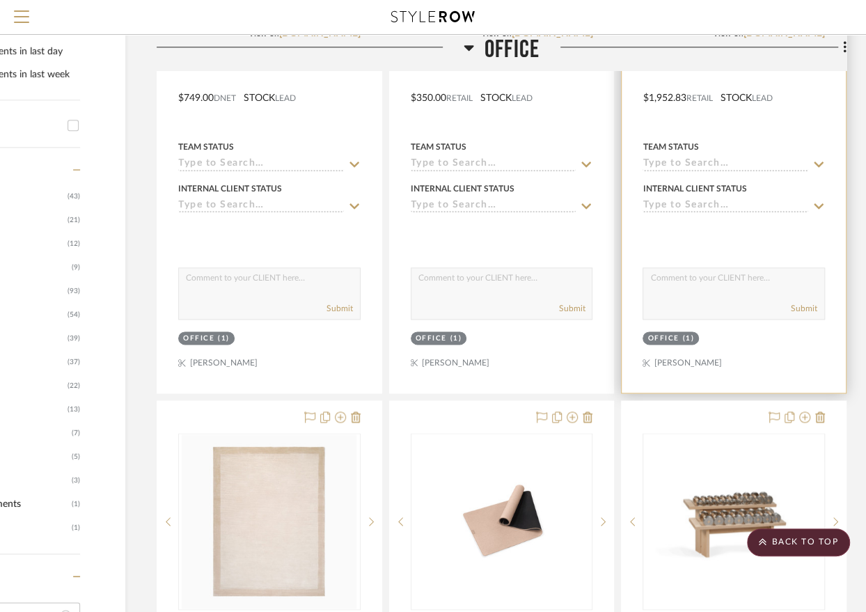
click at [768, 357] on div at bounding box center [734, 87] width 224 height 609
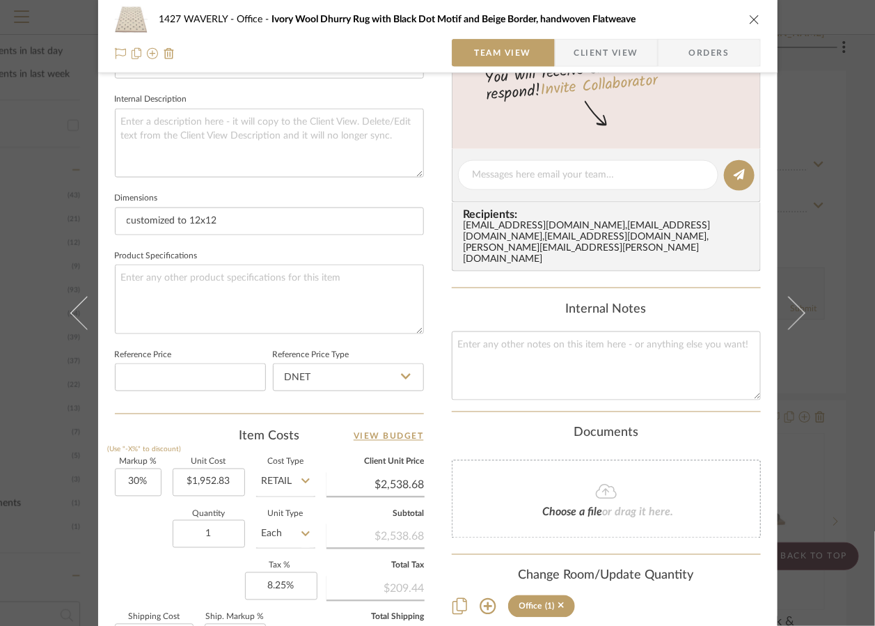
scroll to position [653, 0]
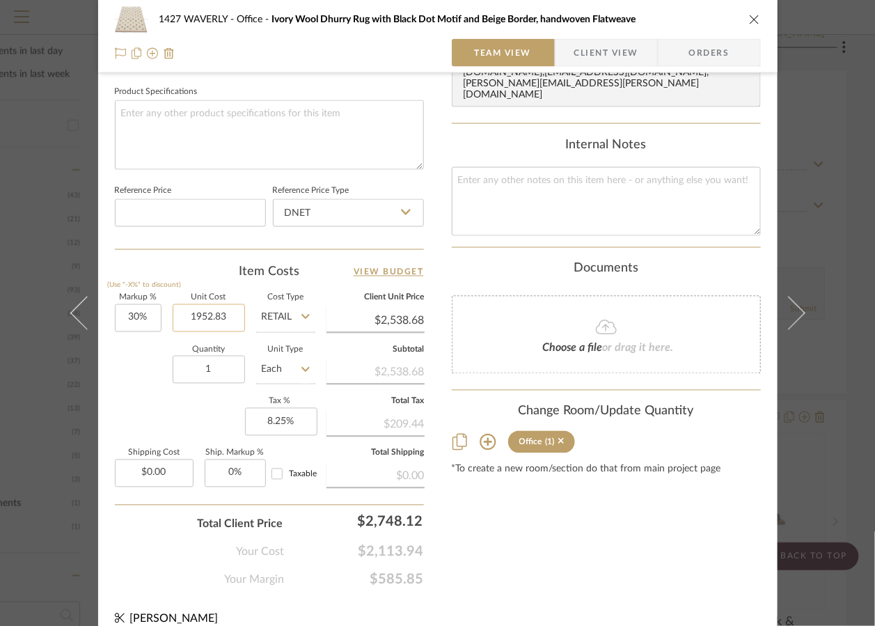
click at [223, 316] on input "1952.83" at bounding box center [209, 318] width 72 height 28
type input "$1,764.00"
click at [203, 404] on div "Markup % (Use "-X%" to discount) 30% Unit Cost $1,764.00 Cost Type Retail Clien…" at bounding box center [269, 396] width 309 height 203
type input "$2,293.20"
click at [749, 12] on div "1427 WAVERLY Office Ivory Wool Dhurry Rug with Black Dot Motif and Beige Border…" at bounding box center [438, 20] width 646 height 28
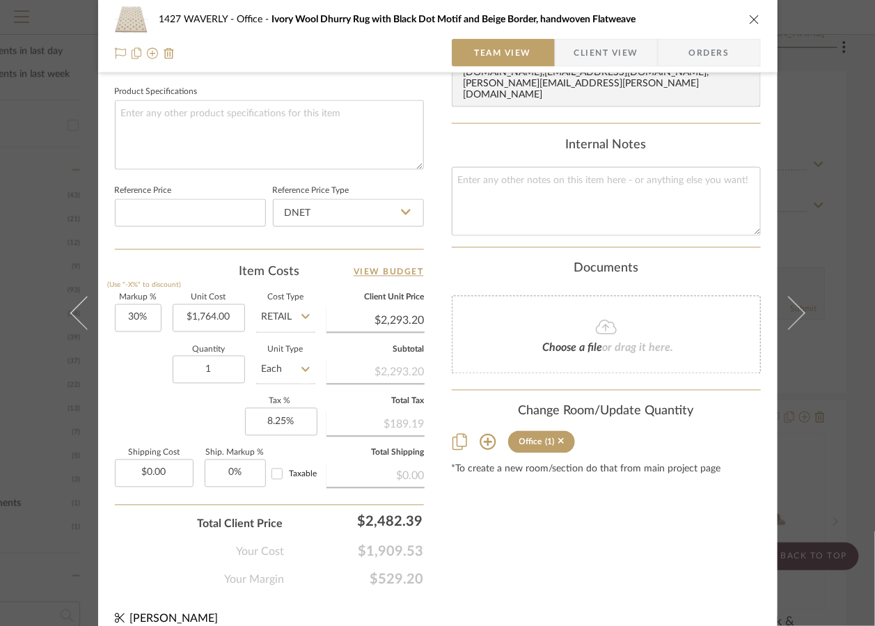
click at [749, 14] on icon "close" at bounding box center [754, 19] width 11 height 11
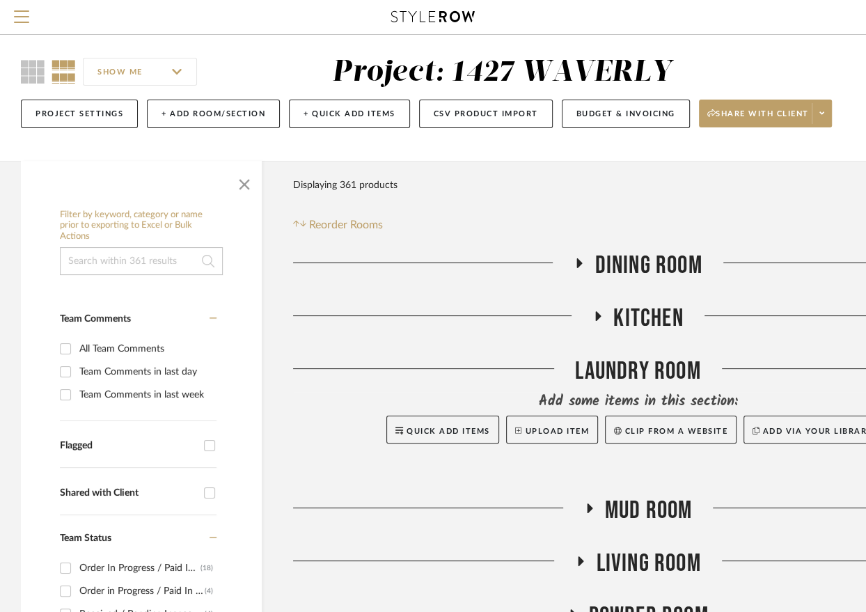
scroll to position [0, 0]
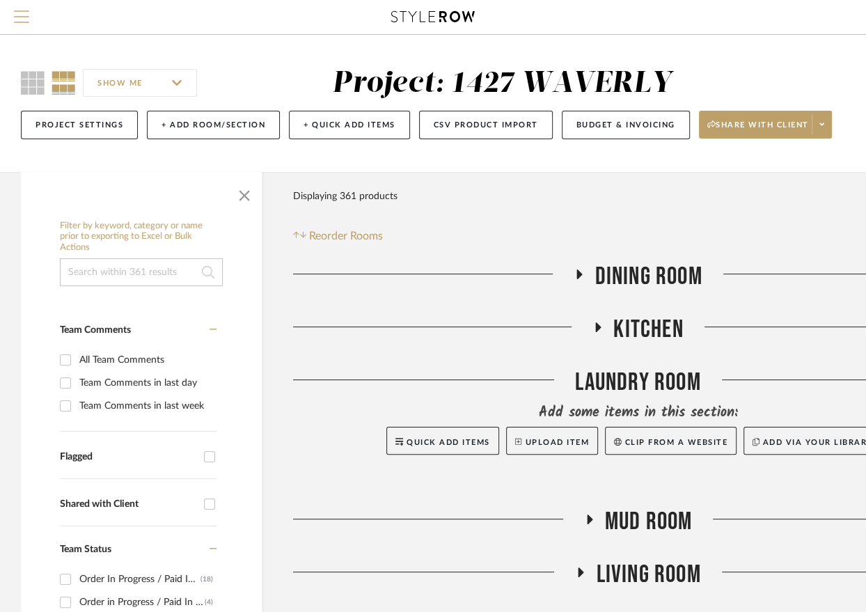
click at [22, 13] on span "Menu" at bounding box center [21, 20] width 15 height 21
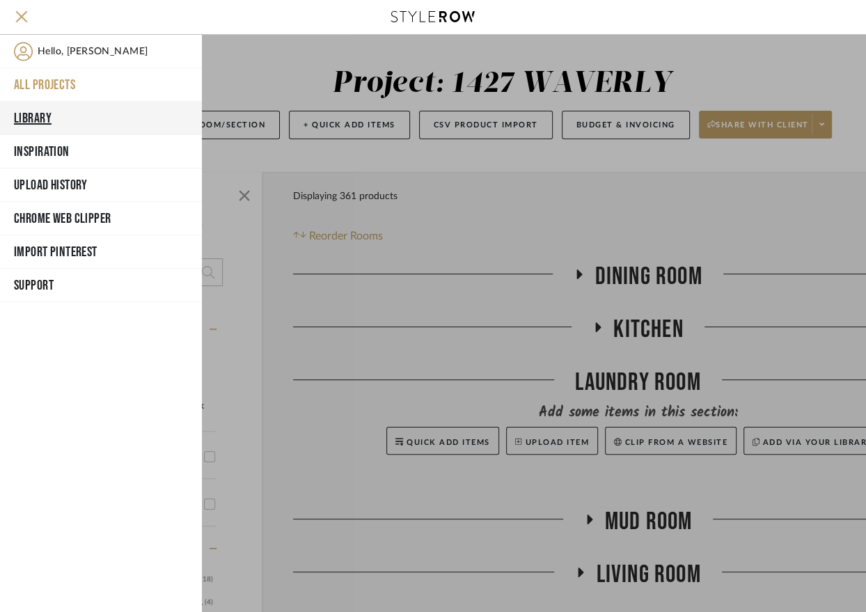
click at [40, 111] on button "Library" at bounding box center [101, 118] width 202 height 33
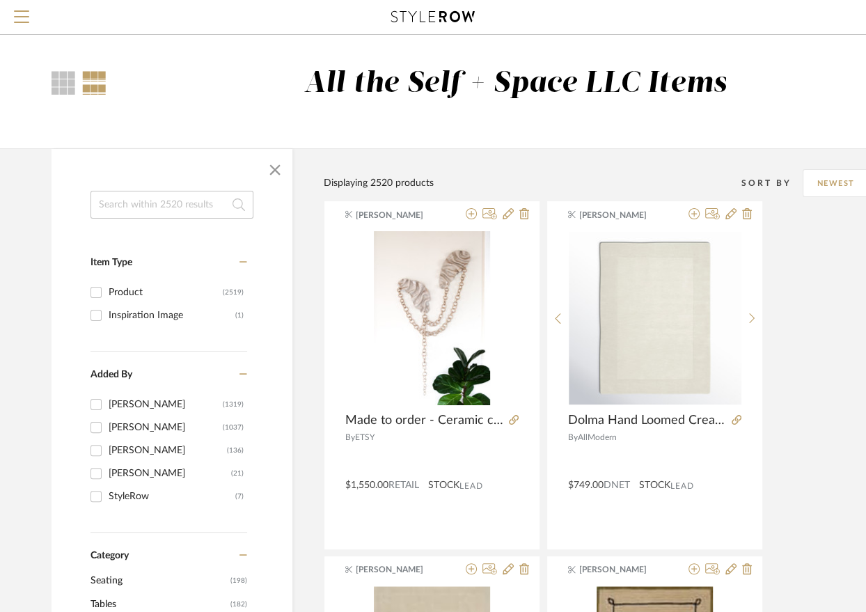
click at [201, 201] on input at bounding box center [172, 205] width 163 height 28
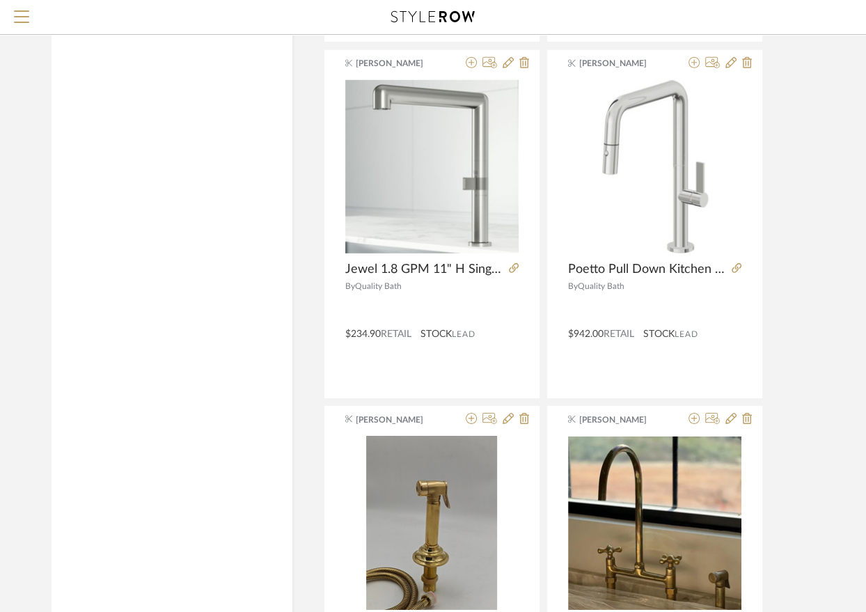
scroll to position [2679, 0]
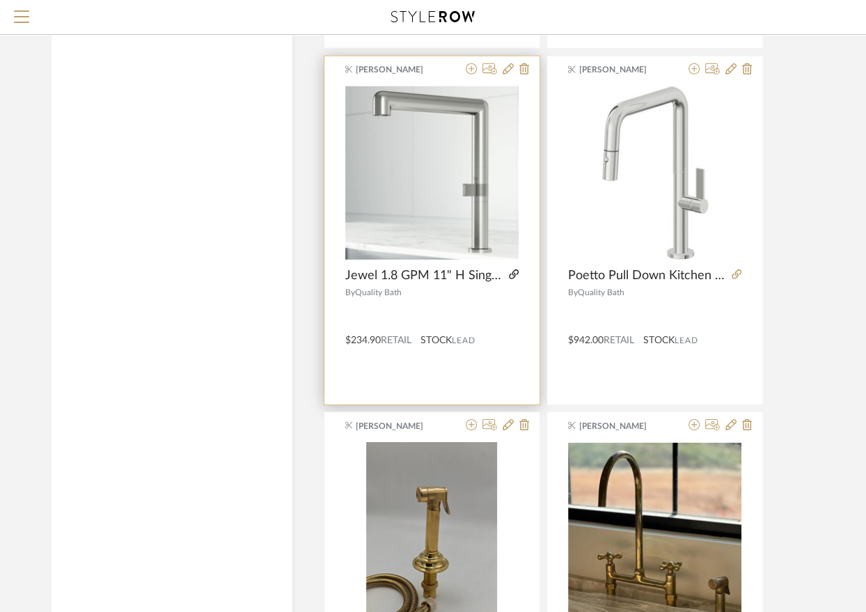
type input "faucet"
click at [512, 270] on icon at bounding box center [514, 275] width 10 height 10
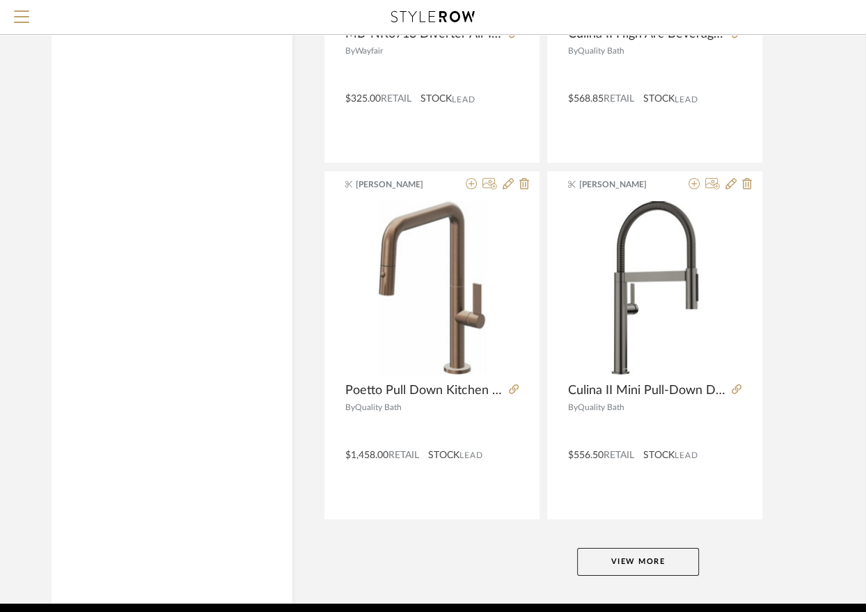
scroll to position [6173, 0]
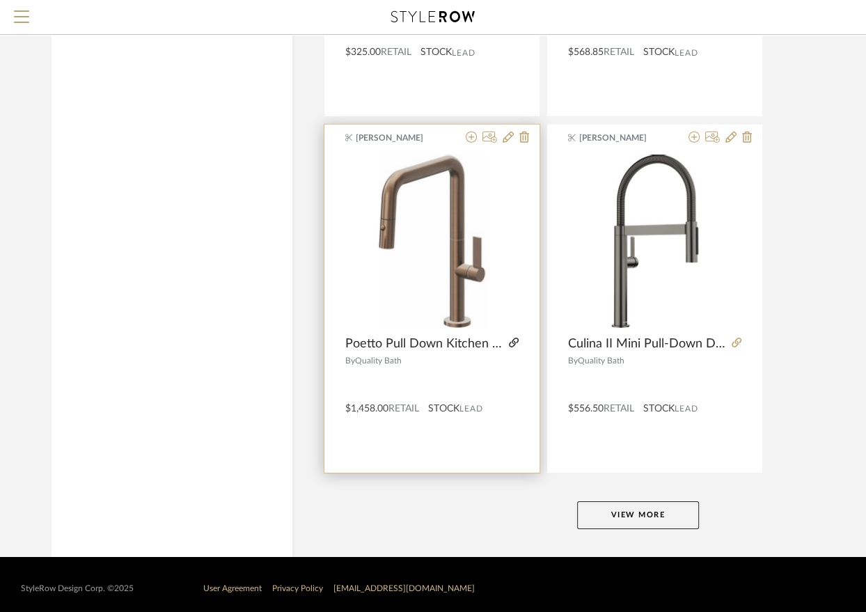
click at [512, 338] on icon at bounding box center [514, 343] width 10 height 10
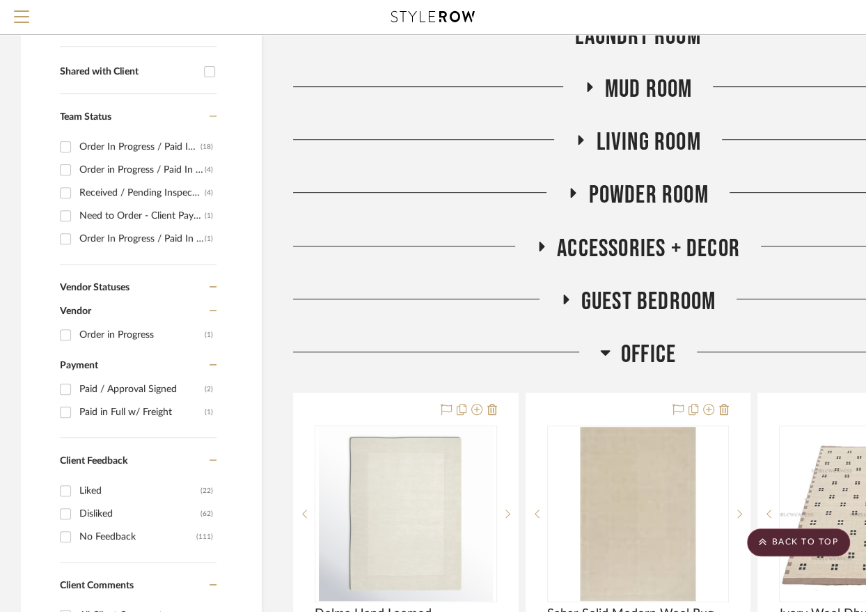
scroll to position [430, 0]
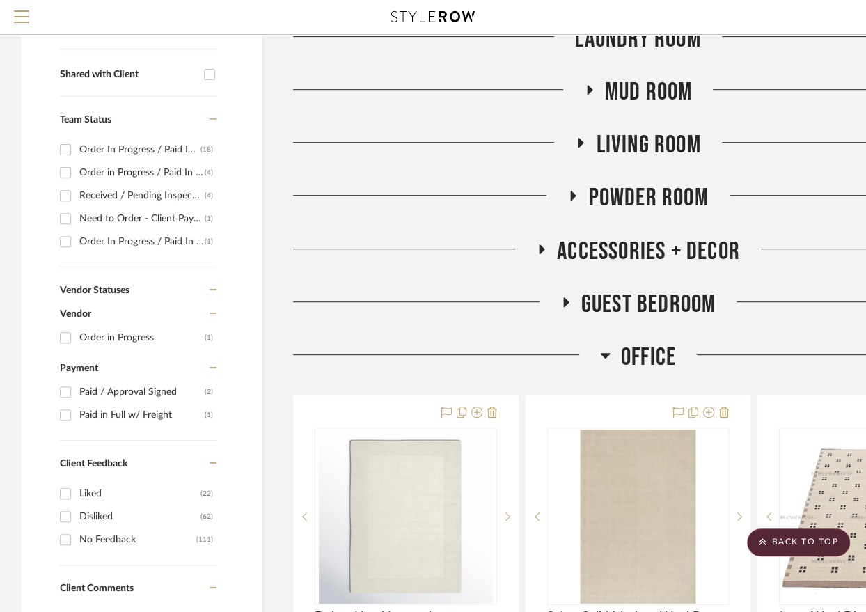
click at [632, 361] on span "Office" at bounding box center [648, 358] width 55 height 30
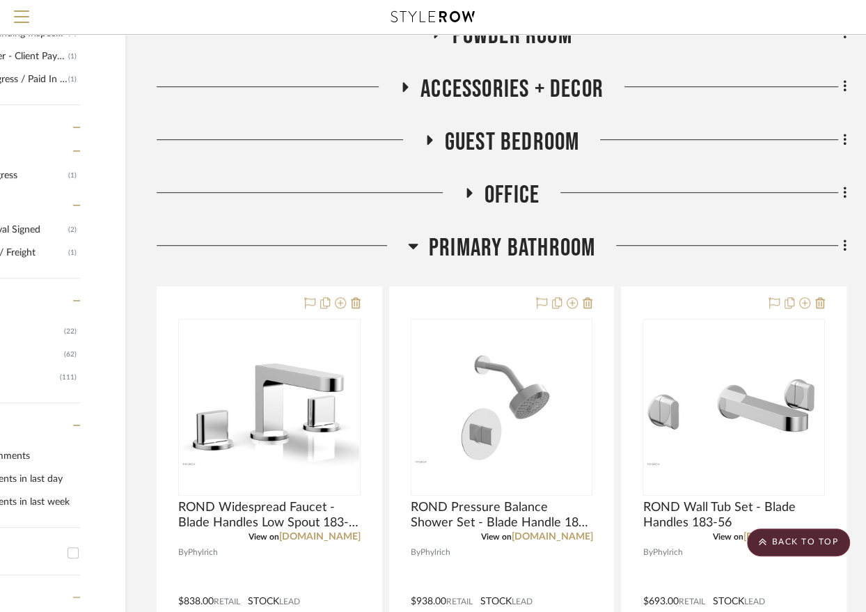
scroll to position [719, 137]
